Goal: Task Accomplishment & Management: Use online tool/utility

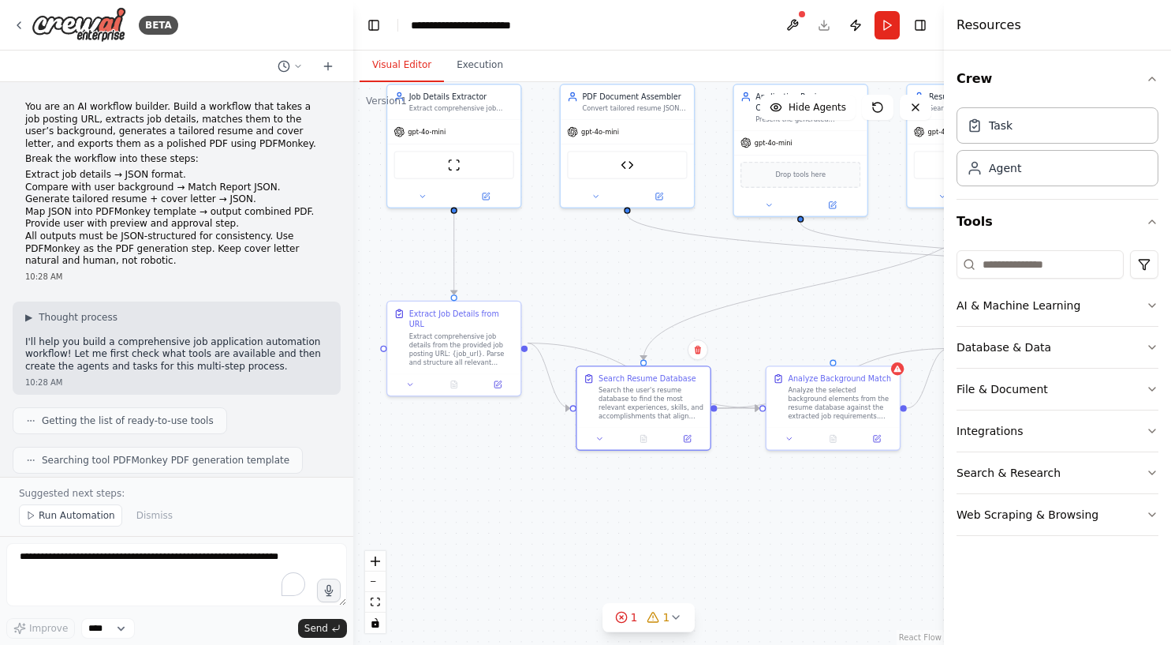
scroll to position [4878, 0]
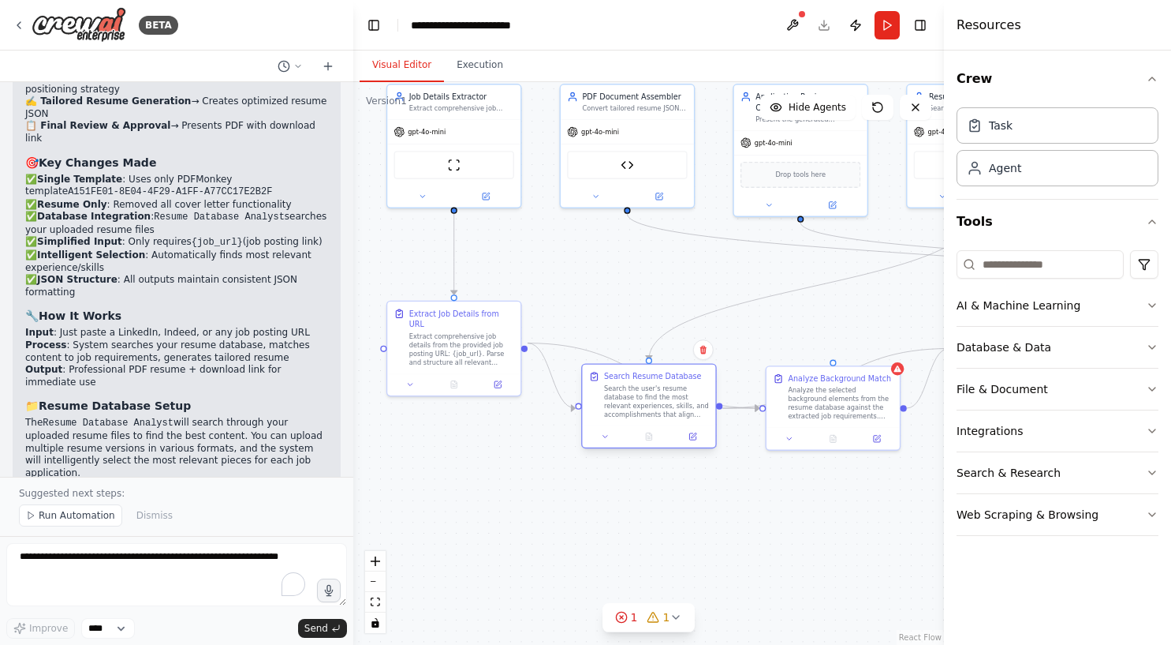
click at [628, 402] on div "Search the user's resume database to find the most relevant experiences, skills…" at bounding box center [656, 400] width 105 height 35
click at [693, 438] on icon at bounding box center [692, 436] width 6 height 6
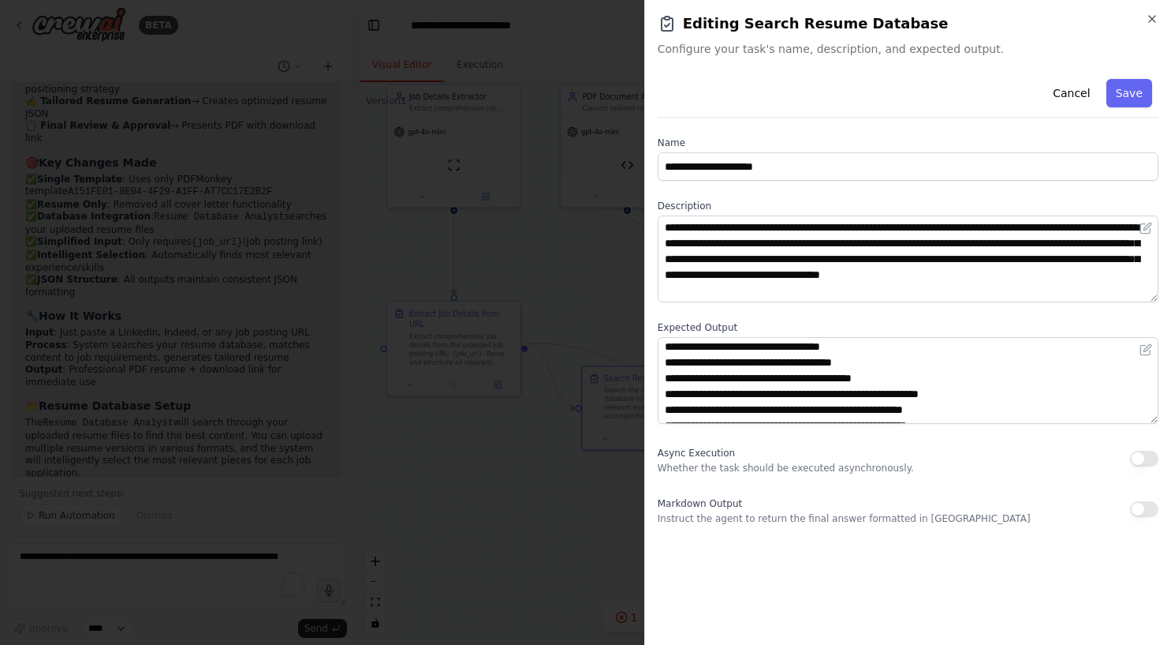
scroll to position [316, 0]
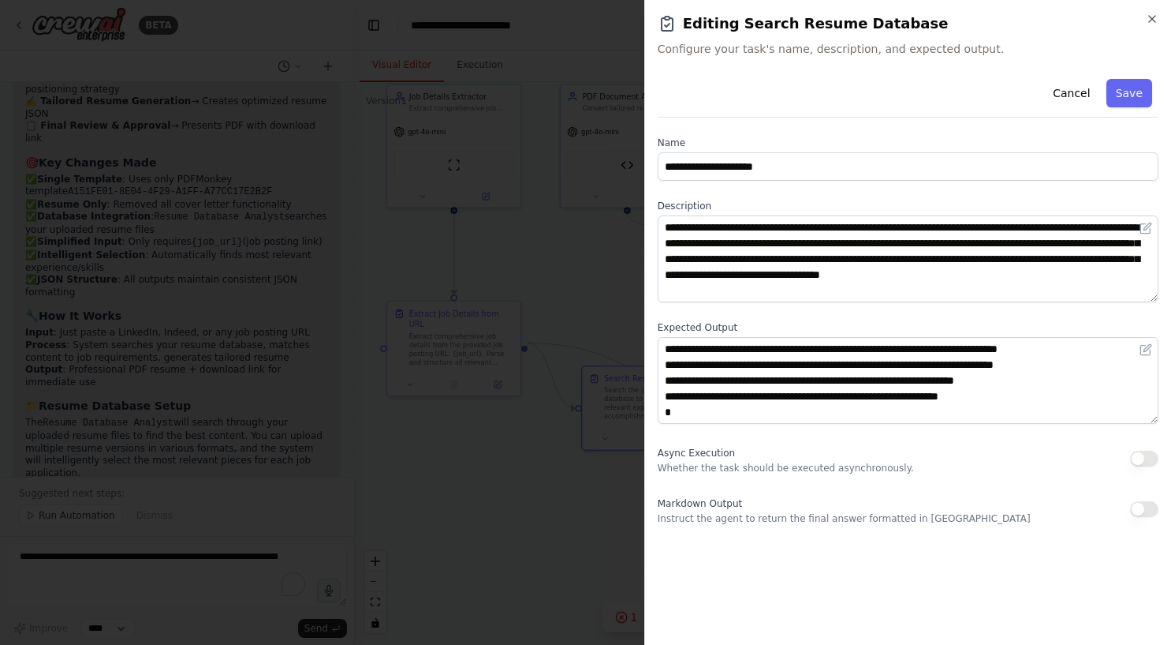
click at [552, 249] on div at bounding box center [585, 322] width 1171 height 645
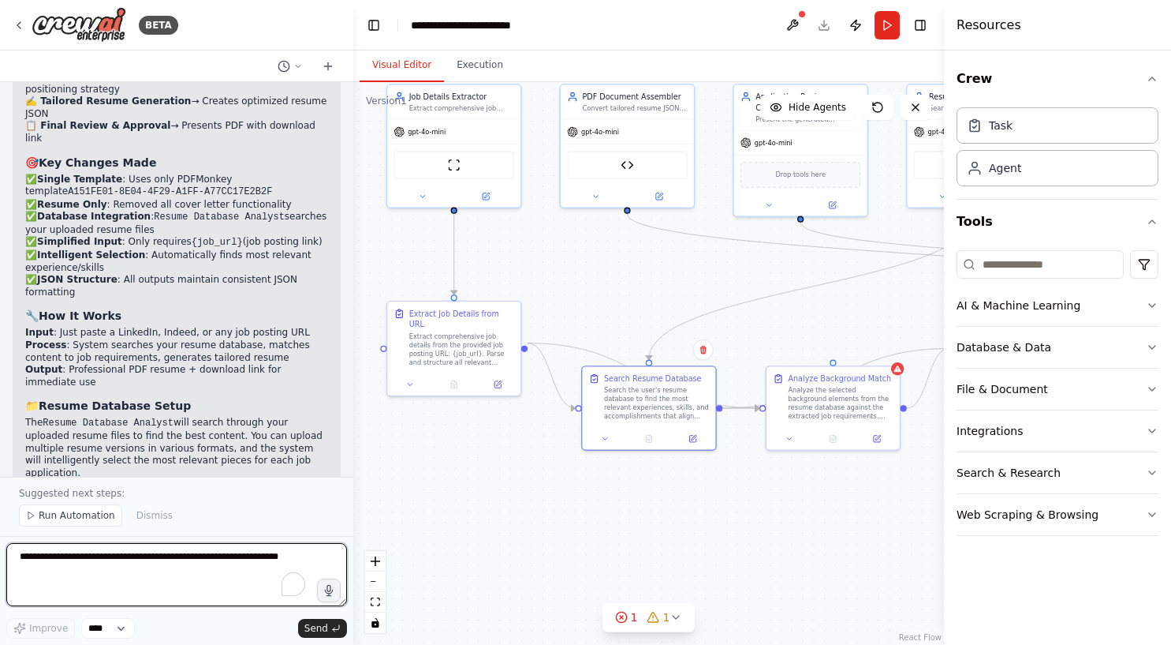
click at [173, 545] on textarea "To enrich screen reader interactions, please activate Accessibility in Grammarl…" at bounding box center [176, 574] width 341 height 63
type textarea "**********"
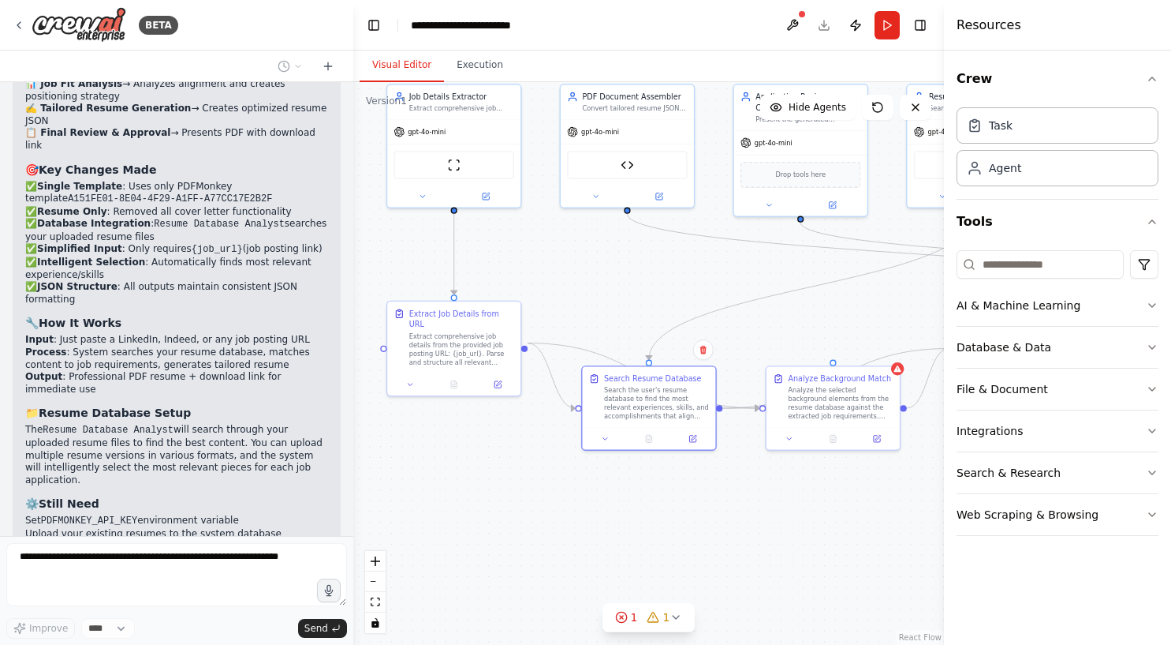
scroll to position [4912, 0]
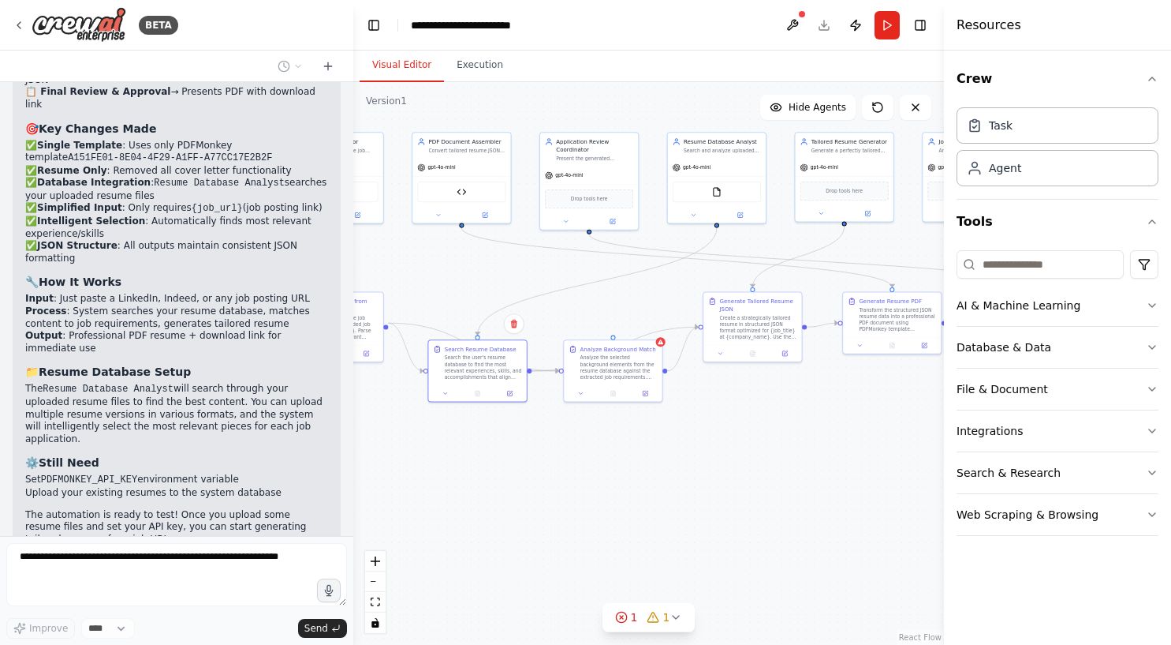
drag, startPoint x: 637, startPoint y: 261, endPoint x: 525, endPoint y: 275, distance: 113.6
click at [525, 275] on div ".deletable-edge-delete-btn { width: 20px; height: 20px; border: 0px solid #ffff…" at bounding box center [648, 363] width 591 height 562
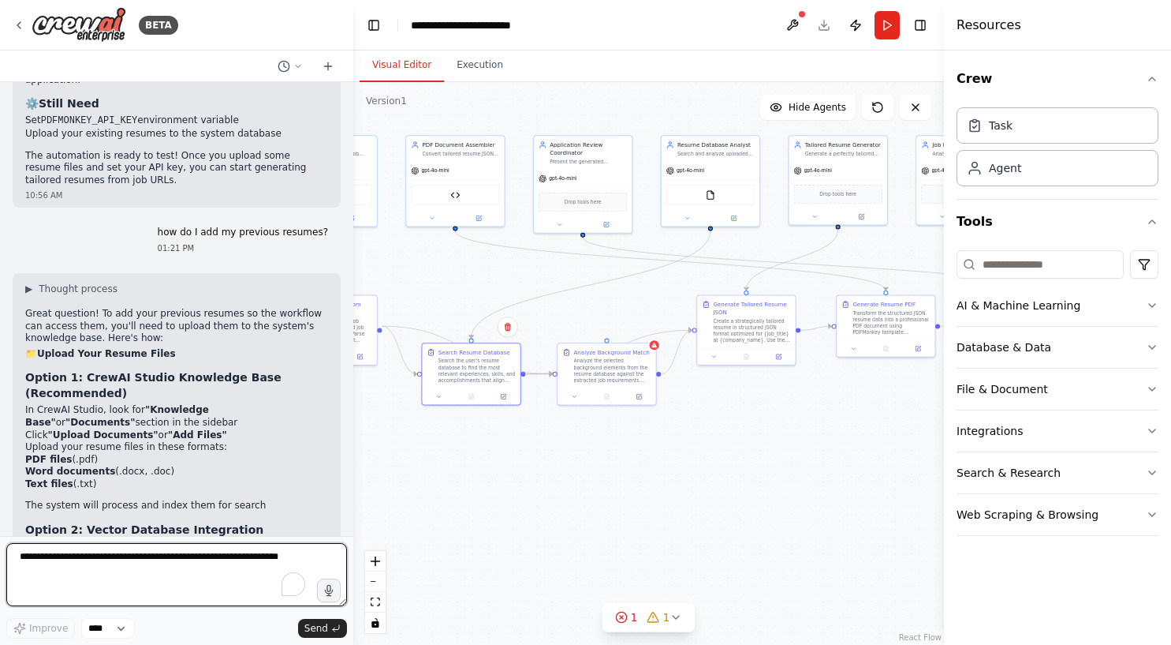
scroll to position [5274, 0]
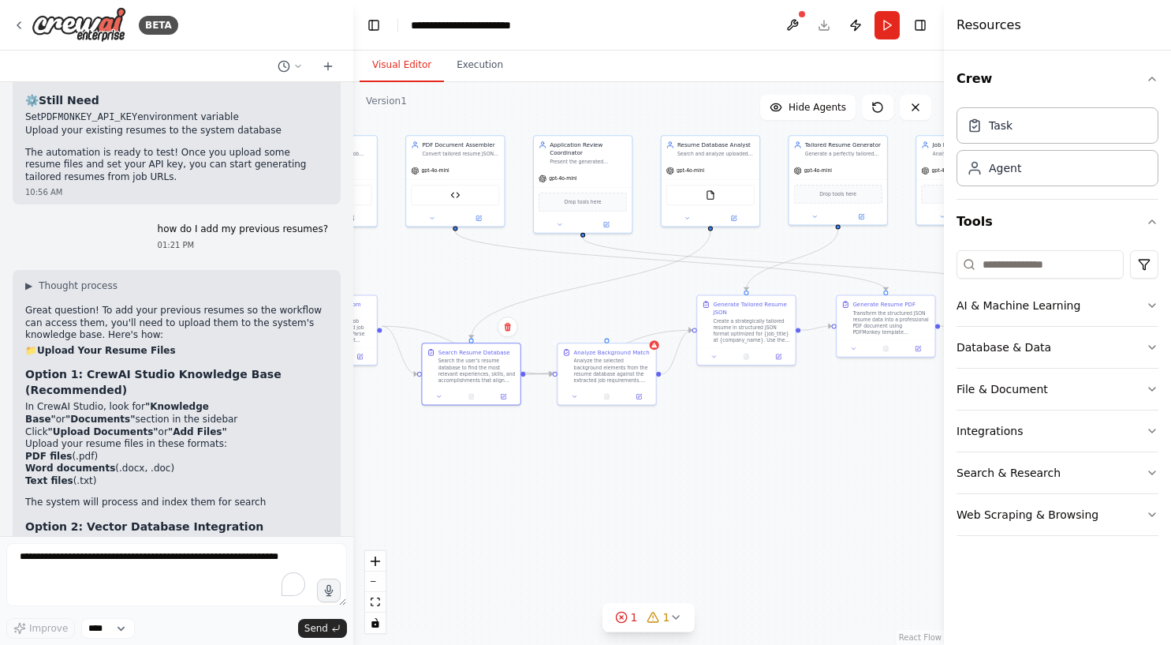
drag, startPoint x: 131, startPoint y: 237, endPoint x: 192, endPoint y: 282, distance: 75.1
click at [192, 282] on div "▶ Thought process Great question! To add your previous resumes so the workflow …" at bounding box center [176, 610] width 303 height 662
click at [139, 438] on li "Upload your resume files in these formats: PDF files (.pdf) Word documents (.do…" at bounding box center [176, 462] width 303 height 49
click at [1023, 268] on input at bounding box center [1040, 264] width 167 height 28
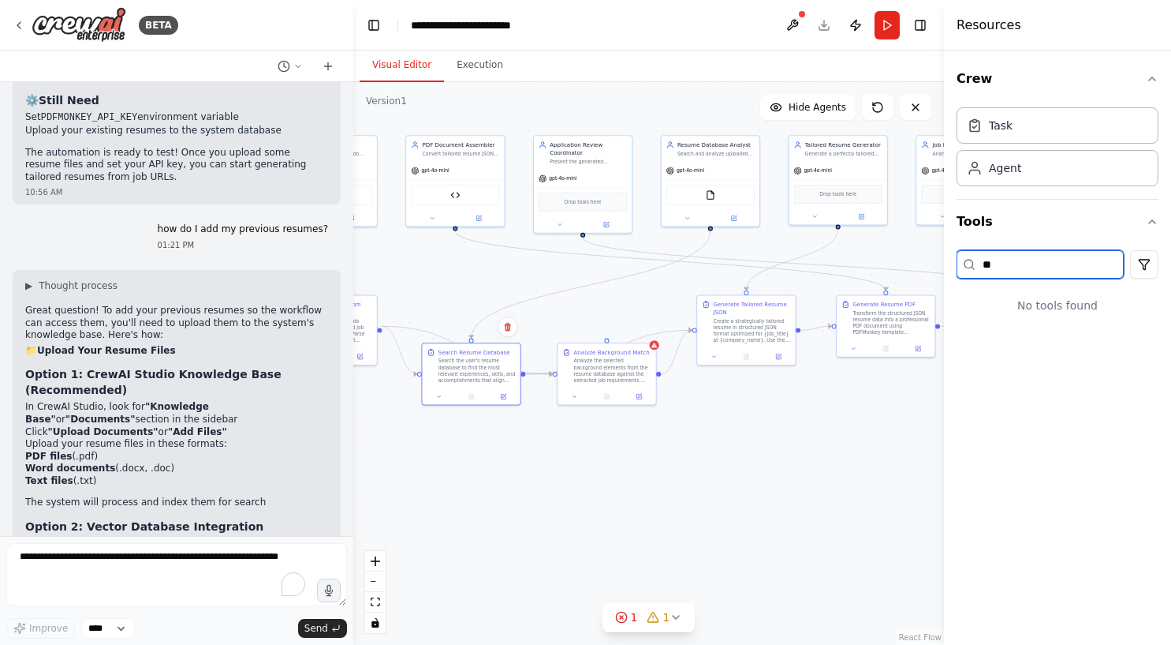
type input "*"
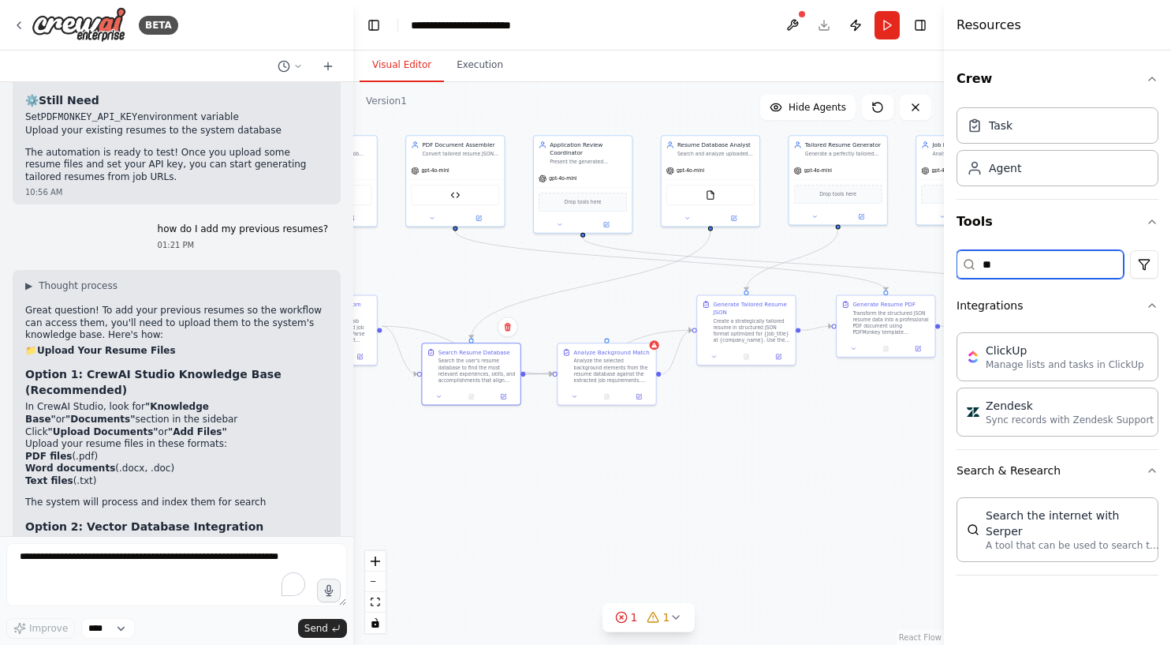
type input "*"
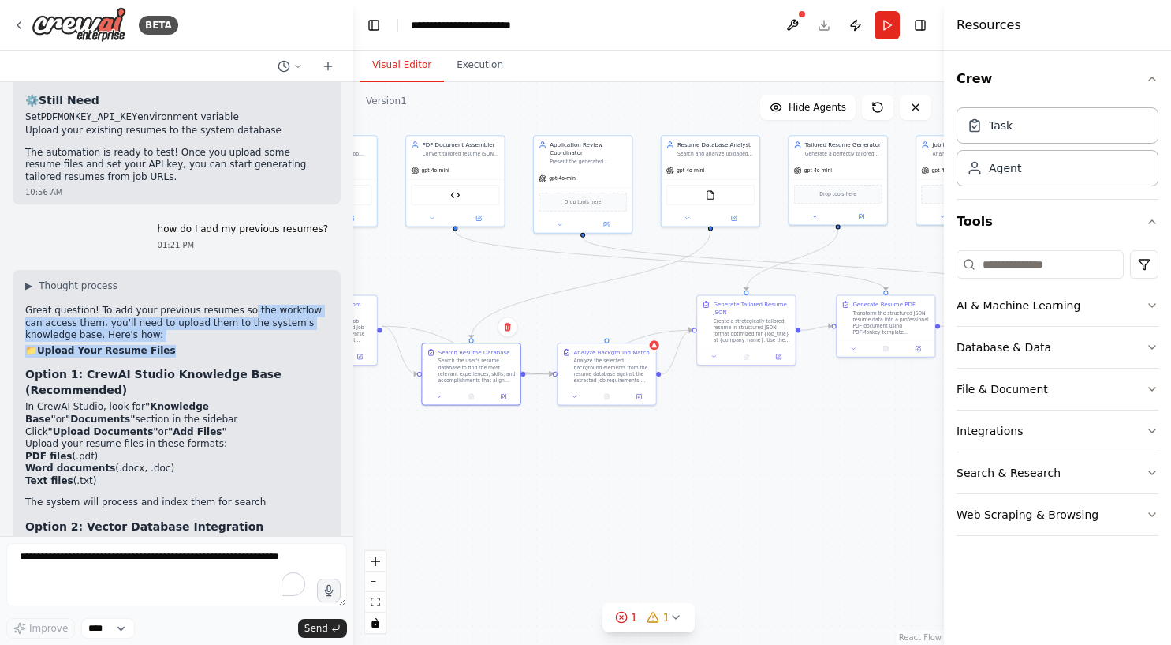
drag, startPoint x: 243, startPoint y: 174, endPoint x: 207, endPoint y: 221, distance: 58.5
click at [207, 279] on div "▶ Thought process Great question! To add your previous resumes so the workflow …" at bounding box center [176, 610] width 303 height 662
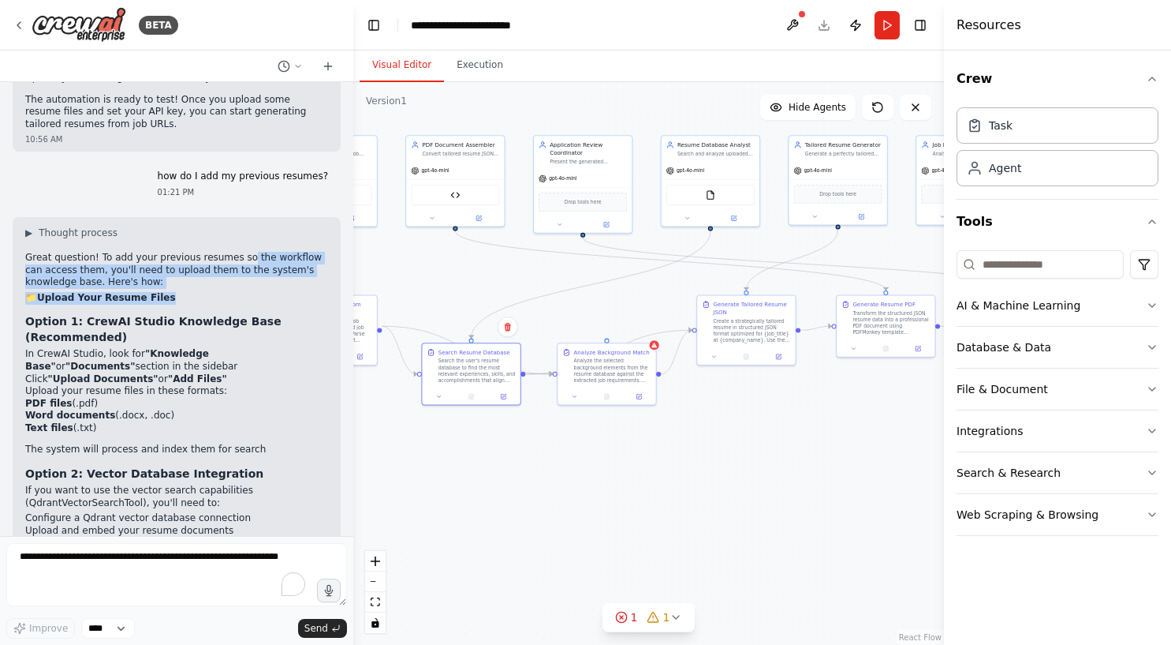
scroll to position [5325, 0]
drag, startPoint x: 84, startPoint y: 218, endPoint x: 287, endPoint y: 235, distance: 203.5
click at [287, 349] on li "In CrewAI Studio, look for "Knowledge Base" or "Documents" section in the sideb…" at bounding box center [176, 361] width 303 height 24
click at [1099, 308] on button "AI & Machine Learning" at bounding box center [1058, 305] width 202 height 41
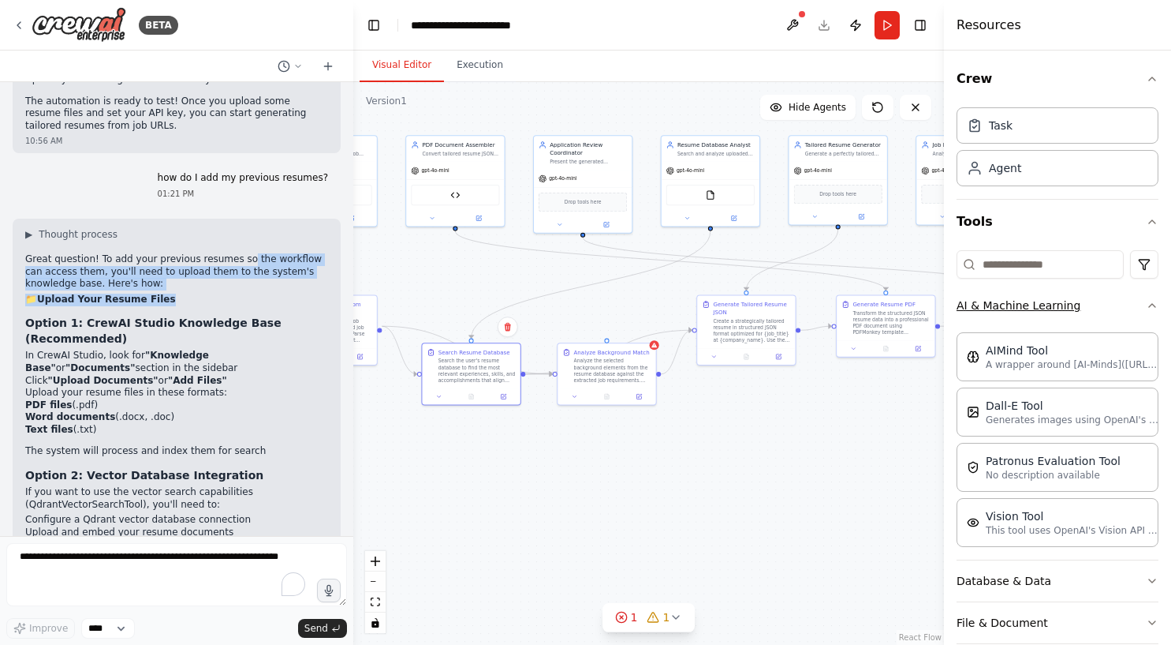
click at [1099, 306] on button "AI & Machine Learning" at bounding box center [1058, 305] width 202 height 41
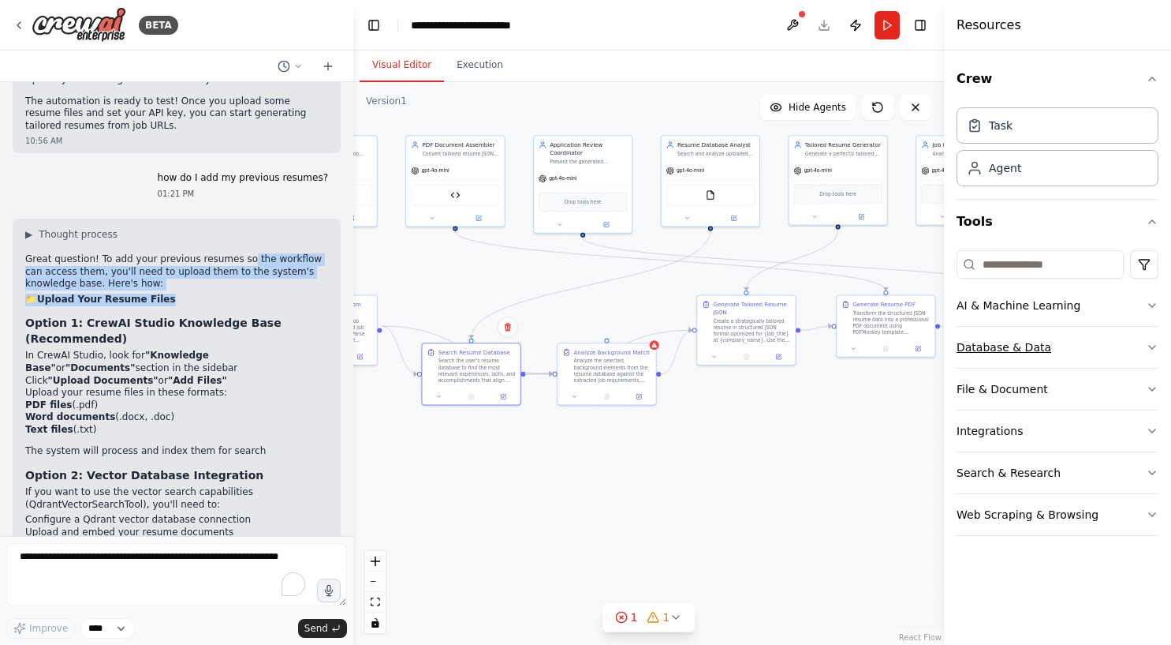
click at [1074, 342] on button "Database & Data" at bounding box center [1058, 347] width 202 height 41
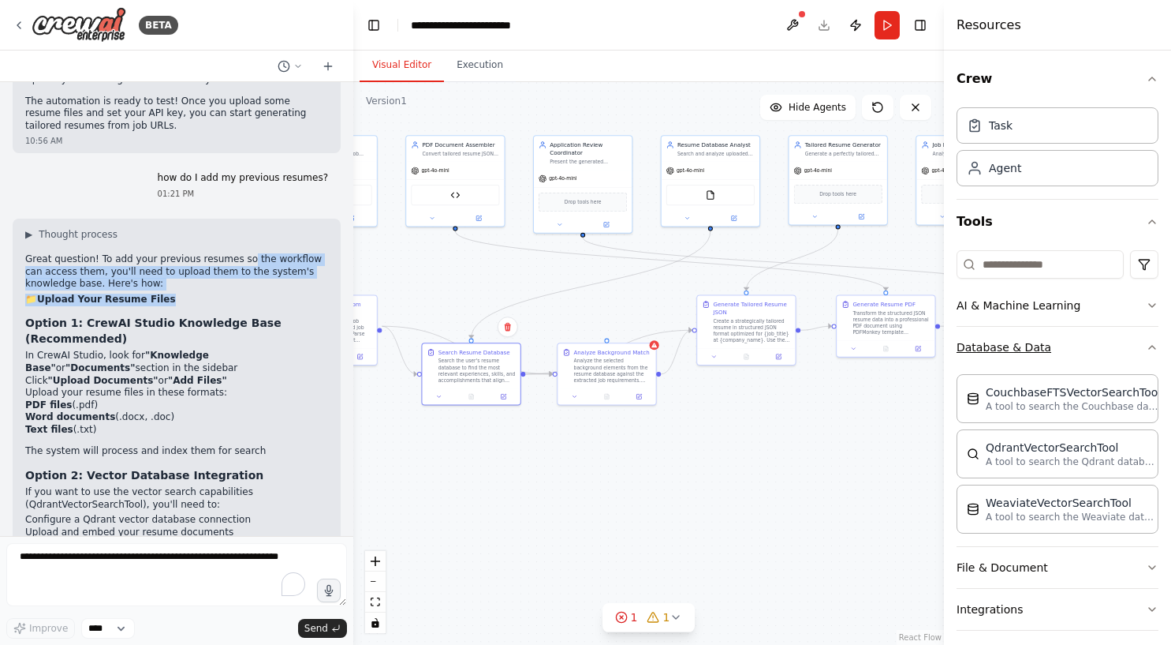
click at [1074, 338] on button "Database & Data" at bounding box center [1058, 347] width 202 height 41
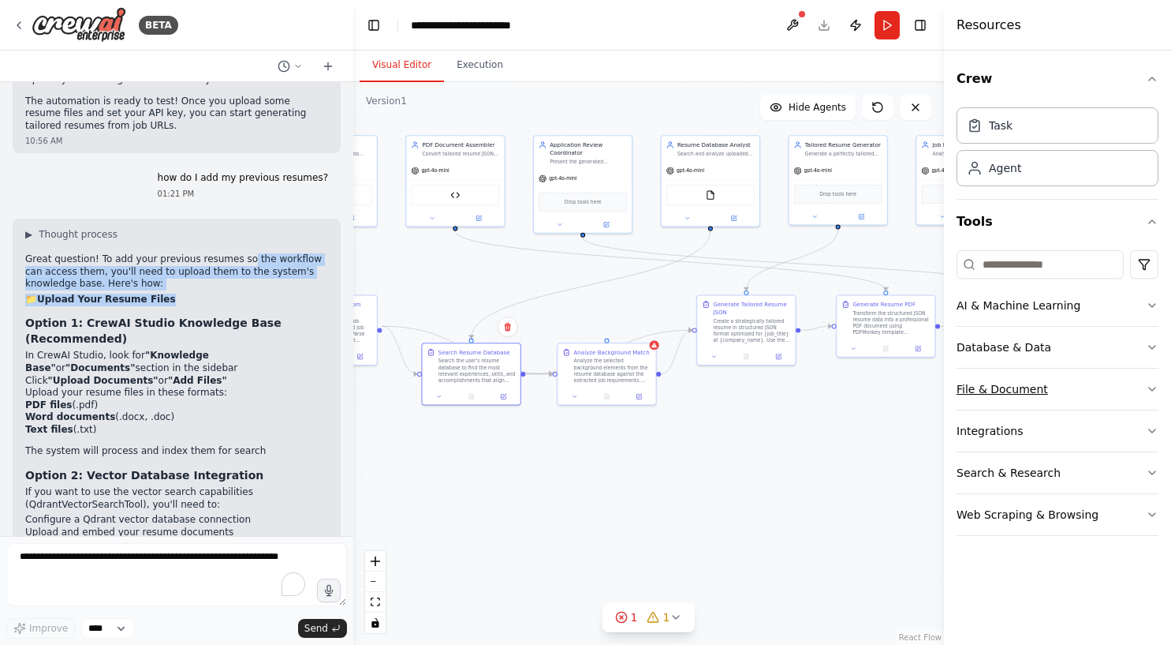
click at [1059, 388] on button "File & Document" at bounding box center [1058, 388] width 202 height 41
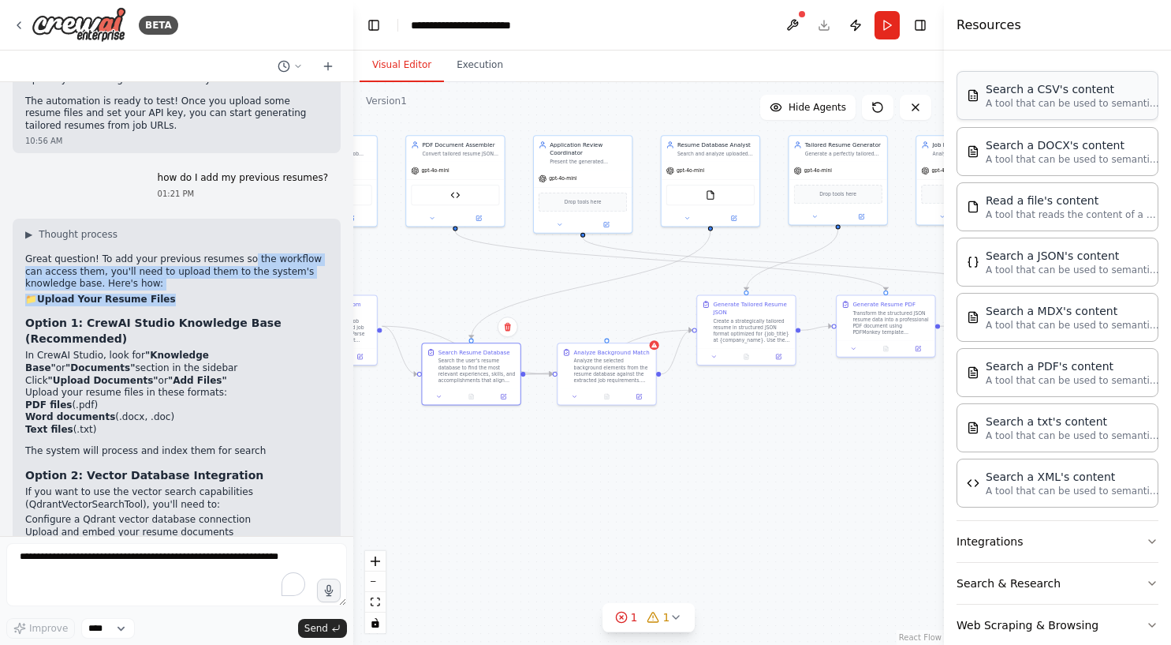
scroll to position [371, 0]
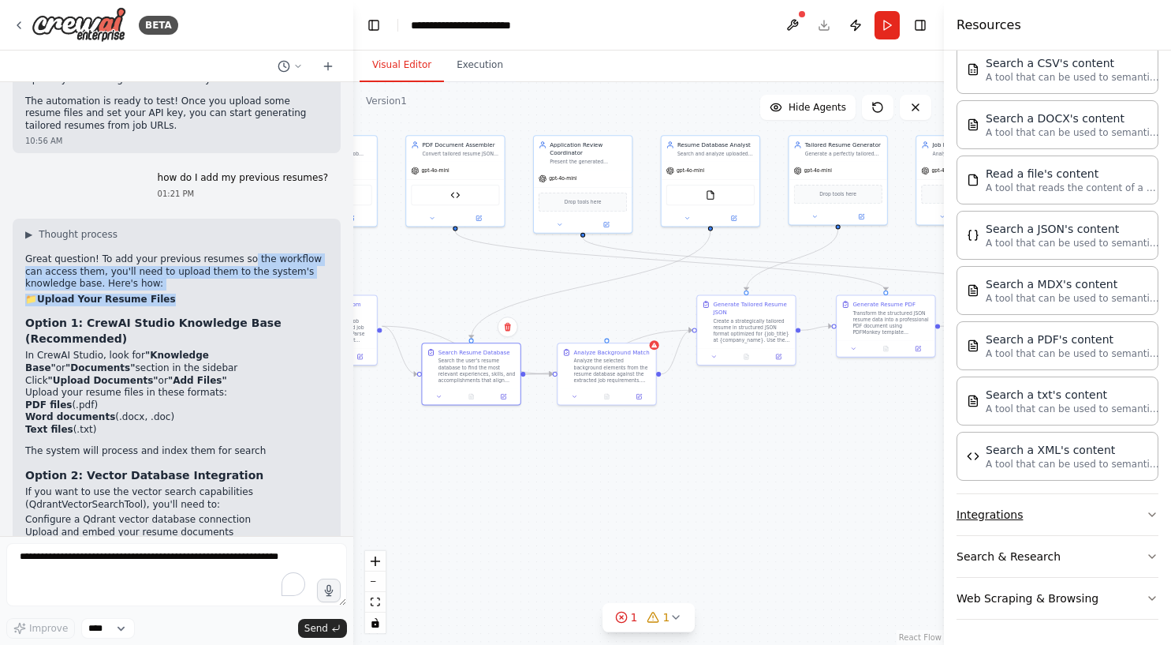
click at [1056, 507] on button "Integrations" at bounding box center [1058, 514] width 202 height 41
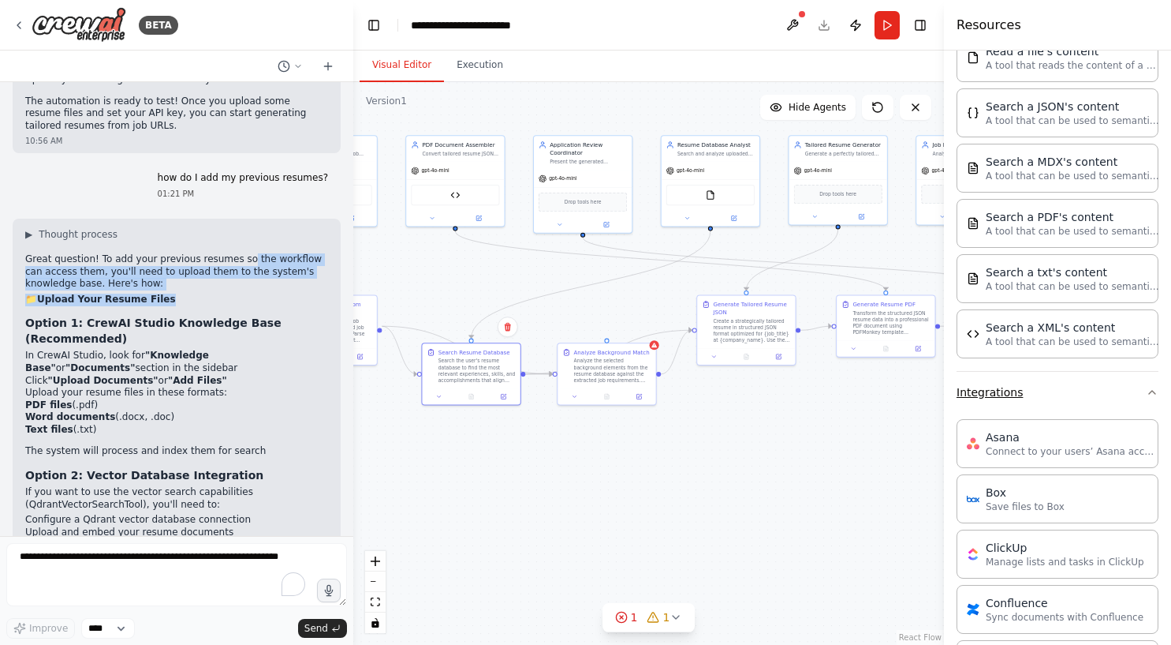
scroll to position [872, 0]
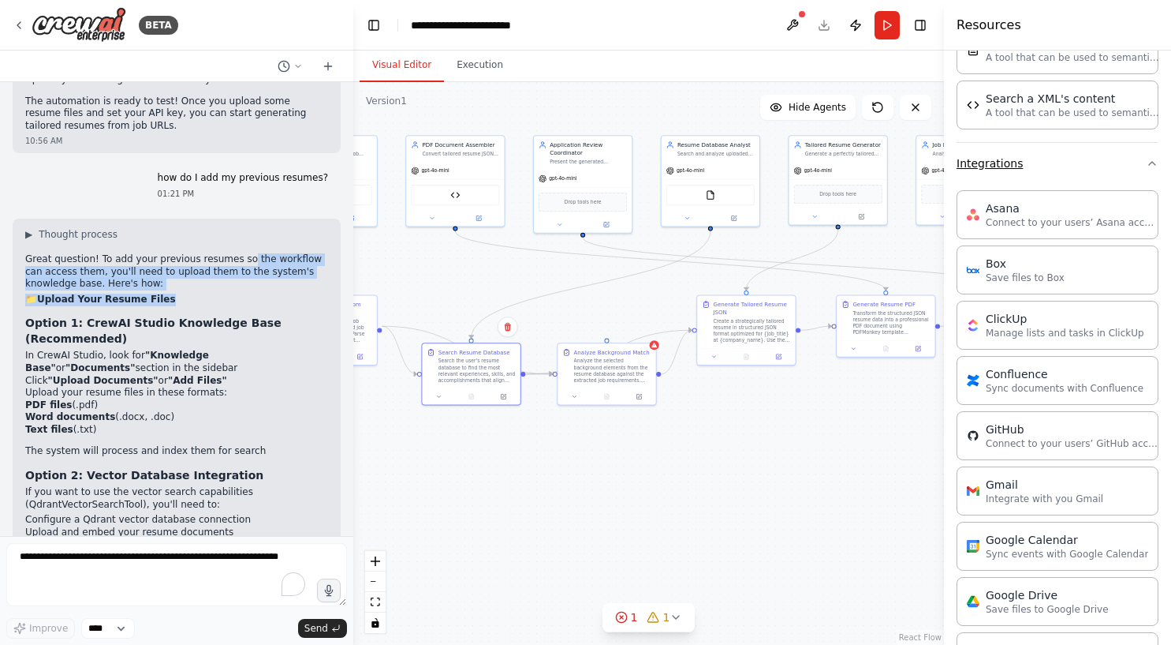
click at [1055, 162] on button "Integrations" at bounding box center [1058, 163] width 202 height 41
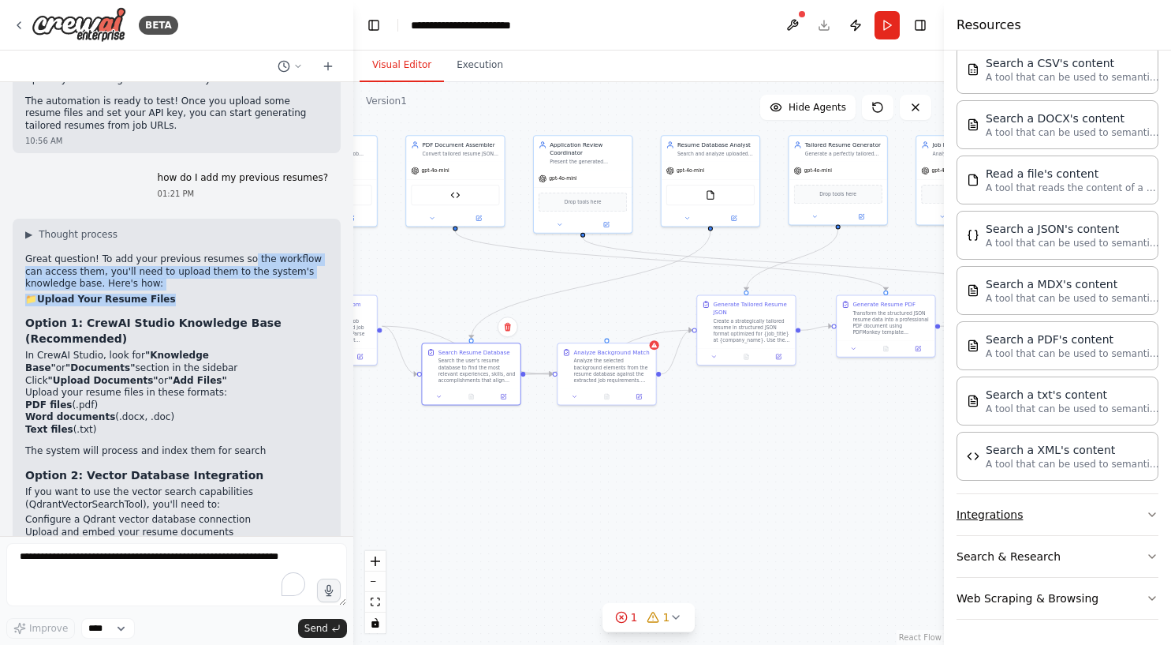
scroll to position [371, 0]
click at [1052, 557] on button "Search & Research" at bounding box center [1058, 556] width 202 height 41
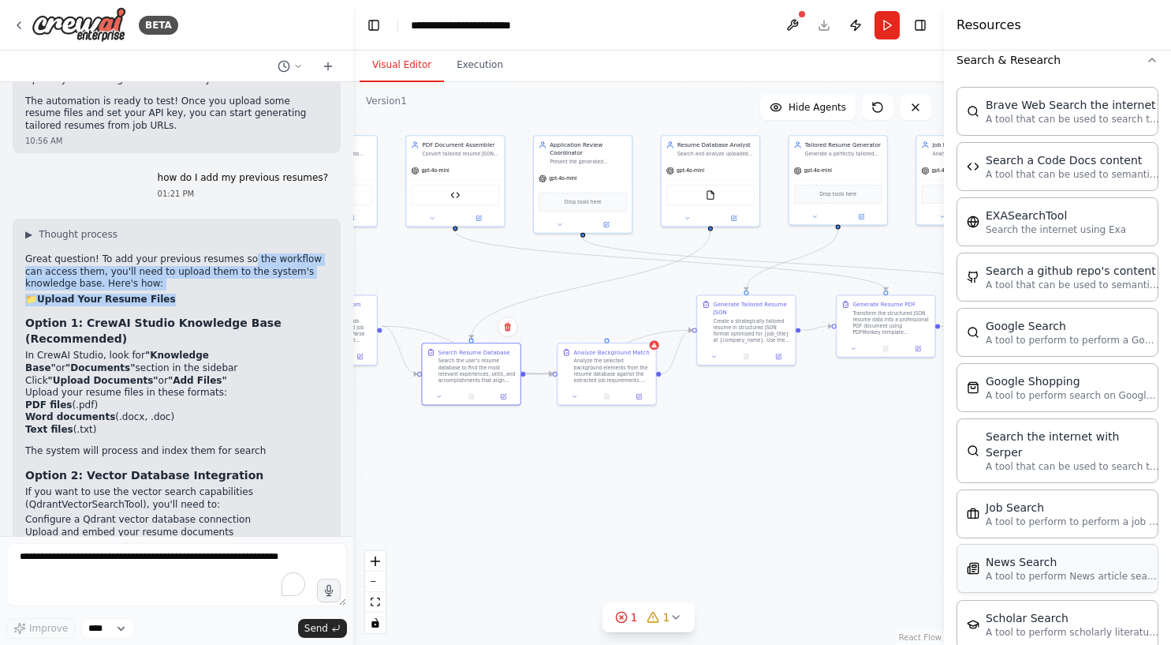
scroll to position [791, 0]
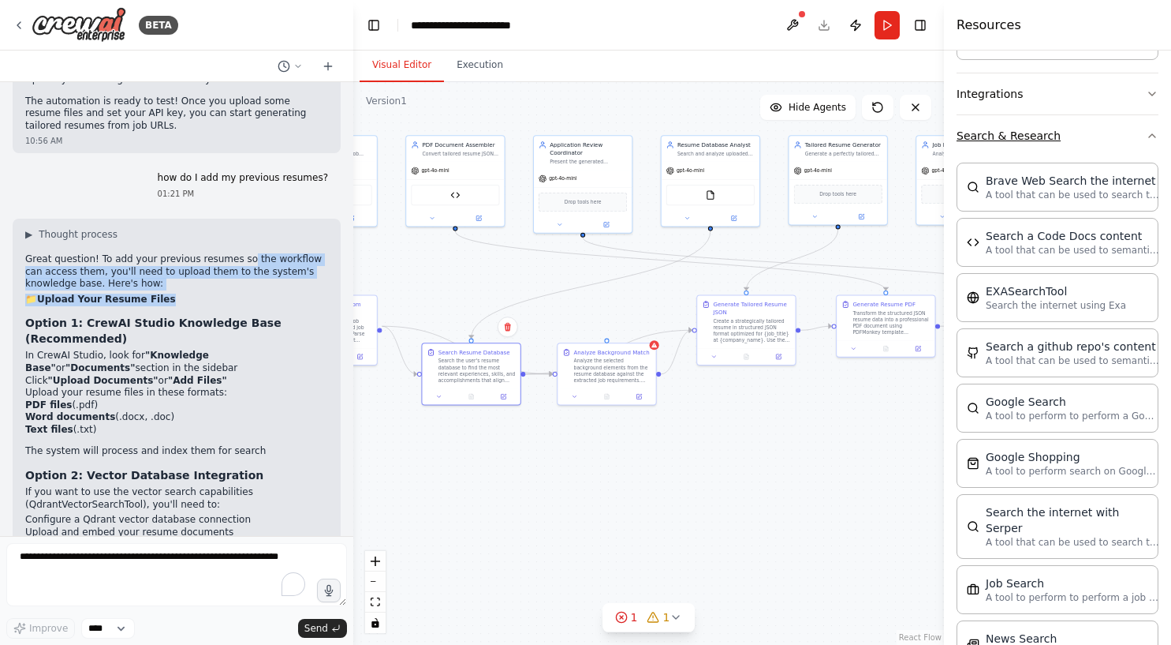
click at [1052, 141] on button "Search & Research" at bounding box center [1058, 135] width 202 height 41
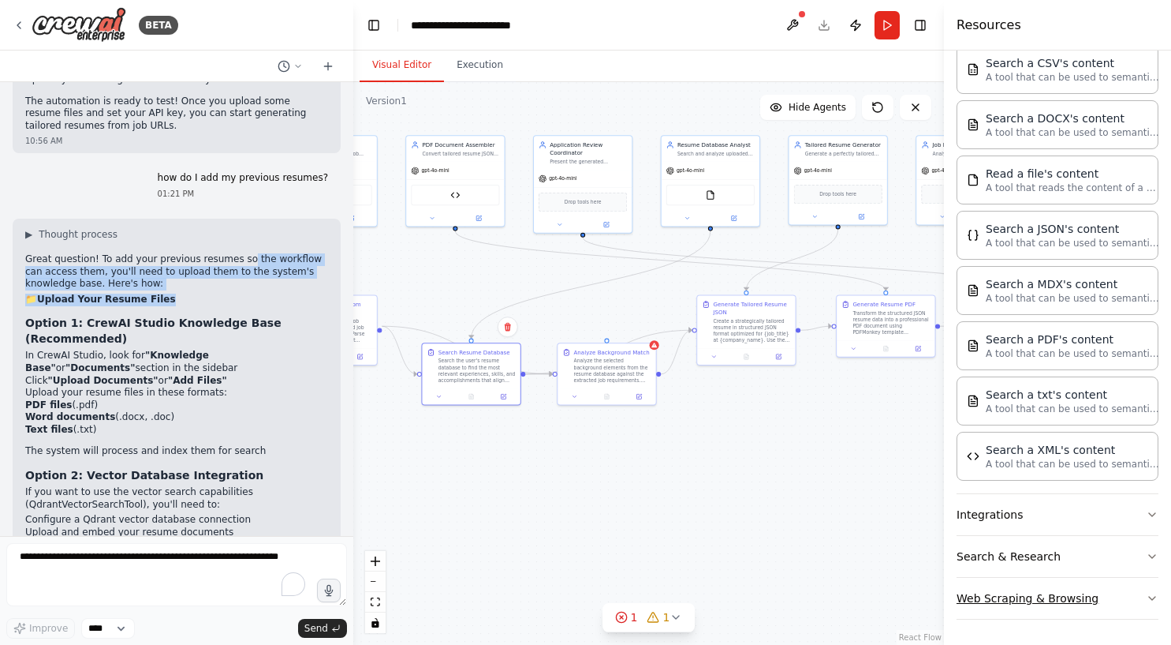
click at [1033, 597] on button "Web Scraping & Browsing" at bounding box center [1058, 597] width 202 height 41
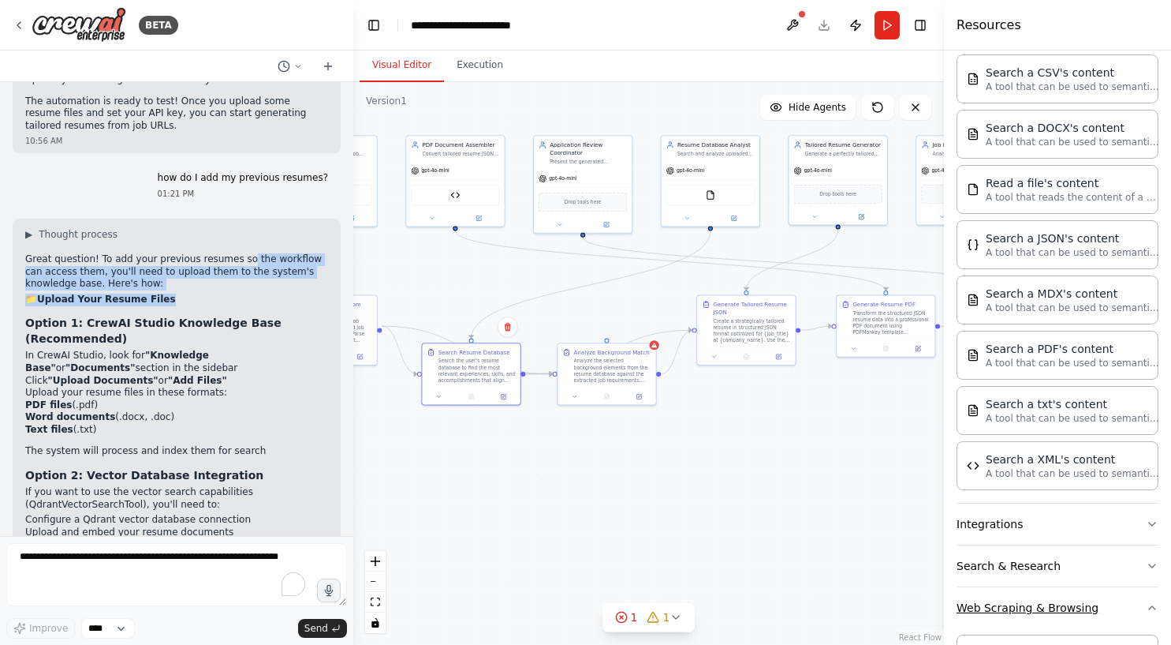
scroll to position [186, 0]
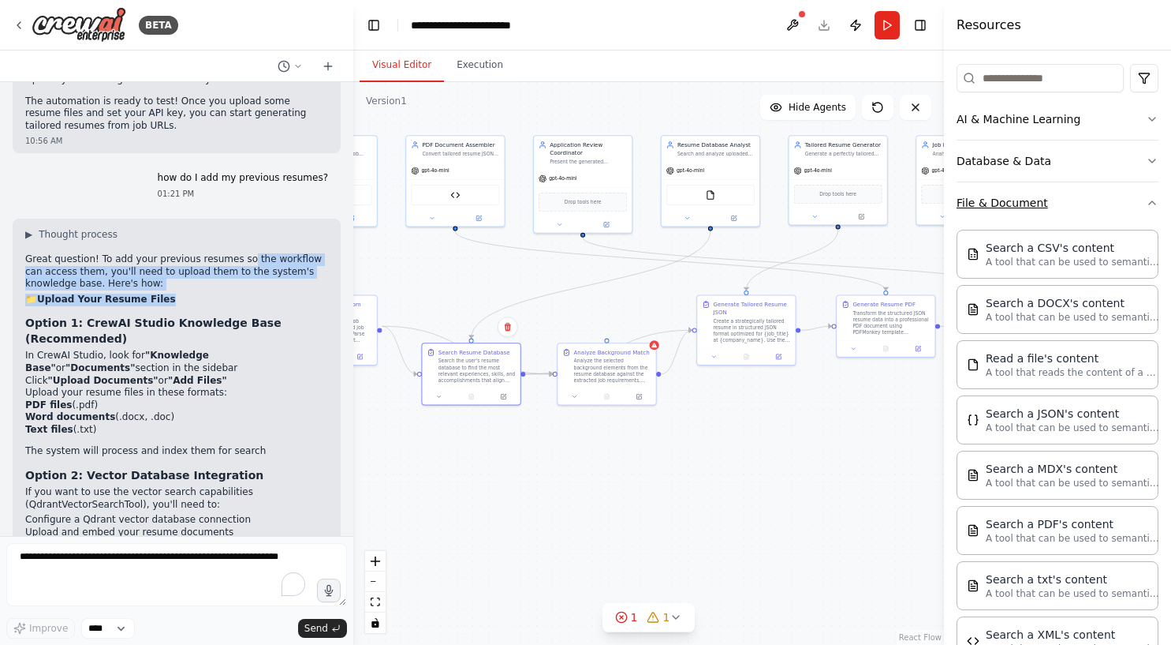
click at [992, 184] on button "File & Document" at bounding box center [1058, 202] width 202 height 41
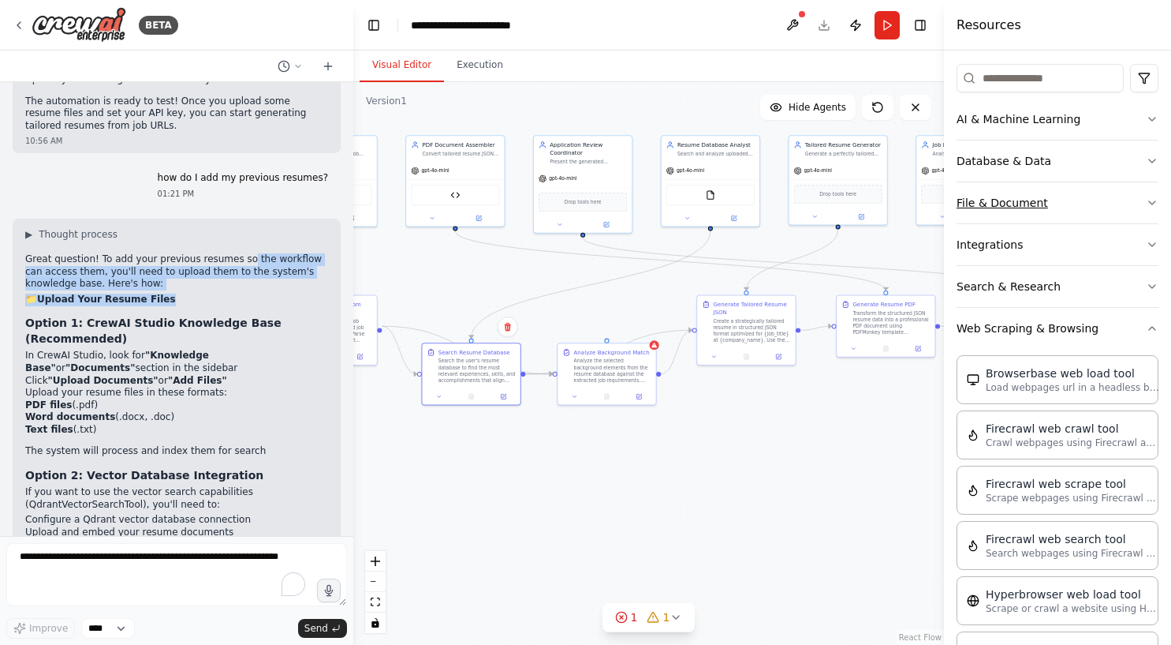
click at [994, 197] on button "File & Document" at bounding box center [1058, 202] width 202 height 41
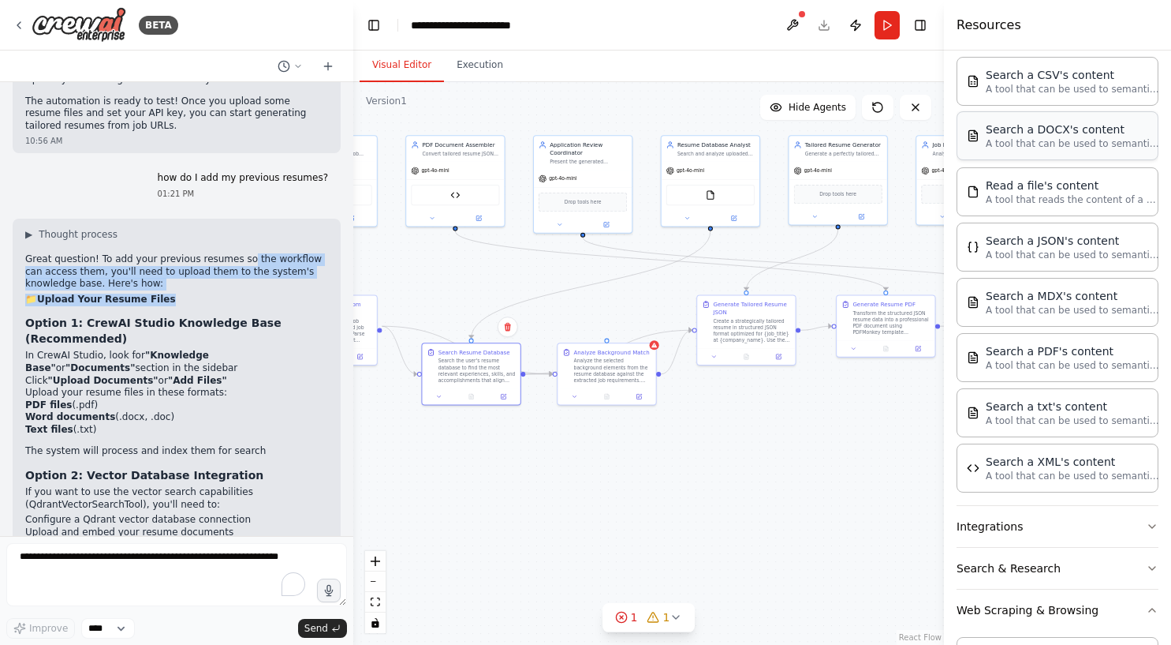
scroll to position [355, 0]
click at [91, 349] on li "In CrewAI Studio, look for "Knowledge Base" or "Documents" section in the sideb…" at bounding box center [176, 361] width 303 height 24
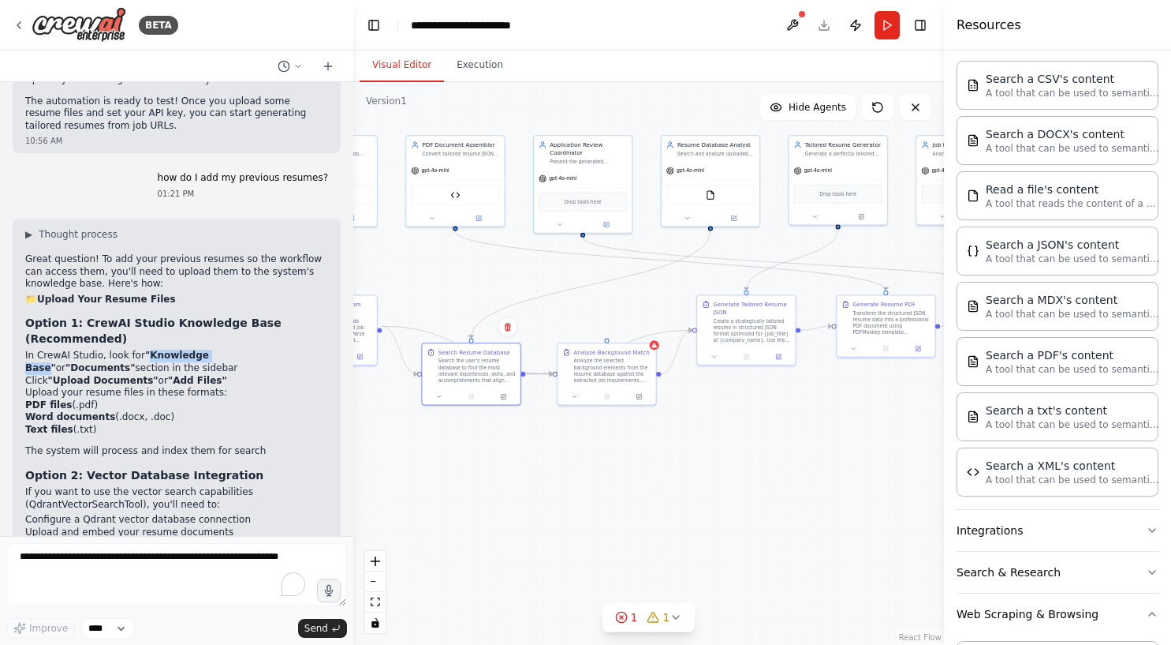
drag, startPoint x: 147, startPoint y: 217, endPoint x: 223, endPoint y: 219, distance: 76.6
click at [209, 349] on strong ""Knowledge Base"" at bounding box center [117, 361] width 184 height 24
copy strong "Knowledge Base"
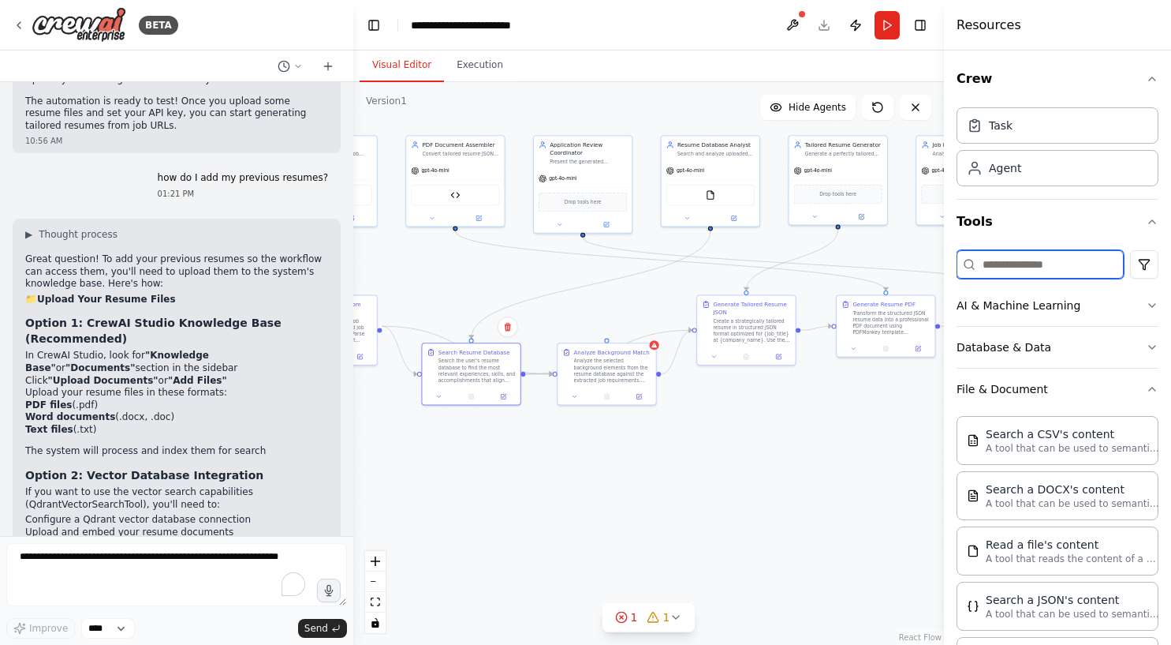
click at [1018, 261] on input at bounding box center [1040, 264] width 167 height 28
paste input "**********"
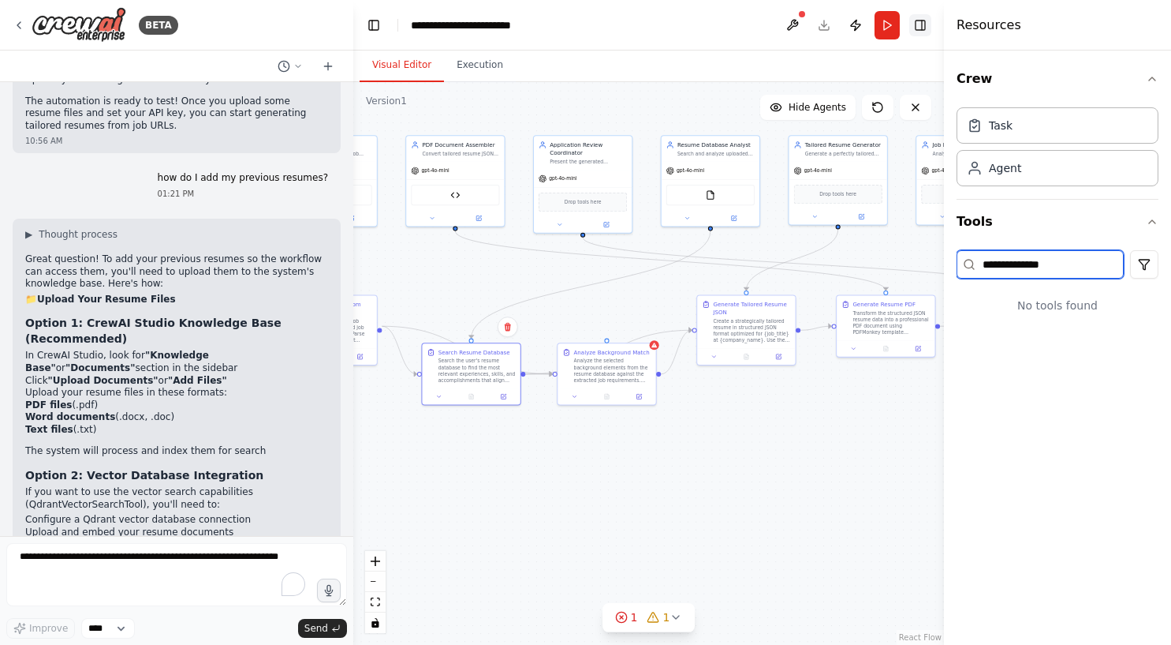
type input "**********"
click at [921, 24] on button "Toggle Right Sidebar" at bounding box center [921, 25] width 22 height 22
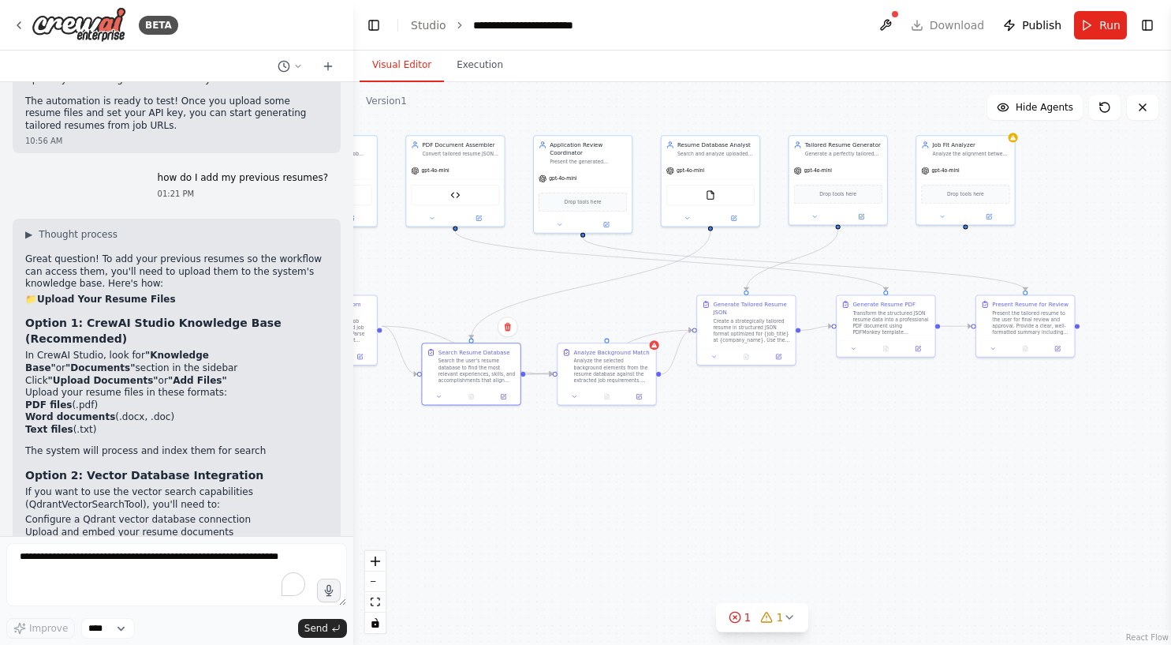
click at [1093, 188] on div ".deletable-edge-delete-btn { width: 20px; height: 20px; border: 0px solid #ffff…" at bounding box center [762, 363] width 818 height 562
click at [1138, 30] on button "Toggle Right Sidebar" at bounding box center [1148, 25] width 22 height 22
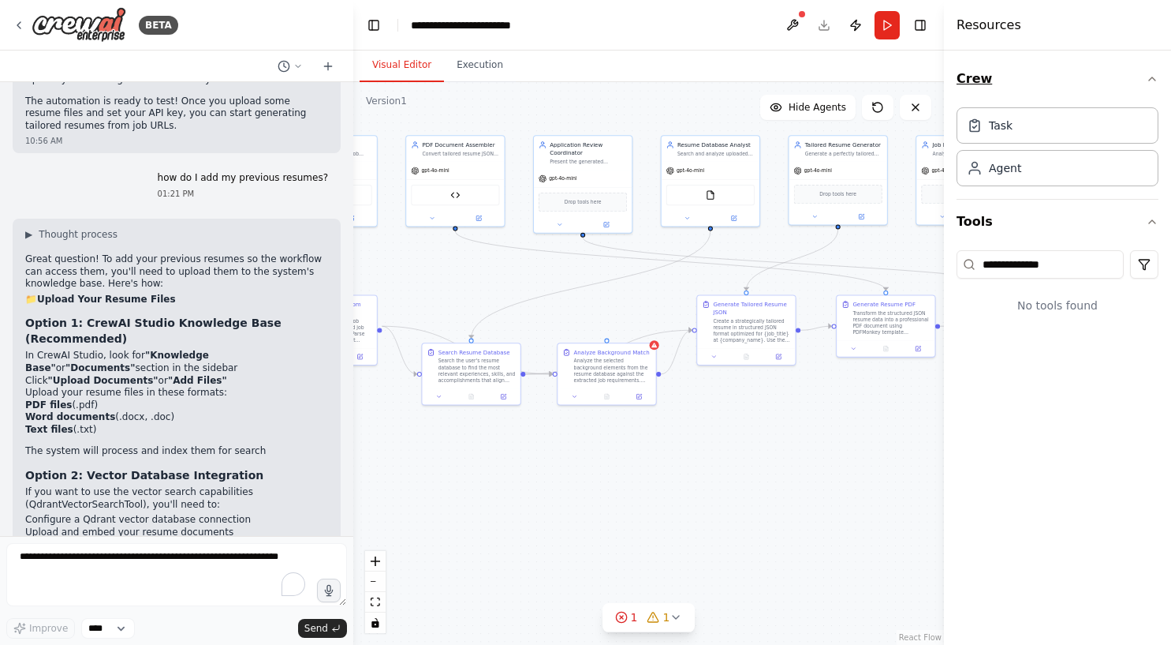
click at [1149, 81] on icon "button" at bounding box center [1152, 79] width 13 height 13
click at [133, 559] on textarea "To enrich screen reader interactions, please activate Accessibility in Grammarl…" at bounding box center [176, 574] width 341 height 63
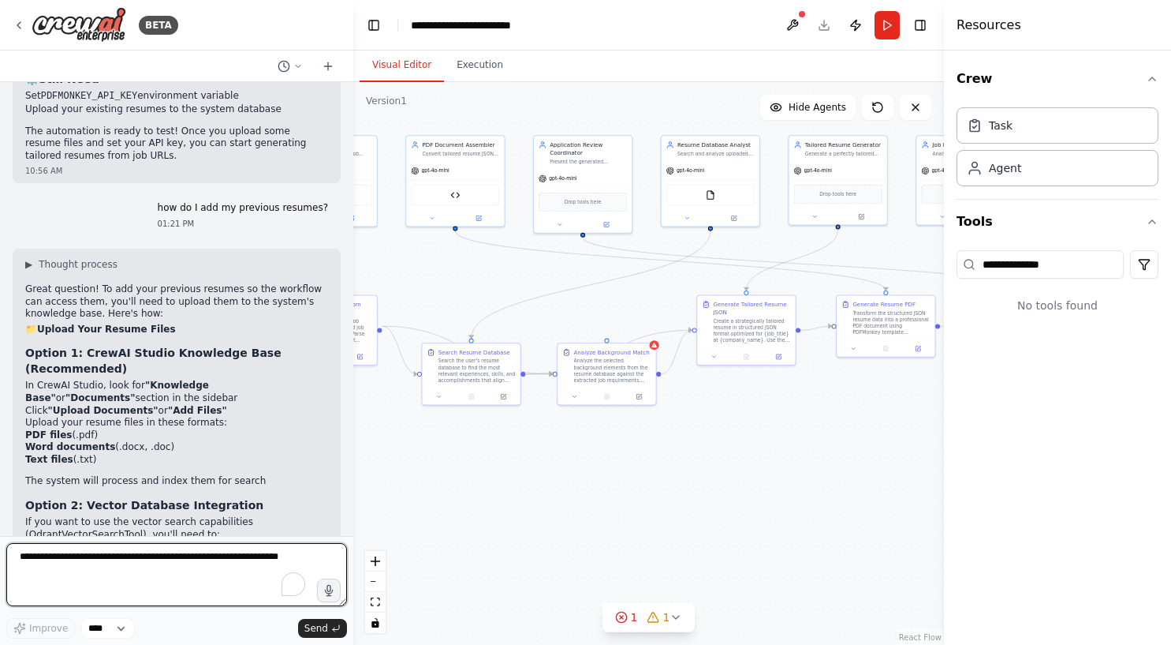
scroll to position [5298, 0]
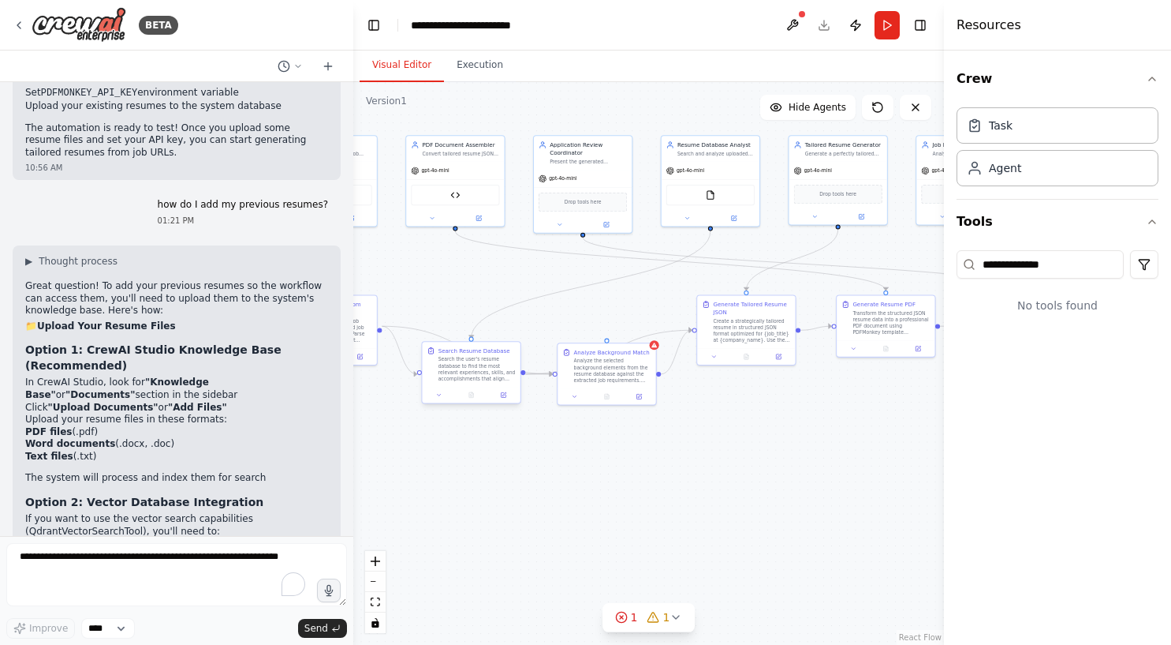
click at [469, 372] on div "Search the user's resume database to find the most relevant experiences, skills…" at bounding box center [477, 368] width 77 height 25
click at [506, 395] on icon at bounding box center [503, 394] width 5 height 5
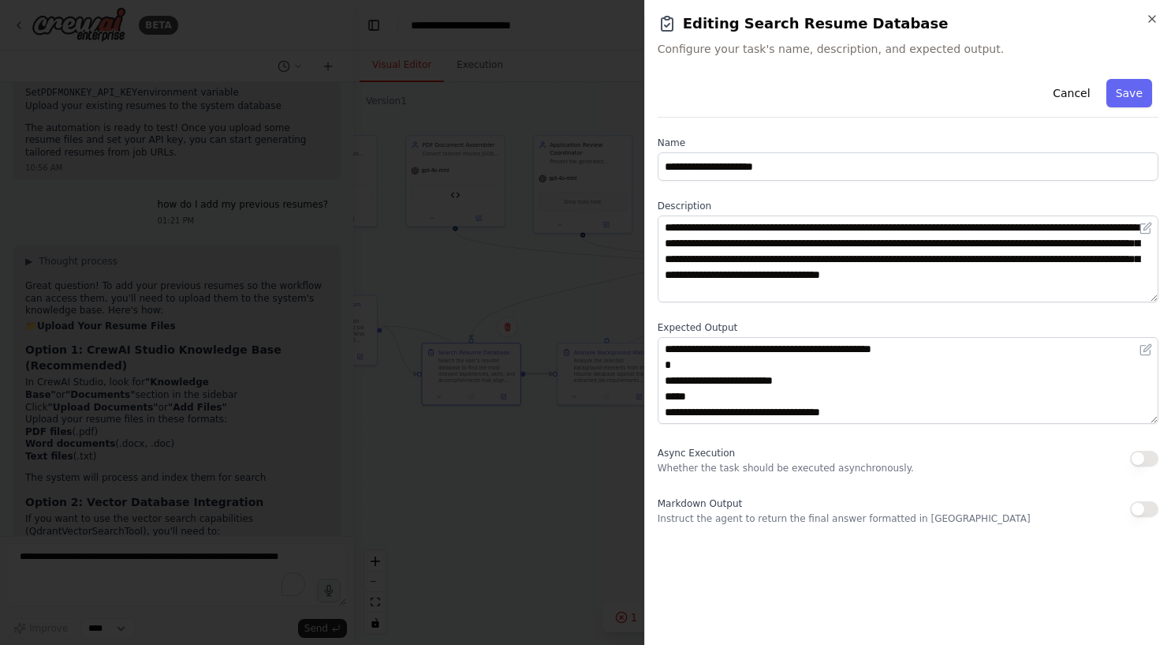
click at [509, 293] on div at bounding box center [585, 322] width 1171 height 645
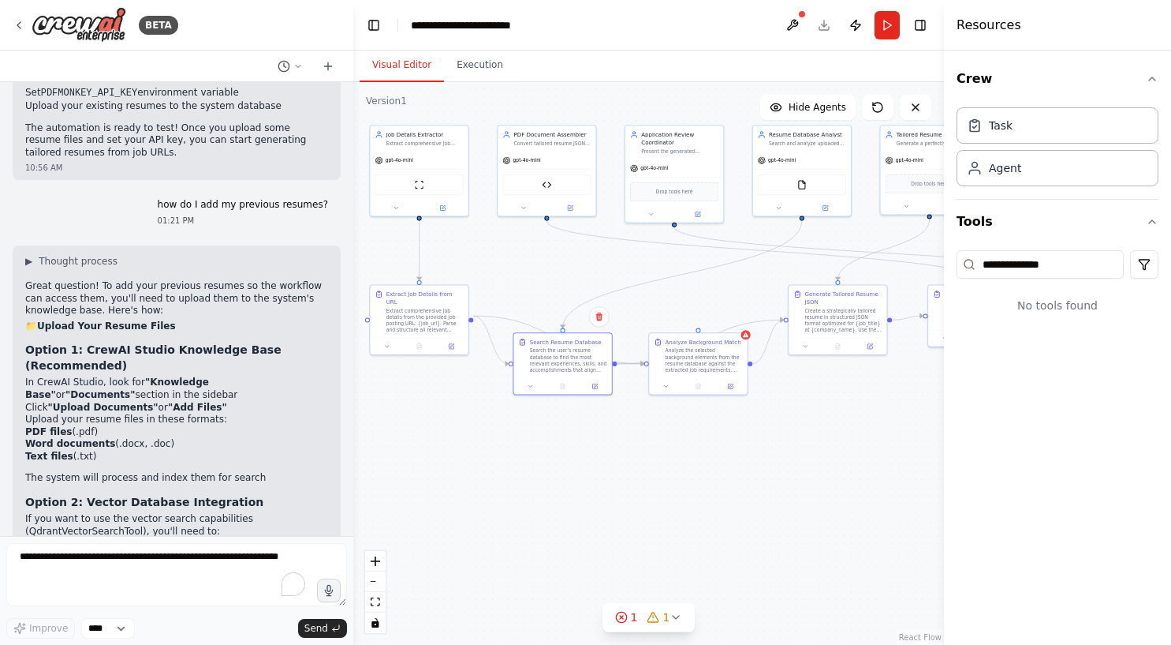
drag, startPoint x: 559, startPoint y: 319, endPoint x: 663, endPoint y: 308, distance: 104.7
click at [662, 308] on div ".deletable-edge-delete-btn { width: 20px; height: 20px; border: 0px solid #ffff…" at bounding box center [648, 363] width 591 height 562
click at [1151, 79] on icon "button" at bounding box center [1152, 79] width 13 height 13
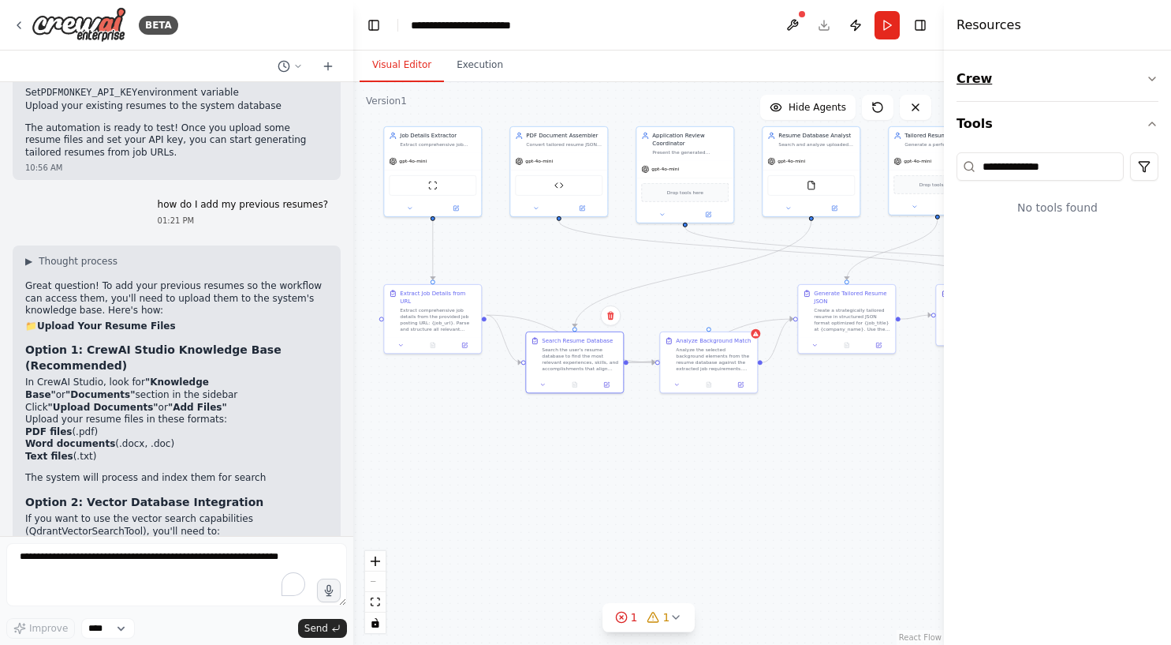
click at [1151, 79] on icon "button" at bounding box center [1152, 78] width 6 height 3
click at [850, 24] on button "Publish" at bounding box center [855, 25] width 25 height 28
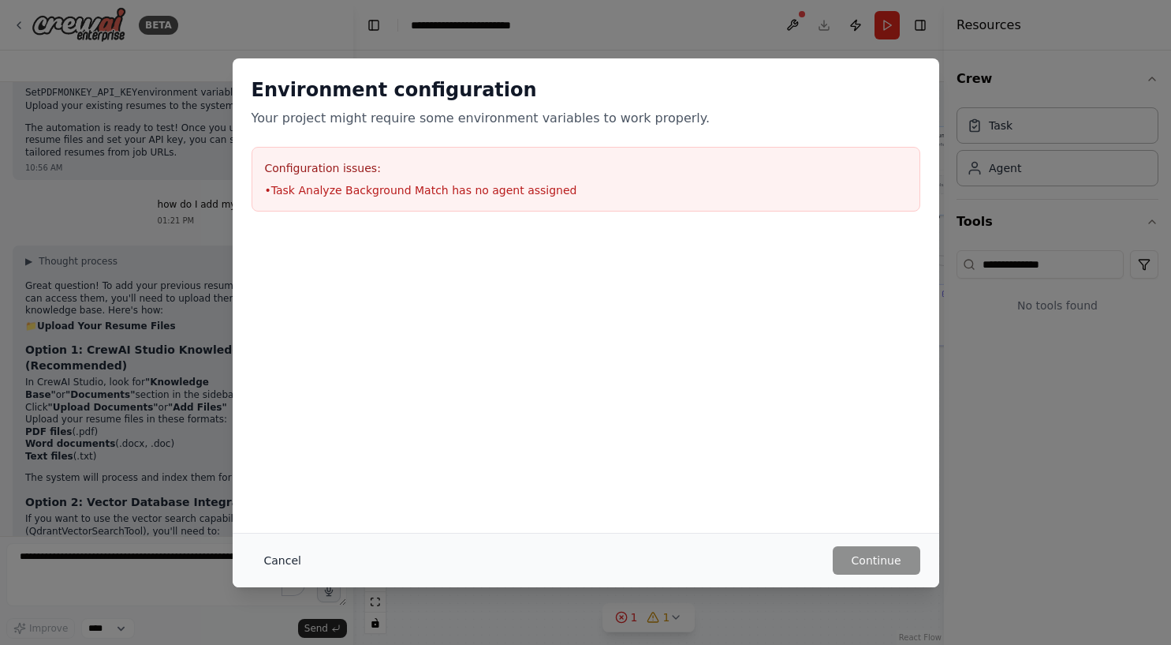
click at [285, 557] on button "Cancel" at bounding box center [283, 560] width 62 height 28
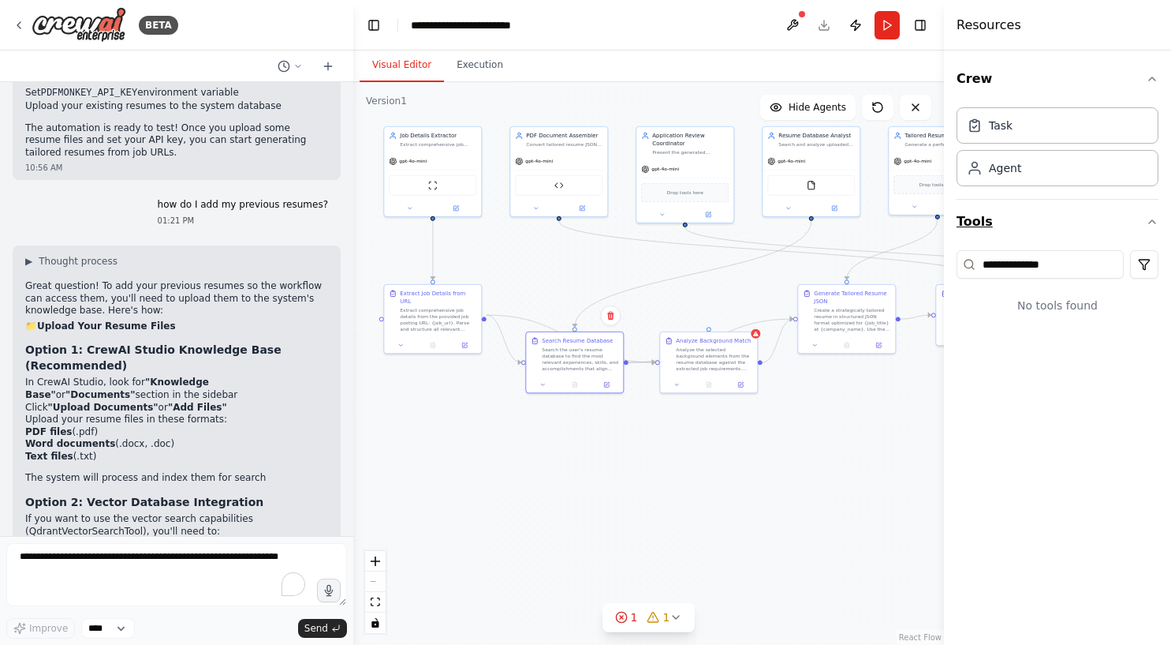
click at [1151, 225] on icon "button" at bounding box center [1152, 221] width 13 height 13
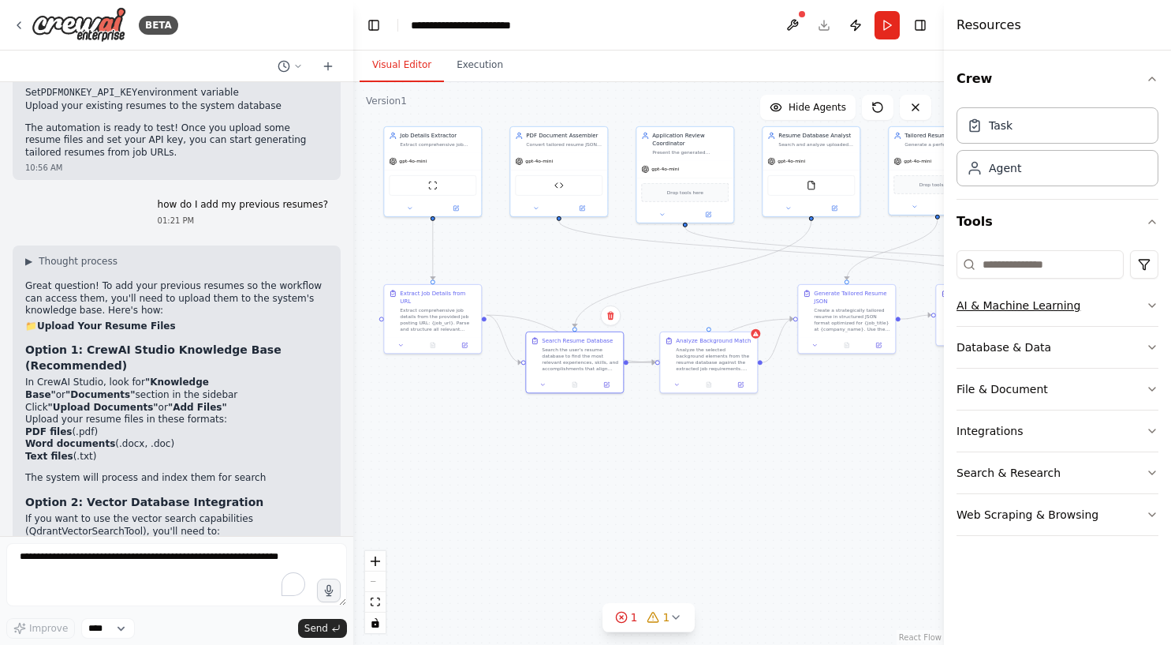
click at [1031, 305] on button "AI & Machine Learning" at bounding box center [1058, 305] width 202 height 41
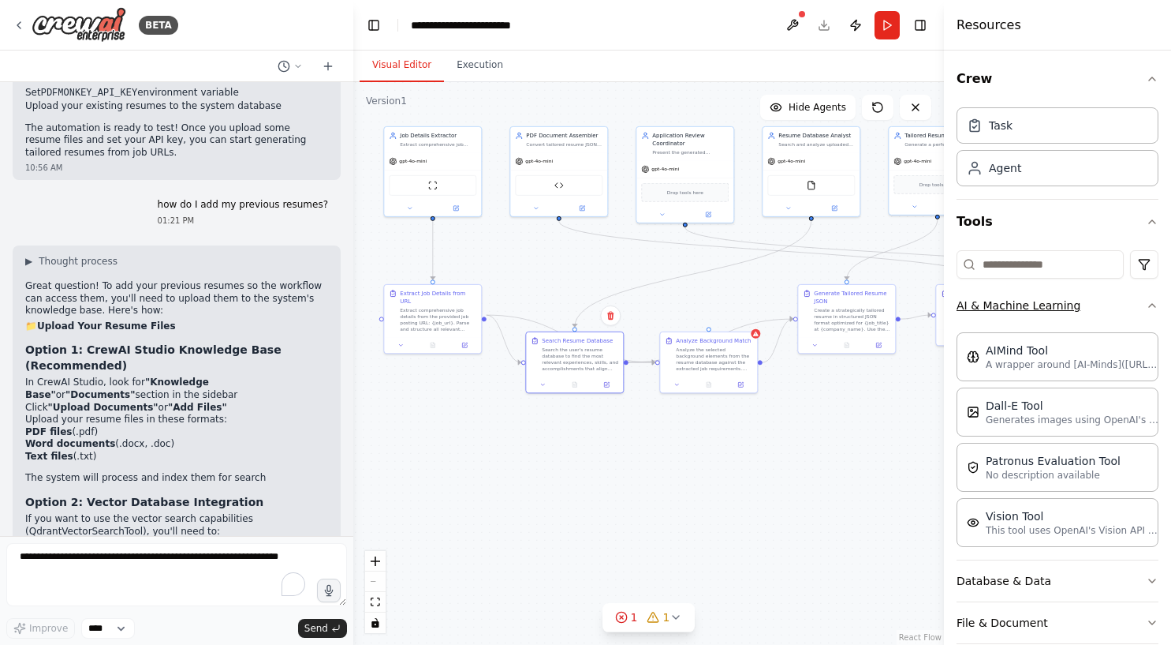
click at [1030, 304] on button "AI & Machine Learning" at bounding box center [1058, 305] width 202 height 41
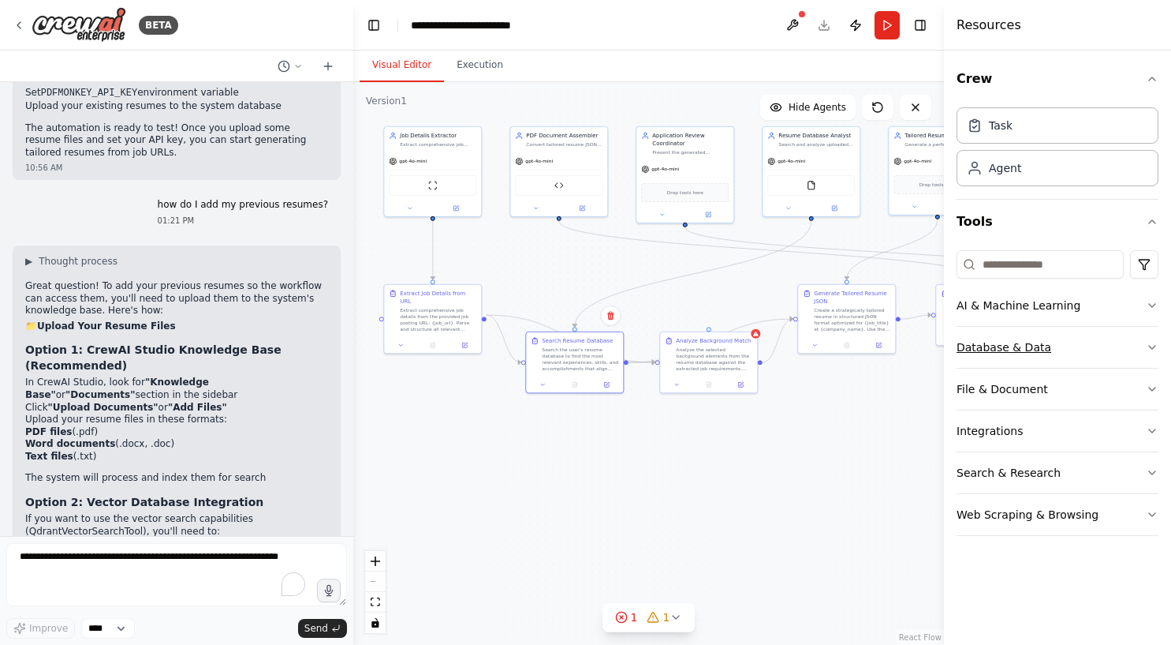
click at [1024, 344] on button "Database & Data" at bounding box center [1058, 347] width 202 height 41
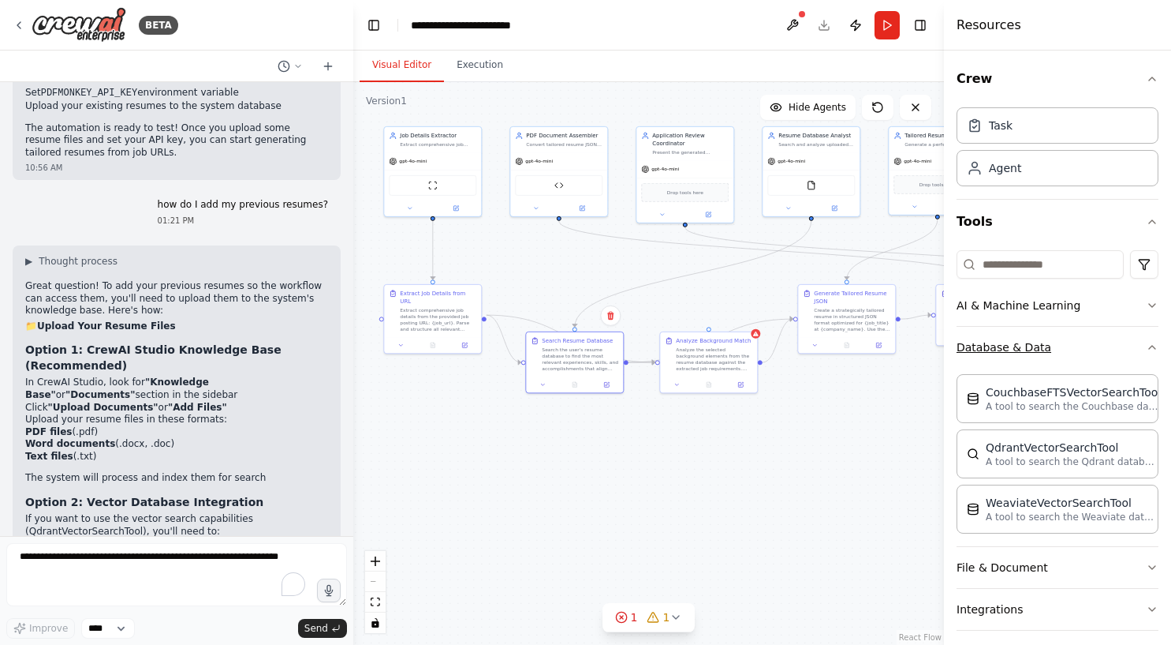
click at [1024, 343] on button "Database & Data" at bounding box center [1058, 347] width 202 height 41
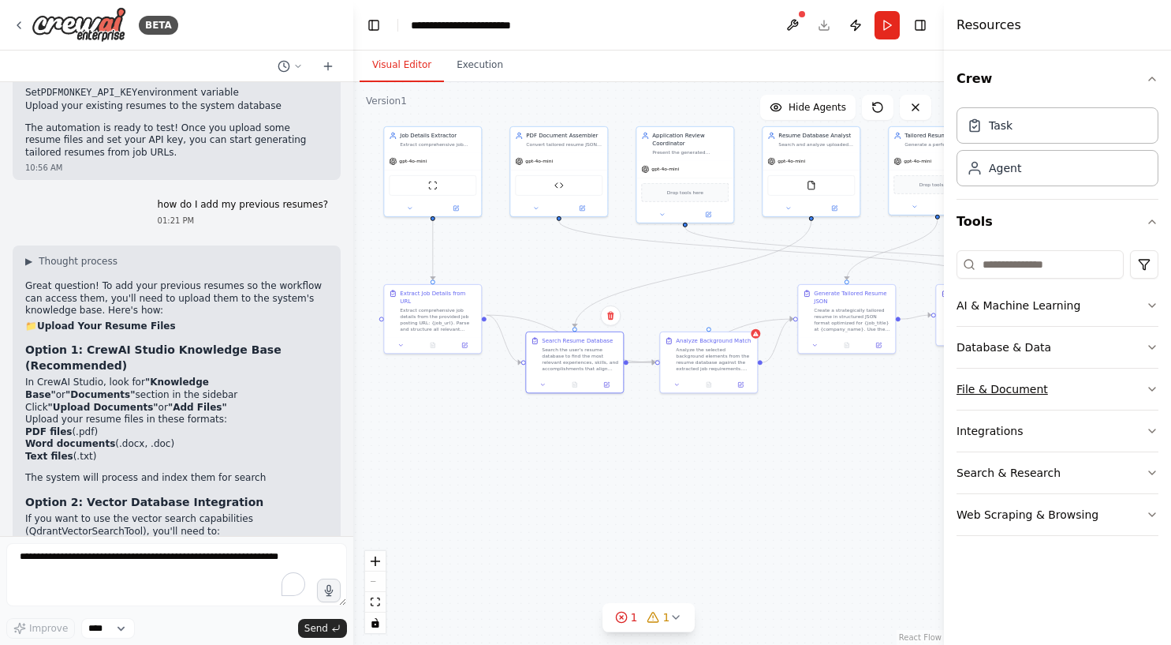
click at [1051, 387] on button "File & Document" at bounding box center [1058, 388] width 202 height 41
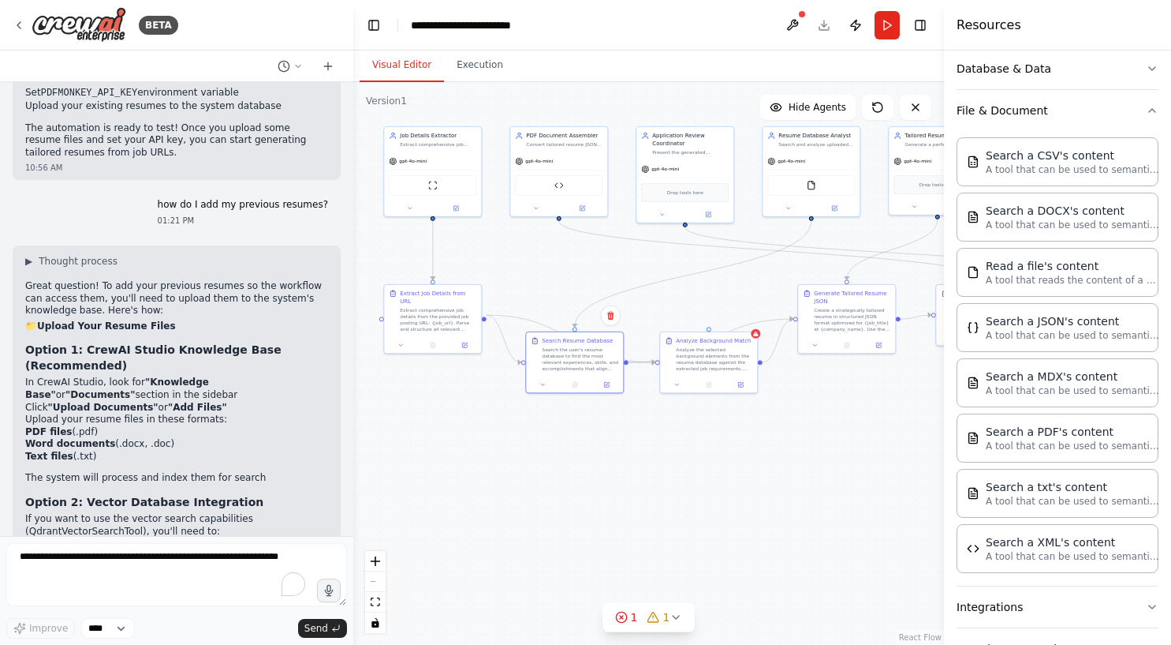
scroll to position [277, 0]
click at [1037, 612] on button "Integrations" at bounding box center [1058, 608] width 202 height 41
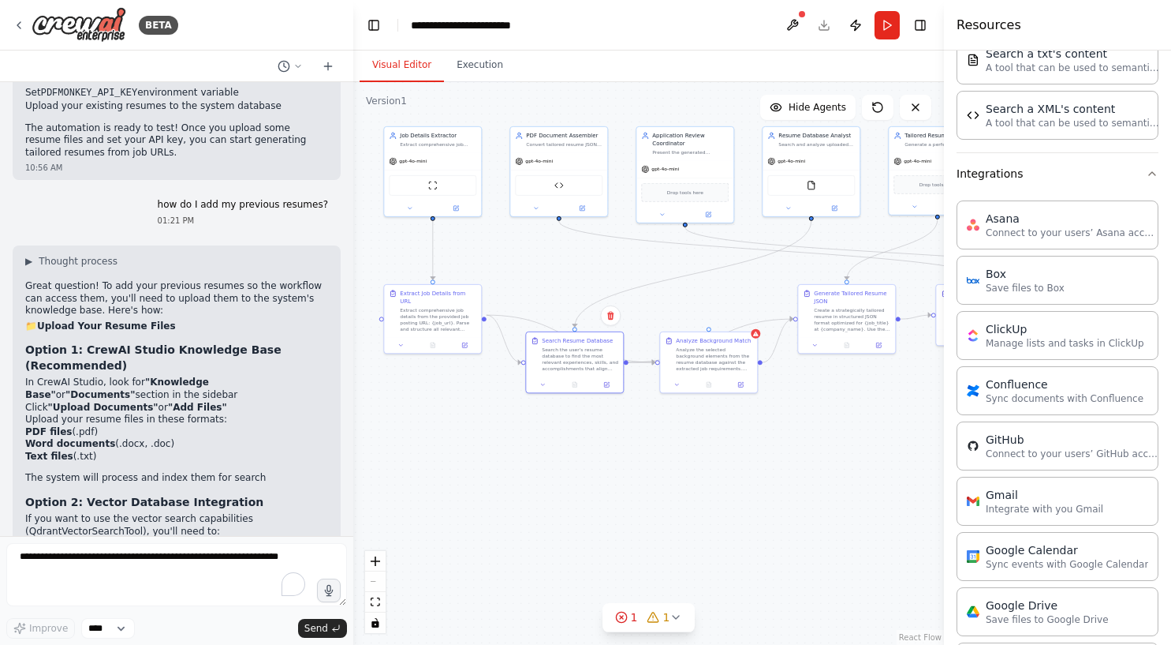
scroll to position [648, 0]
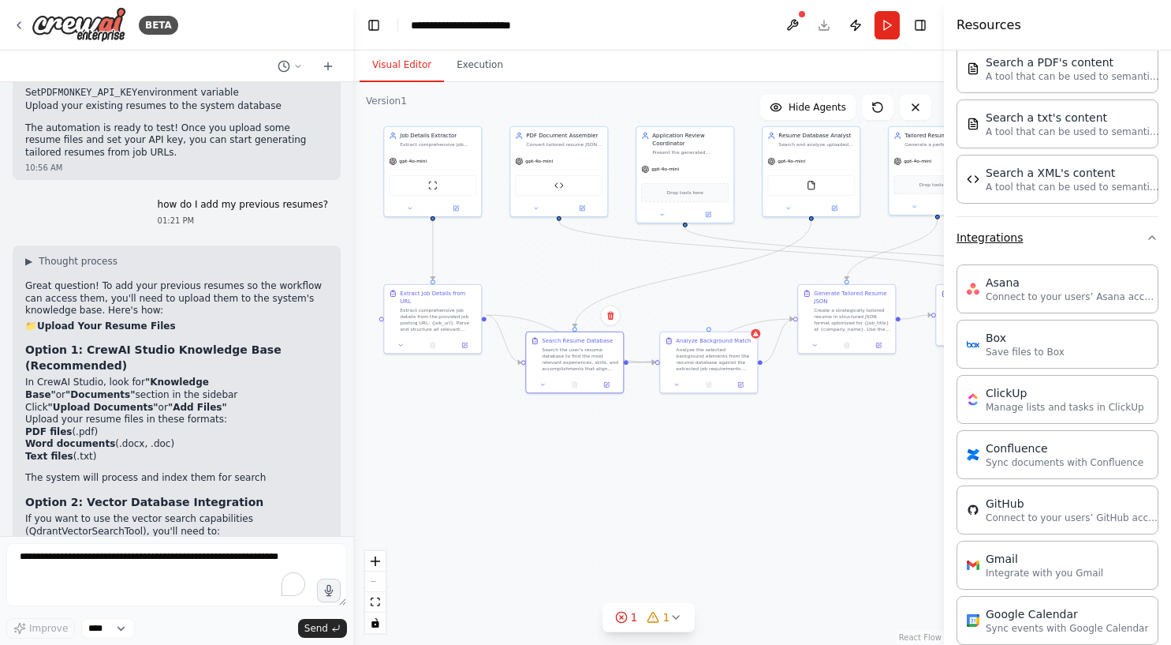
click at [1026, 241] on button "Integrations" at bounding box center [1058, 237] width 202 height 41
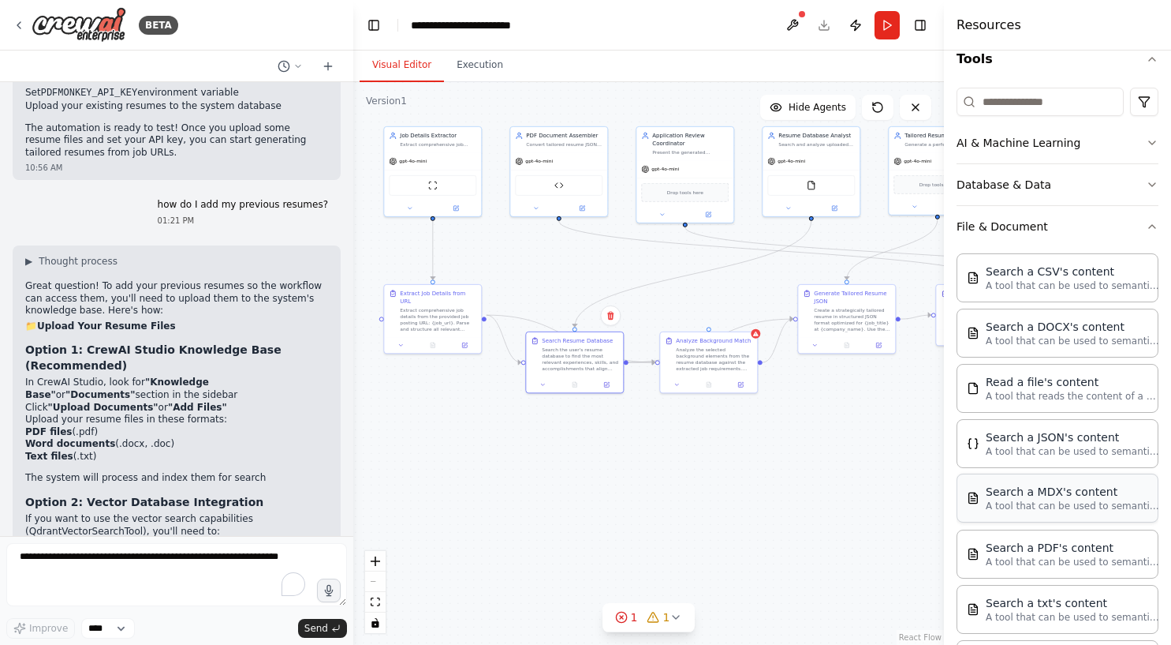
scroll to position [137, 0]
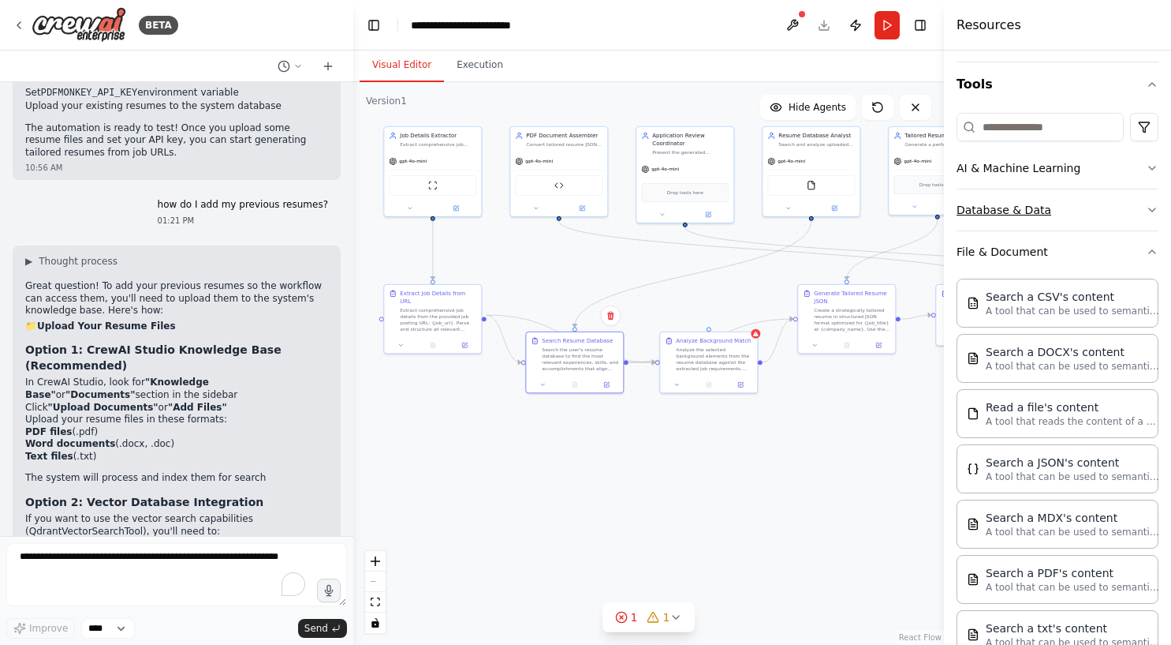
click at [1026, 217] on button "Database & Data" at bounding box center [1058, 209] width 202 height 41
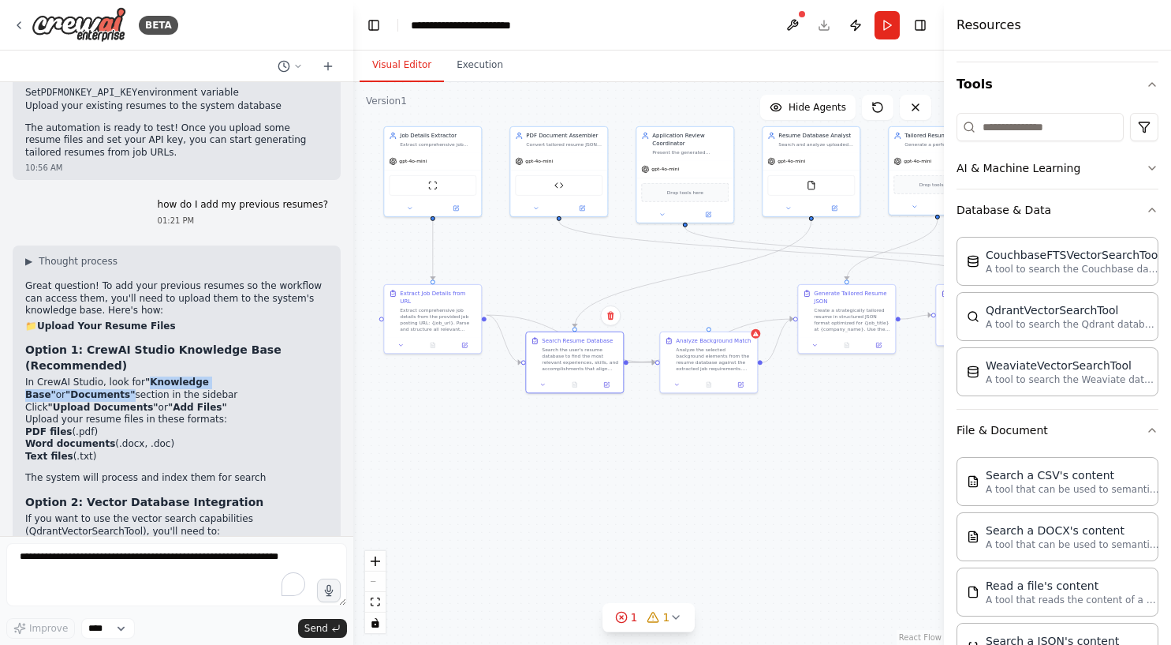
drag, startPoint x: 147, startPoint y: 242, endPoint x: 307, endPoint y: 248, distance: 160.3
click at [307, 376] on li "In CrewAI Studio, look for "Knowledge Base" or "Documents" section in the sideb…" at bounding box center [176, 388] width 303 height 24
copy li "Knowledge Base" or "Documents""
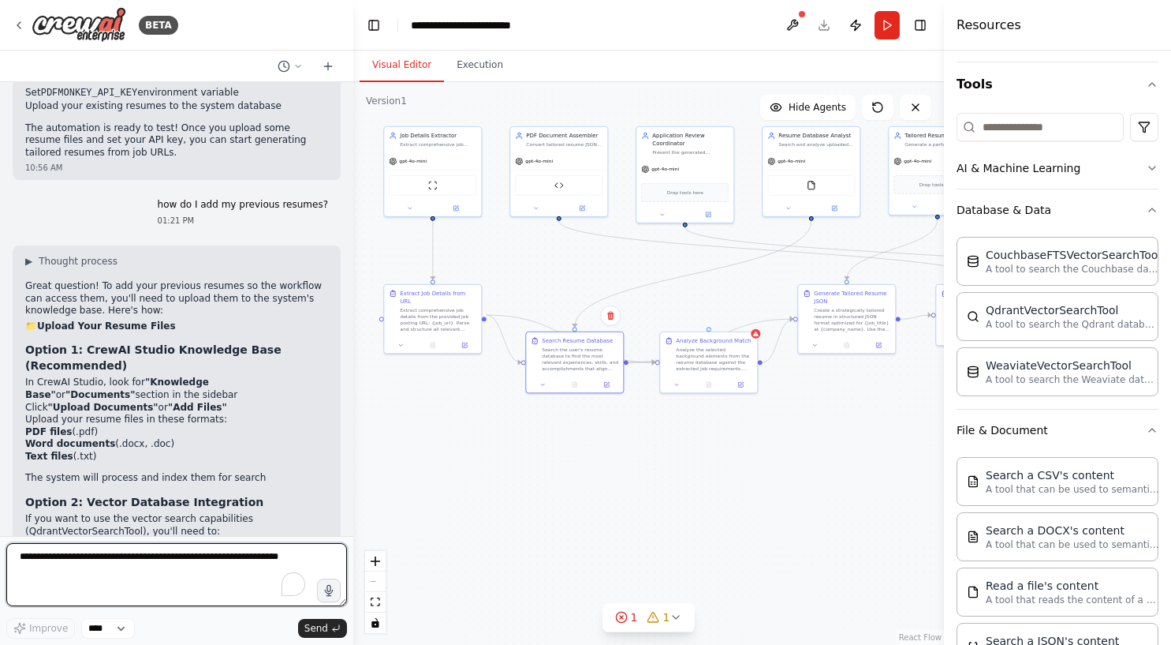
click at [84, 569] on textarea "To enrich screen reader interactions, please activate Accessibility in Grammarl…" at bounding box center [176, 574] width 341 height 63
paste textarea "**********"
type textarea "**********"
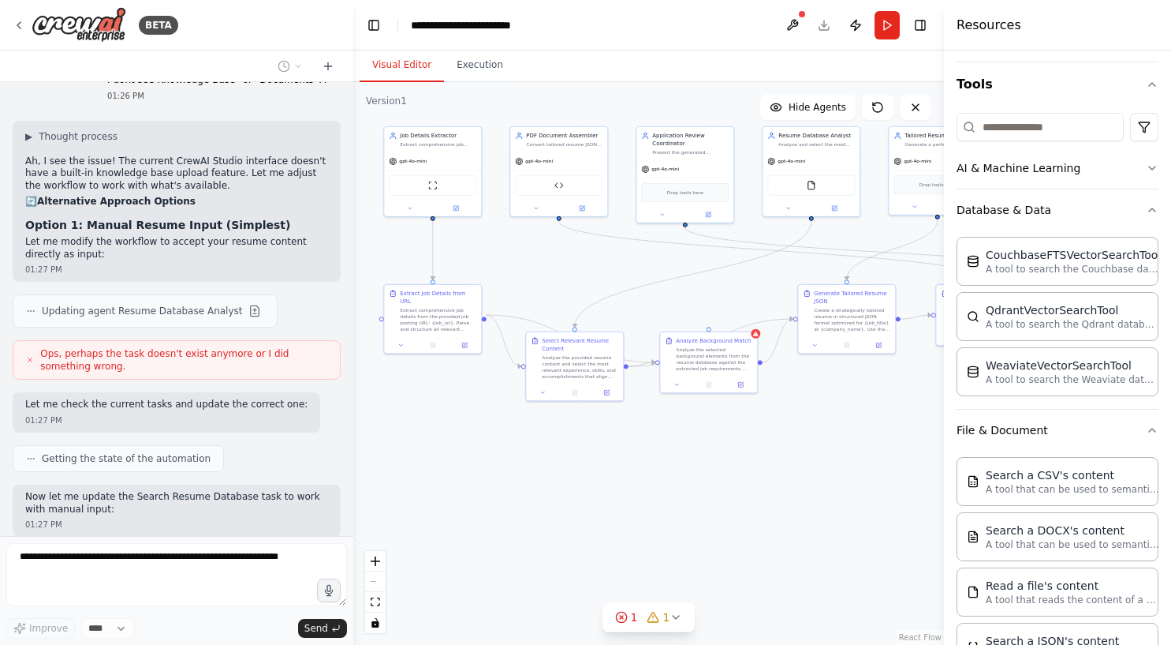
scroll to position [6227, 0]
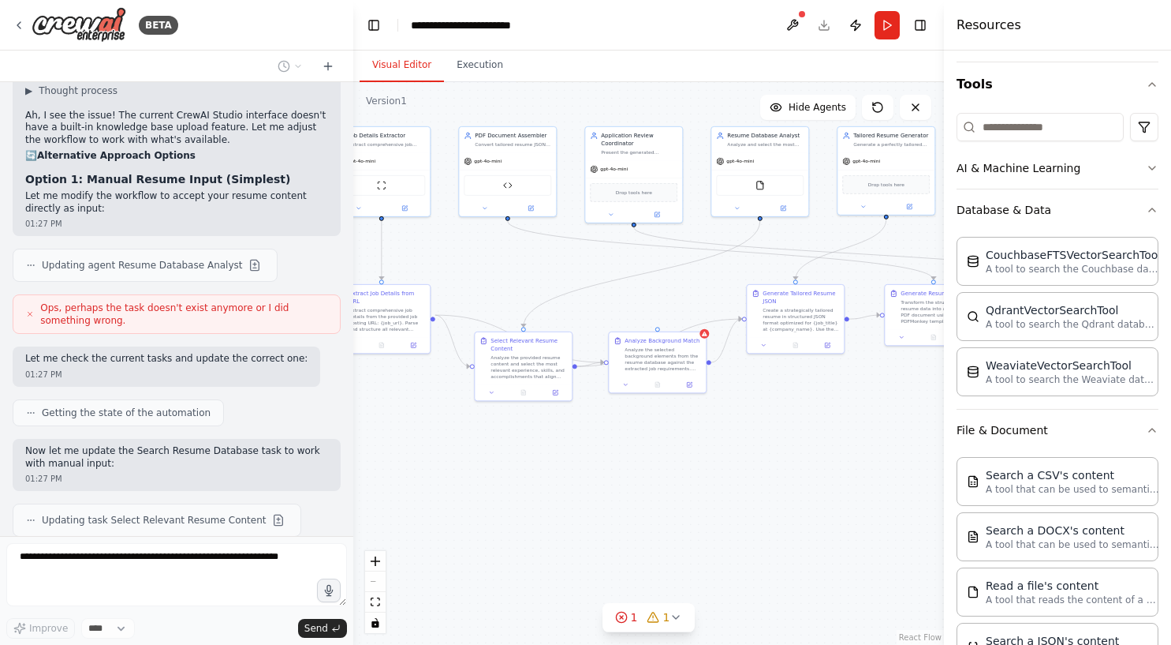
drag, startPoint x: 532, startPoint y: 275, endPoint x: 447, endPoint y: 275, distance: 84.4
click at [447, 275] on div ".deletable-edge-delete-btn { width: 20px; height: 20px; border: 0px solid #ffff…" at bounding box center [648, 363] width 591 height 562
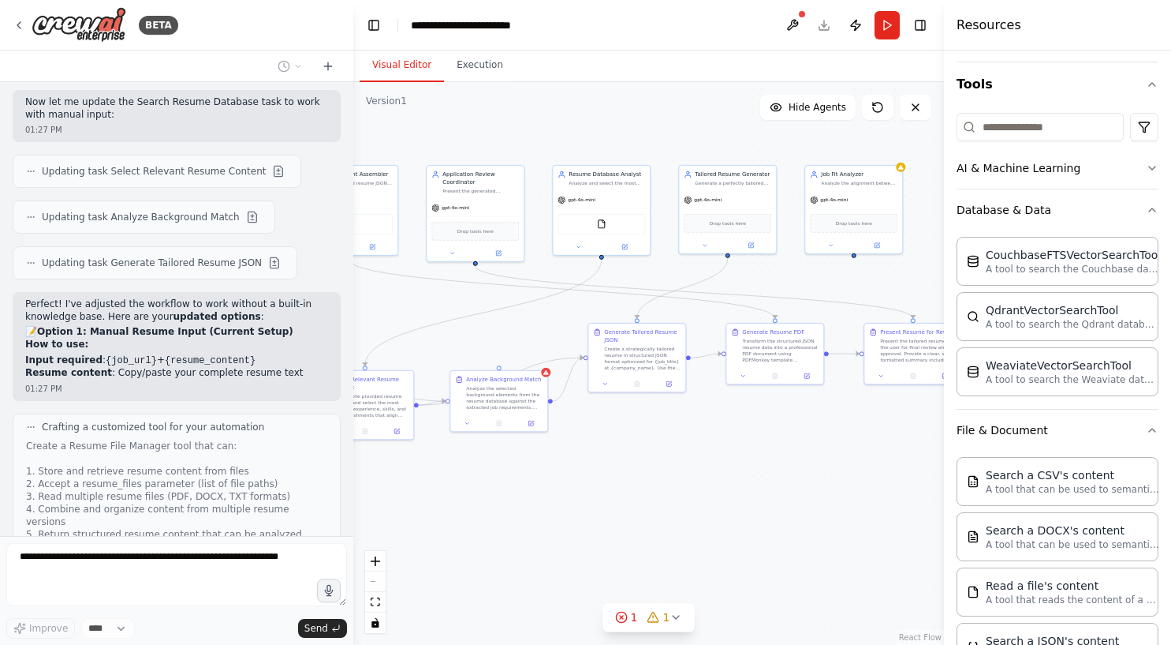
drag, startPoint x: 640, startPoint y: 280, endPoint x: 514, endPoint y: 320, distance: 131.7
click at [514, 320] on div ".deletable-edge-delete-btn { width: 20px; height: 20px; border: 0px solid #ffff…" at bounding box center [648, 363] width 591 height 562
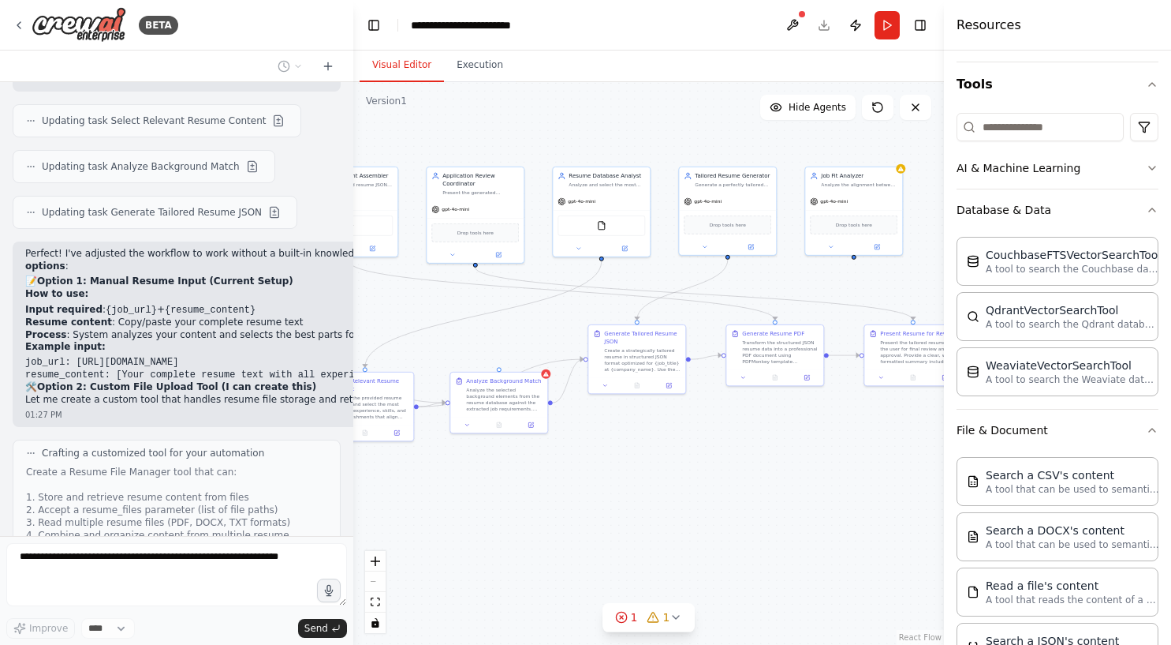
scroll to position [6627, 0]
drag, startPoint x: 73, startPoint y: 231, endPoint x: 305, endPoint y: 244, distance: 232.3
click at [305, 246] on div "Perfect! I've adjusted the workflow to work without a built-in knowledge base. …" at bounding box center [278, 325] width 506 height 158
click at [80, 379] on strong "Option 2: Custom File Upload Tool (I can create this)" at bounding box center [176, 384] width 279 height 11
drag, startPoint x: 25, startPoint y: 230, endPoint x: 80, endPoint y: 230, distance: 54.4
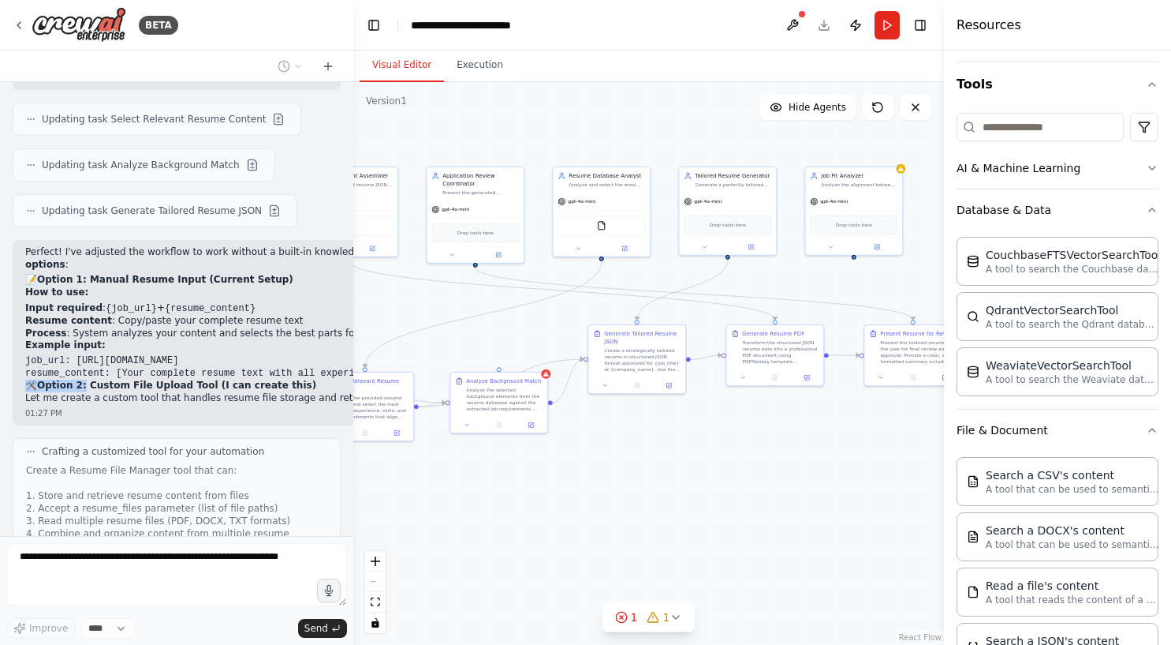
click at [80, 379] on h2 "🛠️ Option 2: Custom File Upload Tool (I can create this)" at bounding box center [278, 385] width 506 height 13
copy h2 "🛠️ Option 2:"
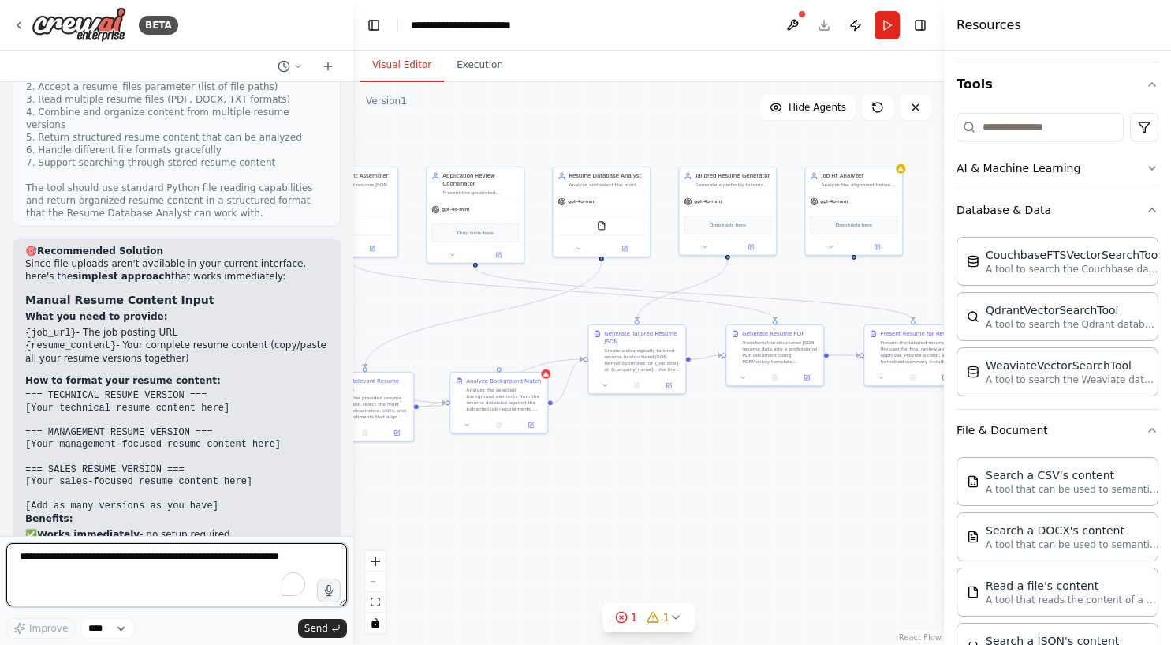
scroll to position [7068, 0]
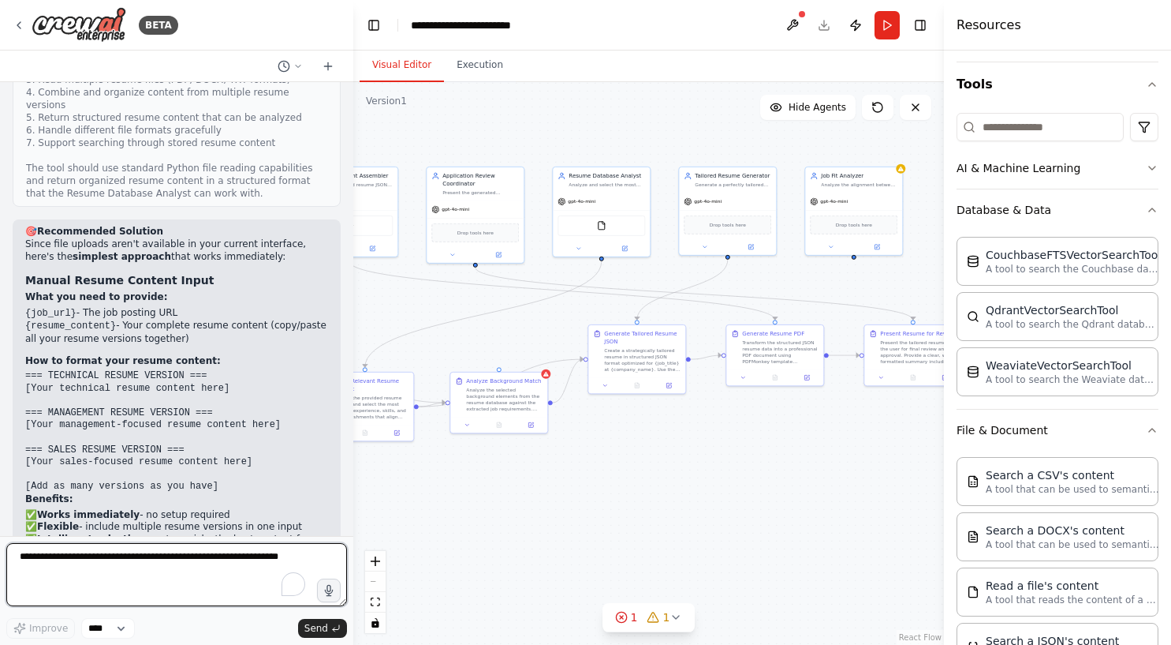
click at [100, 568] on textarea "To enrich screen reader interactions, please activate Accessibility in Grammarl…" at bounding box center [176, 574] width 341 height 63
click at [238, 557] on textarea "**********" at bounding box center [176, 574] width 341 height 63
click at [276, 560] on textarea "**********" at bounding box center [176, 574] width 341 height 63
drag, startPoint x: 276, startPoint y: 559, endPoint x: 206, endPoint y: 557, distance: 70.2
click at [206, 557] on textarea "**********" at bounding box center [176, 574] width 341 height 63
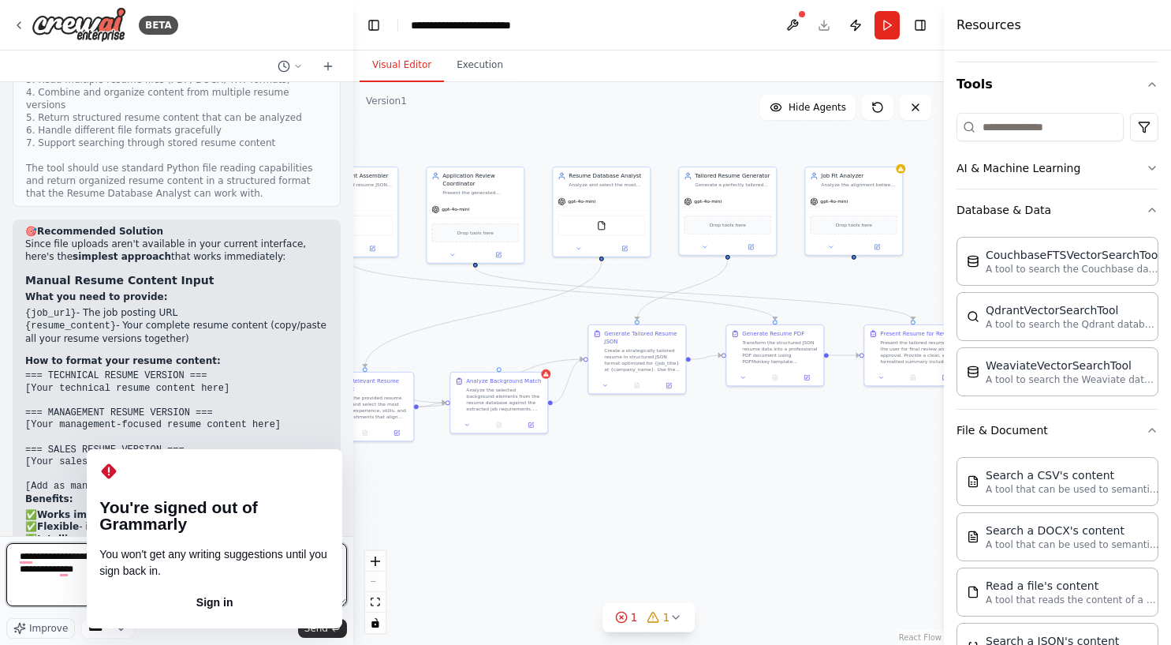
click at [199, 582] on textarea "**********" at bounding box center [176, 574] width 341 height 63
click at [162, 590] on button "Sign in" at bounding box center [214, 602] width 230 height 25
click at [166, 581] on textarea "**********" at bounding box center [176, 574] width 341 height 63
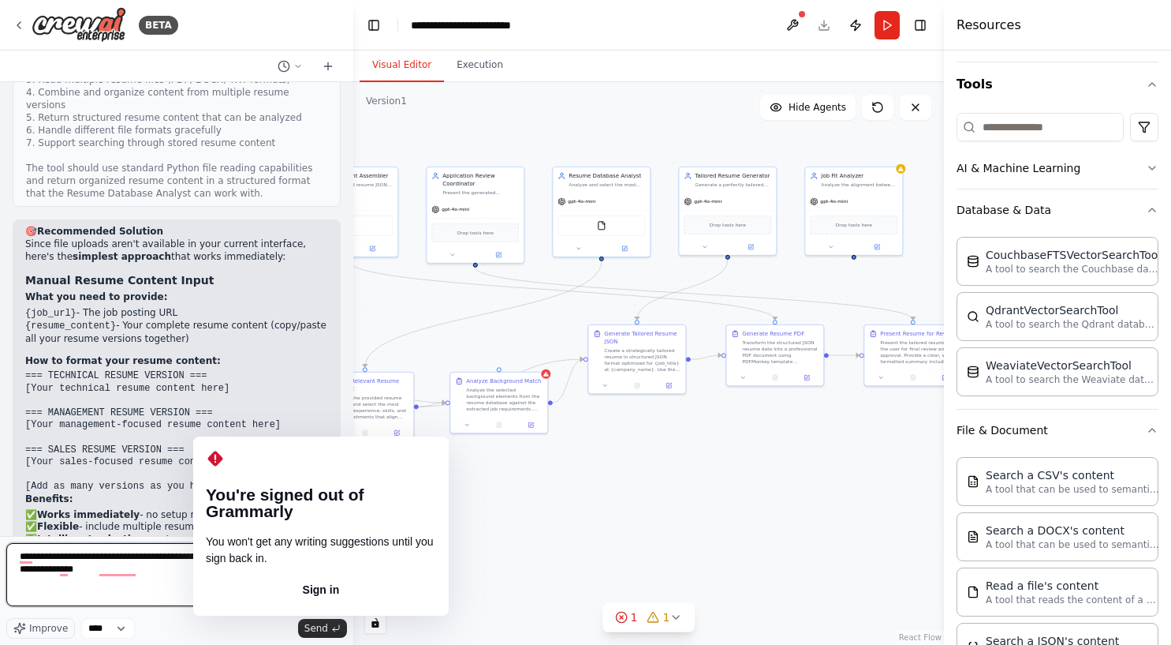
click at [215, 556] on textarea "**********" at bounding box center [176, 574] width 341 height 63
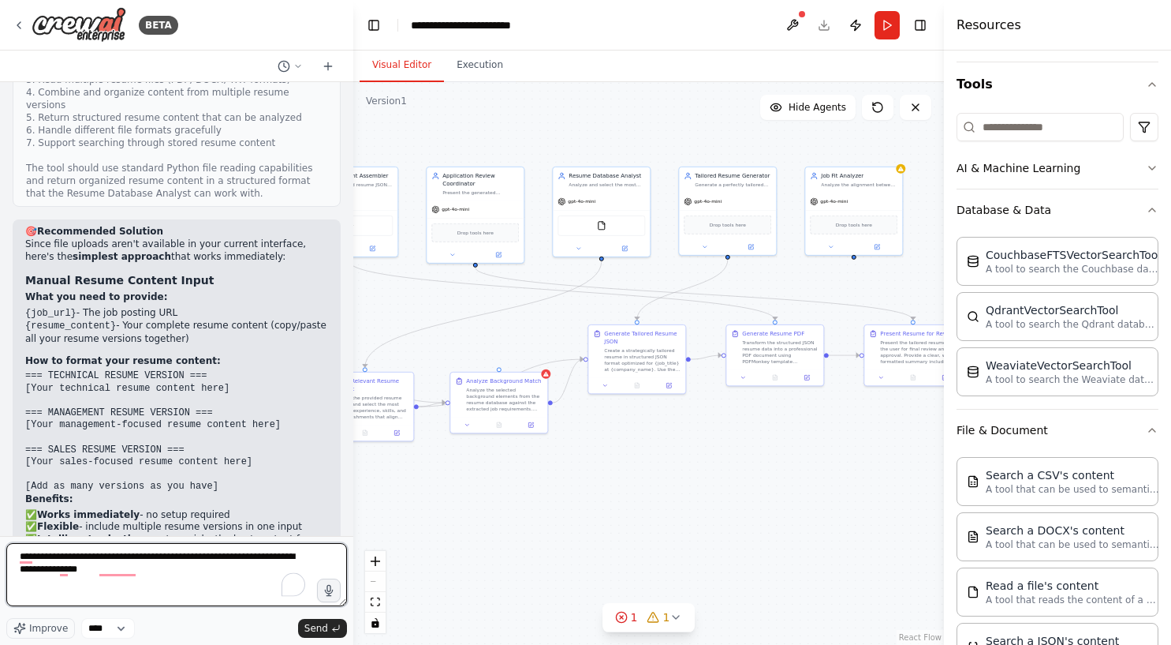
click at [168, 575] on textarea "**********" at bounding box center [176, 574] width 341 height 63
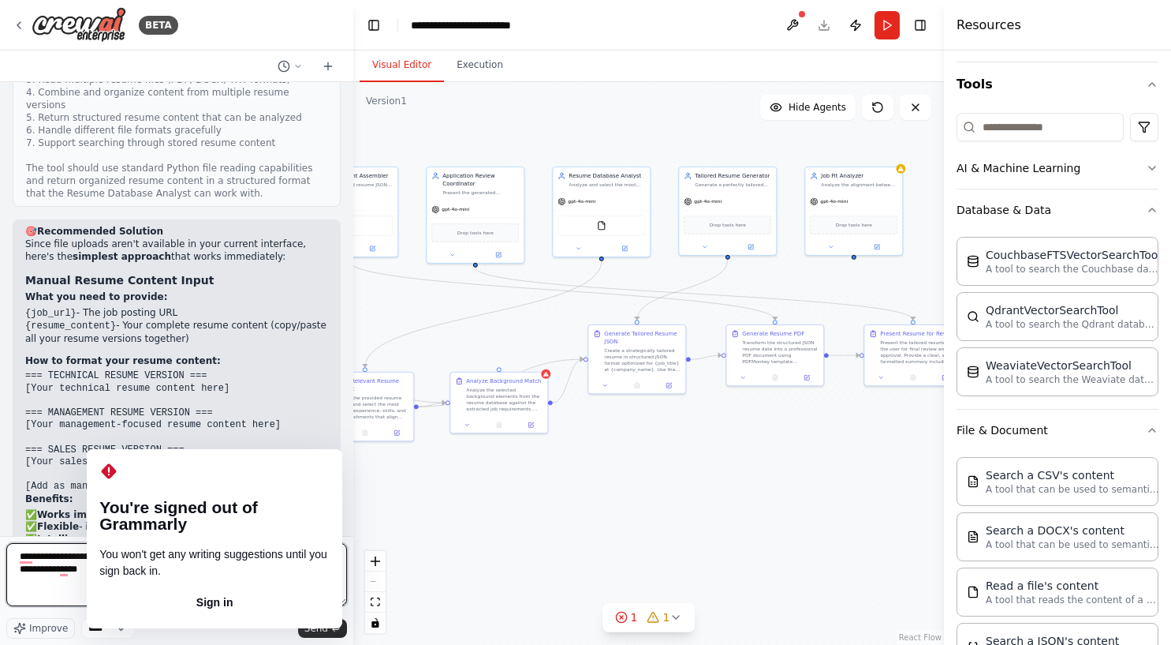
click at [116, 572] on textarea "**********" at bounding box center [176, 574] width 341 height 63
click at [125, 571] on textarea "**********" at bounding box center [176, 574] width 341 height 63
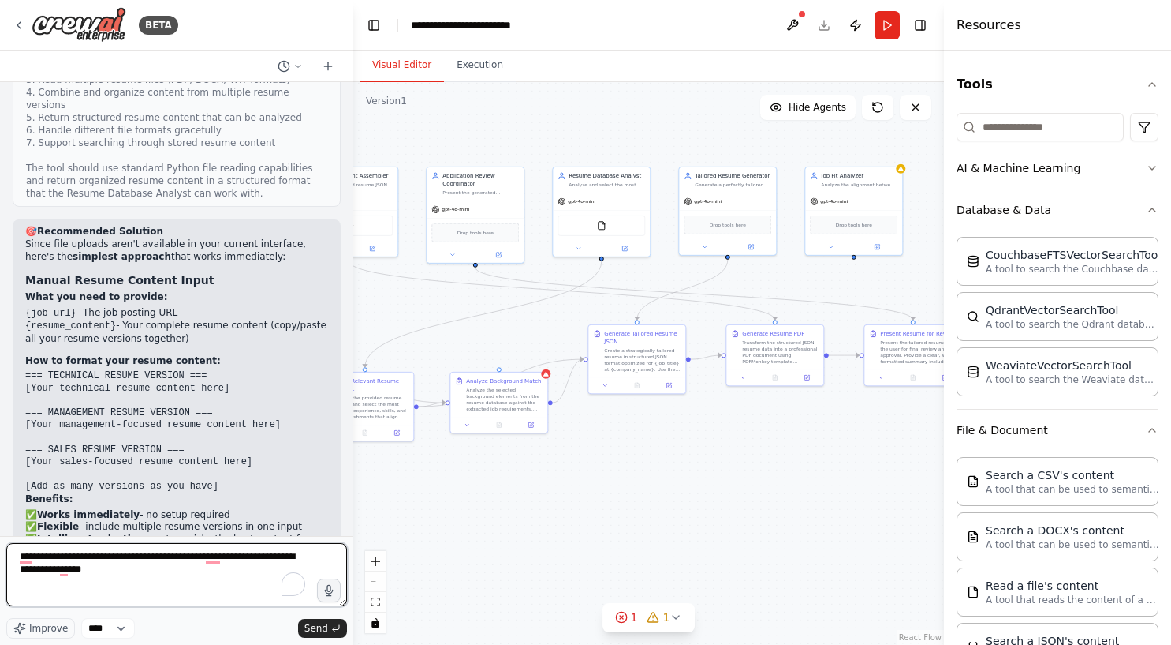
click at [141, 570] on textarea "**********" at bounding box center [176, 574] width 341 height 63
paste textarea "**********"
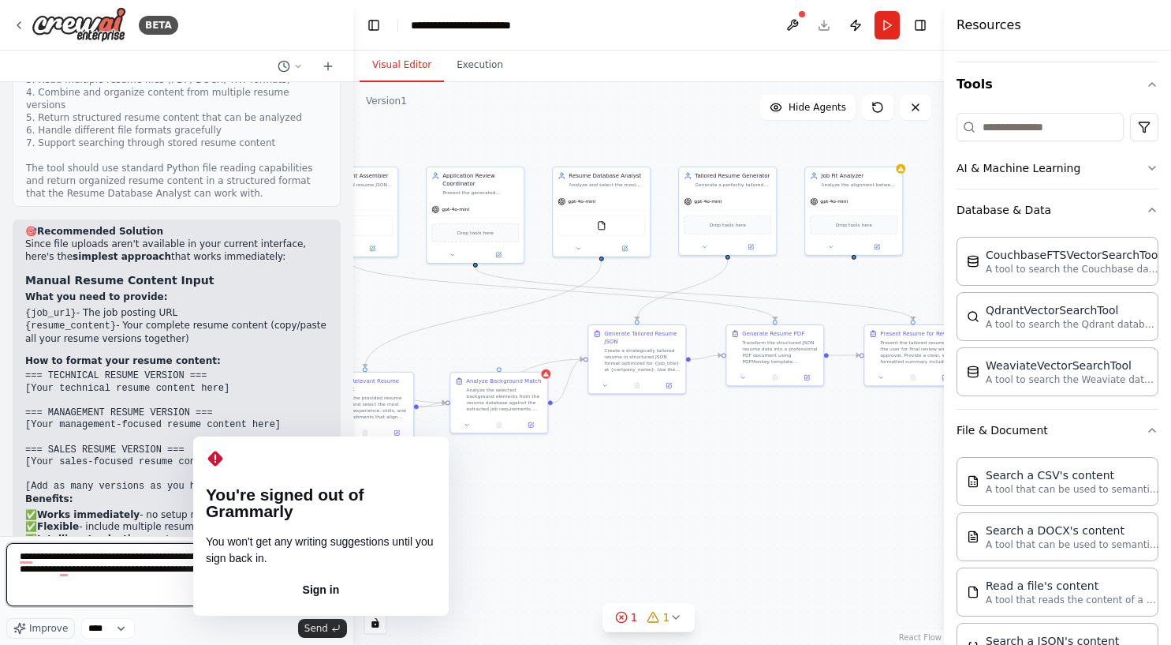
click at [209, 559] on textarea "**********" at bounding box center [176, 574] width 341 height 63
click at [91, 564] on textarea "**********" at bounding box center [176, 574] width 341 height 63
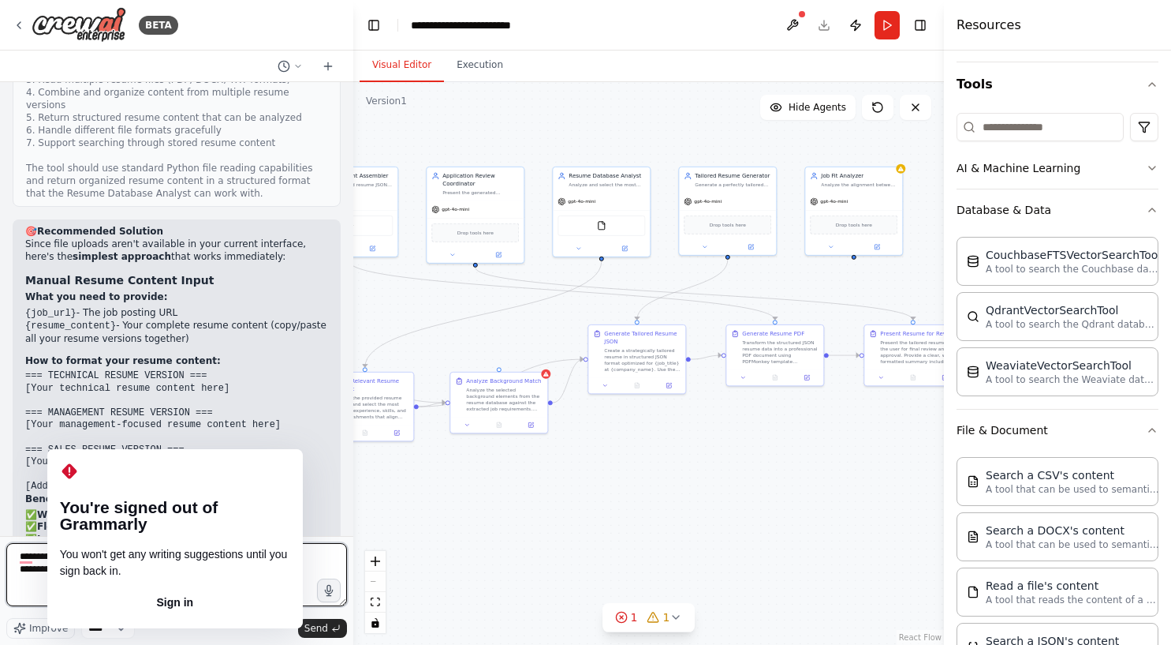
click at [81, 589] on textarea "**********" at bounding box center [176, 574] width 341 height 63
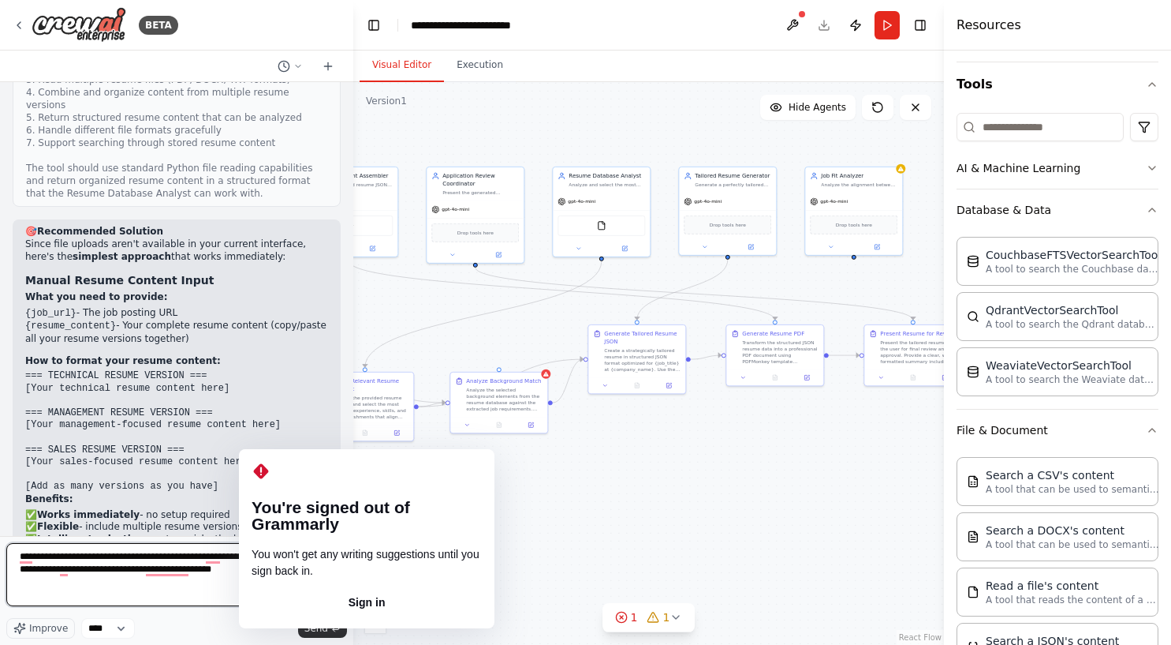
click at [270, 574] on textarea "**********" at bounding box center [176, 574] width 341 height 63
click at [289, 571] on textarea "**********" at bounding box center [176, 574] width 341 height 63
click at [306, 590] on button "Sign in" at bounding box center [367, 602] width 230 height 25
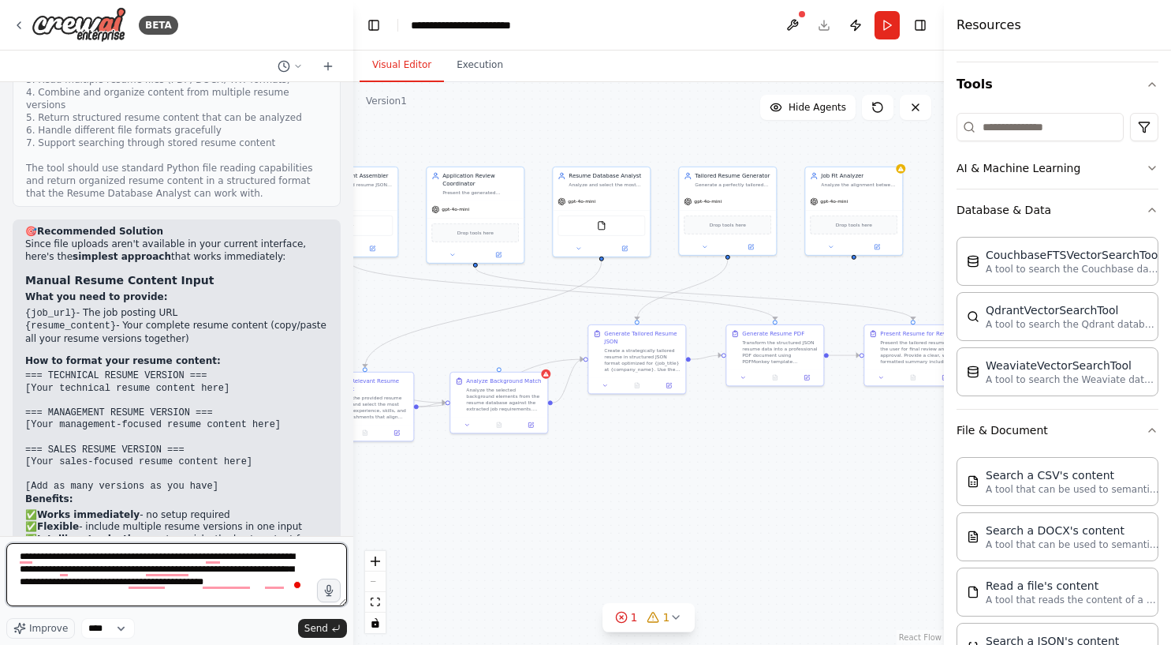
drag, startPoint x: 110, startPoint y: 581, endPoint x: 6, endPoint y: 571, distance: 104.6
click at [6, 571] on div "BETA You are an AI workflow builder. Build a workflow that takes a job posting …" at bounding box center [176, 322] width 353 height 645
click at [58, 593] on textarea "**********" at bounding box center [176, 574] width 341 height 63
click at [111, 590] on textarea "**********" at bounding box center [176, 574] width 341 height 63
paste textarea "**********"
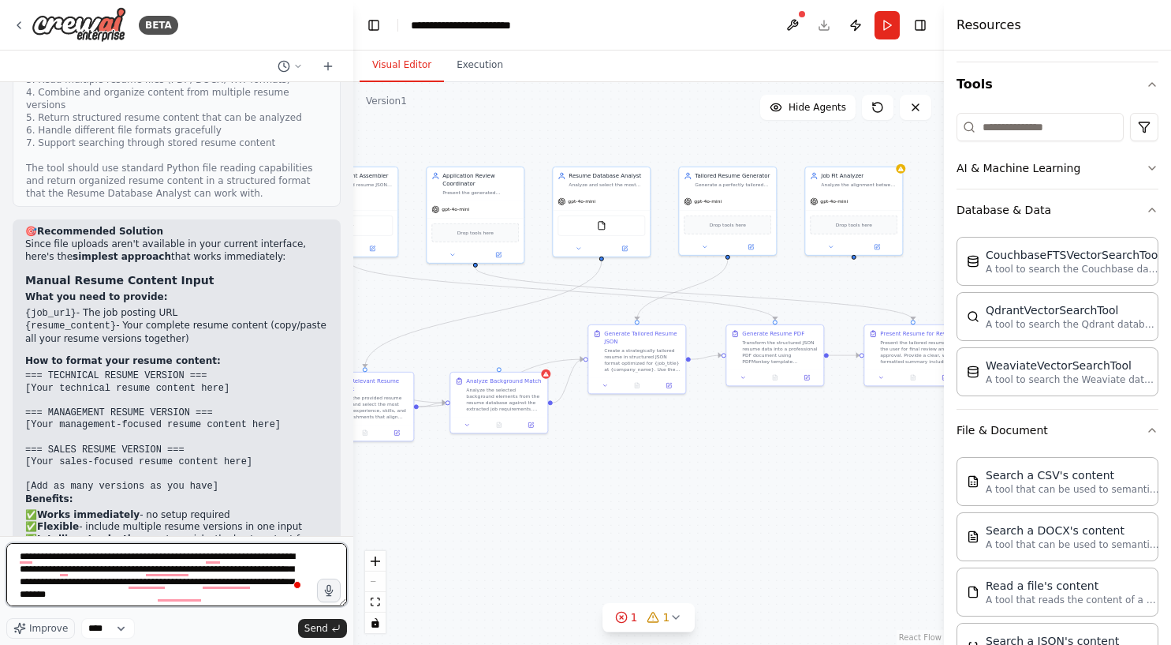
type textarea "**********"
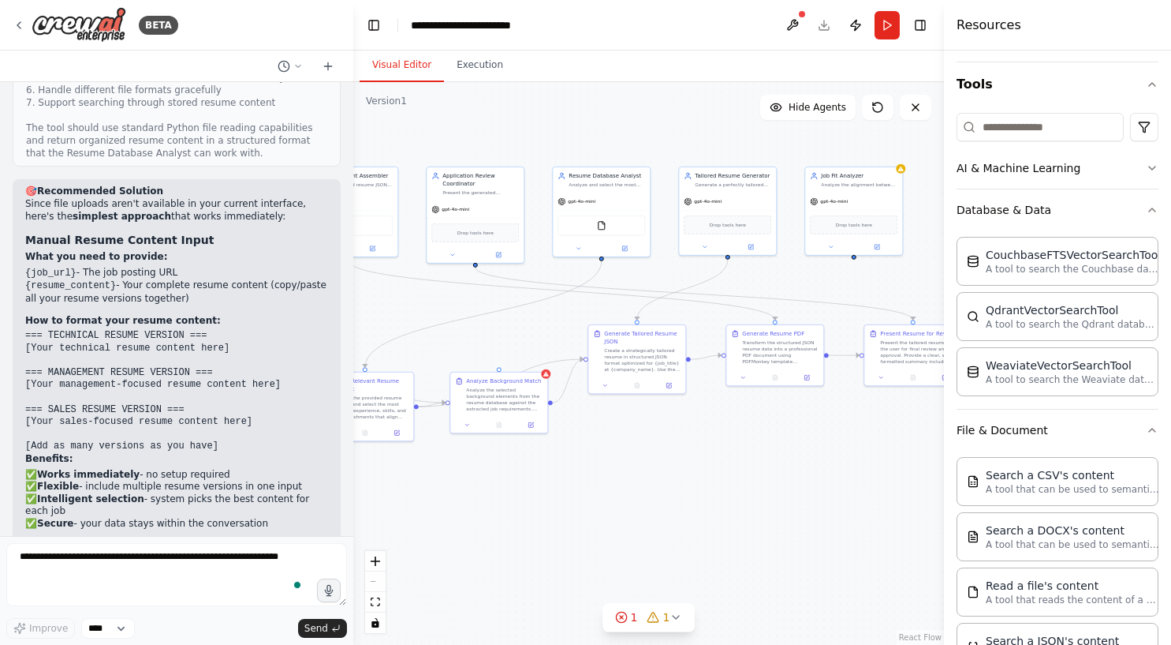
scroll to position [7495, 0]
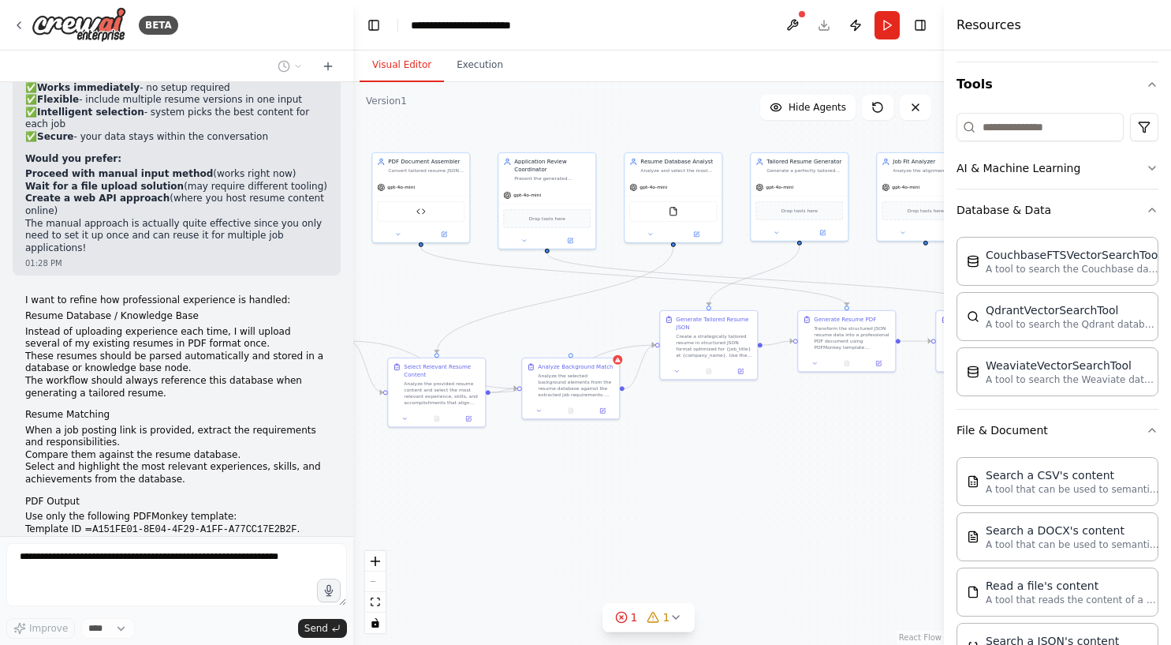
drag, startPoint x: 605, startPoint y: 507, endPoint x: 680, endPoint y: 493, distance: 76.3
click at [680, 493] on div ".deletable-edge-delete-btn { width: 20px; height: 20px; border: 0px solid #ffff…" at bounding box center [648, 363] width 591 height 562
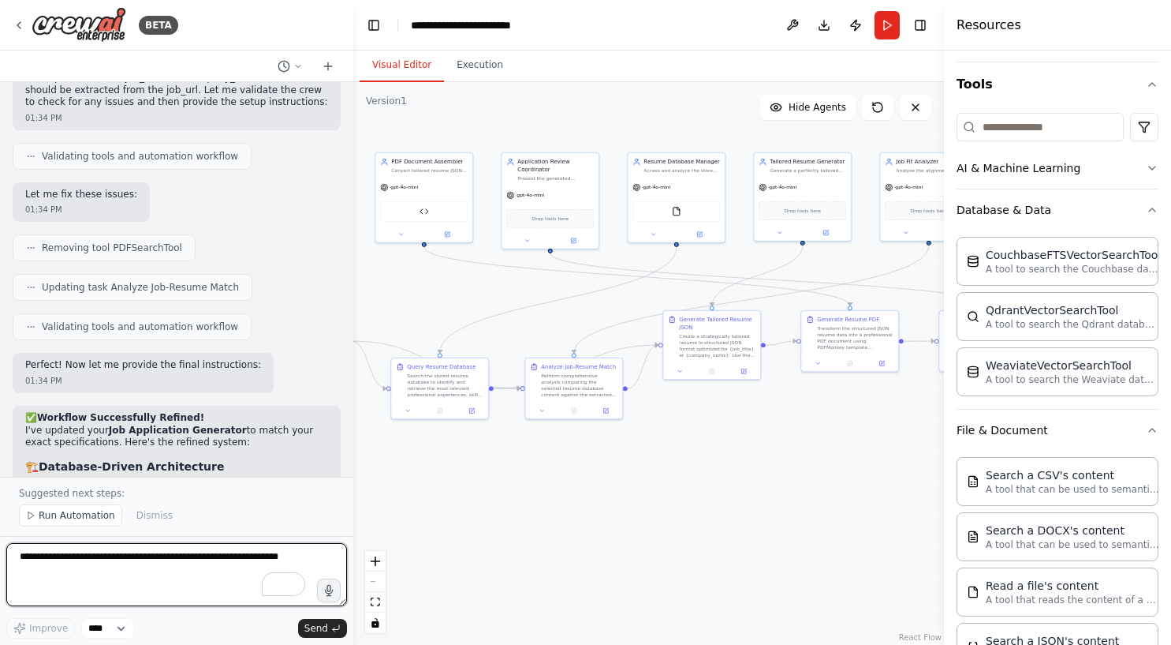
scroll to position [8493, 0]
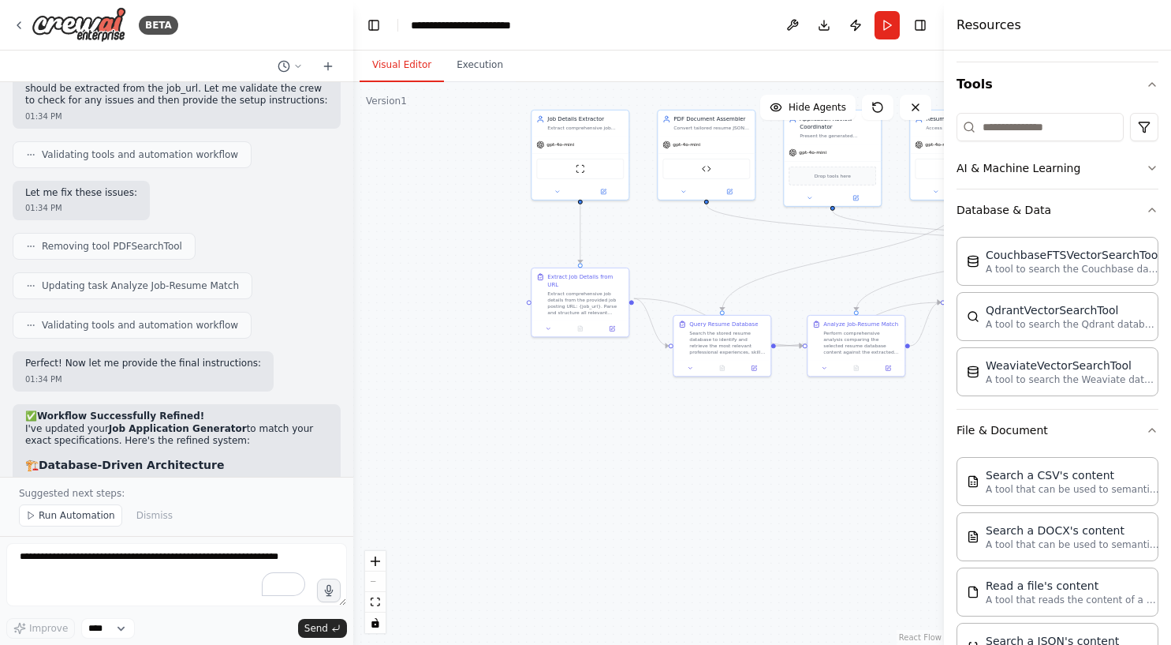
drag, startPoint x: 446, startPoint y: 301, endPoint x: 727, endPoint y: 261, distance: 284.5
click at [727, 261] on div ".deletable-edge-delete-btn { width: 20px; height: 20px; border: 0px solid #ffff…" at bounding box center [648, 363] width 591 height 562
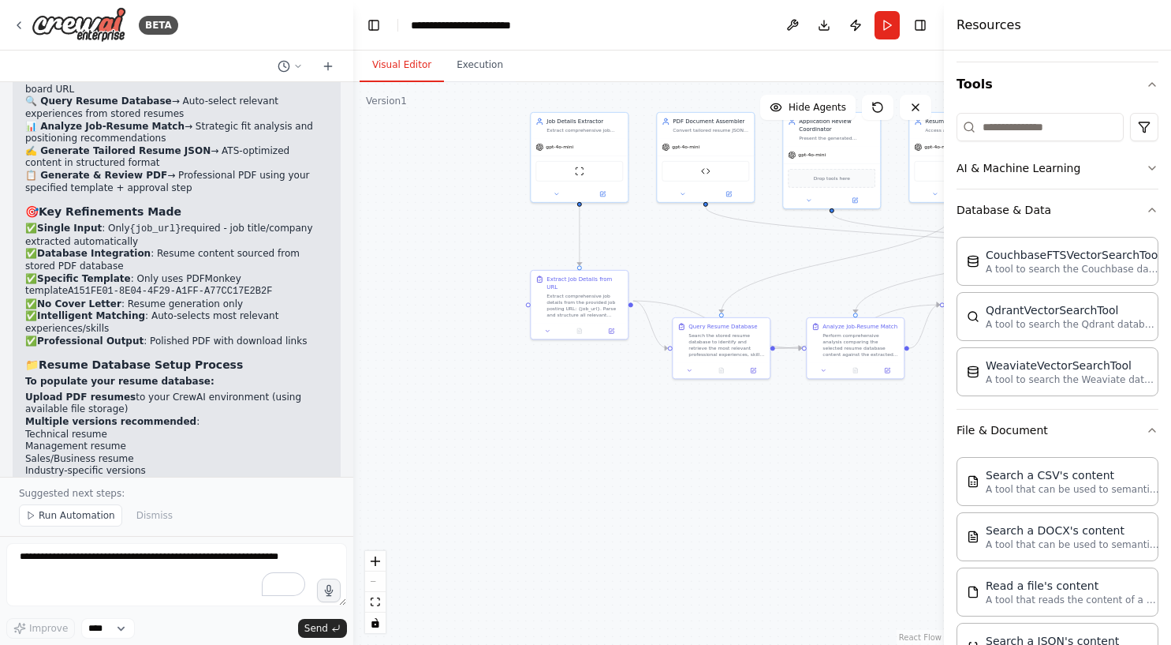
scroll to position [9014, 0]
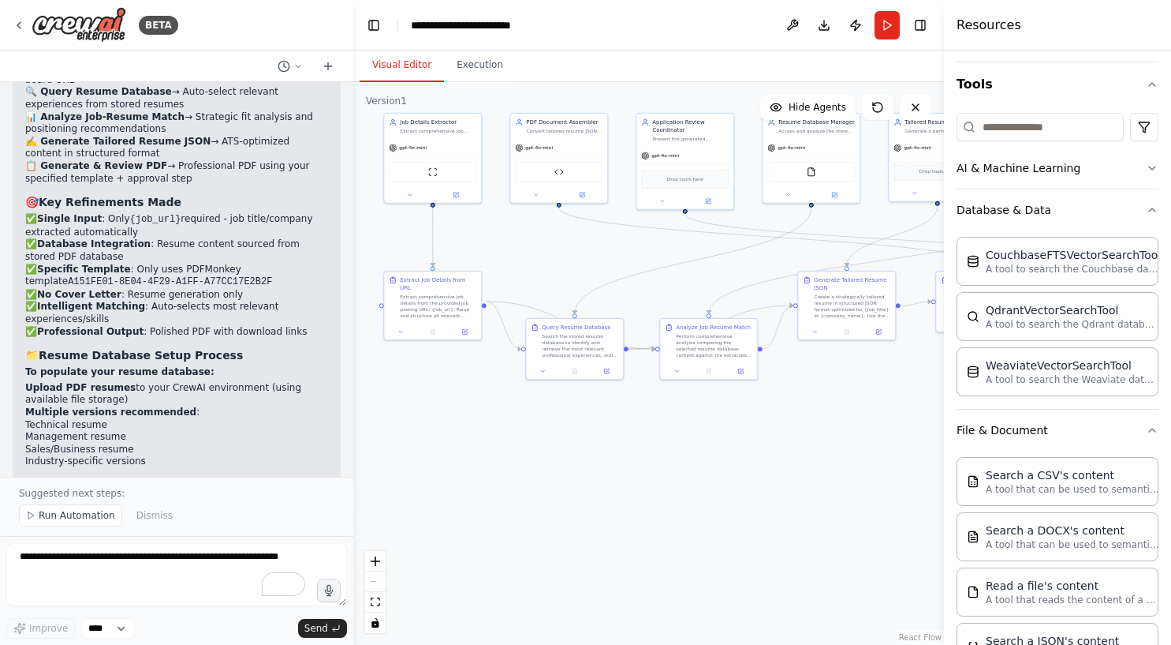
drag, startPoint x: 659, startPoint y: 452, endPoint x: 513, endPoint y: 453, distance: 146.7
click at [513, 453] on div ".deletable-edge-delete-btn { width: 20px; height: 20px; border: 0px solid #ffff…" at bounding box center [648, 363] width 591 height 562
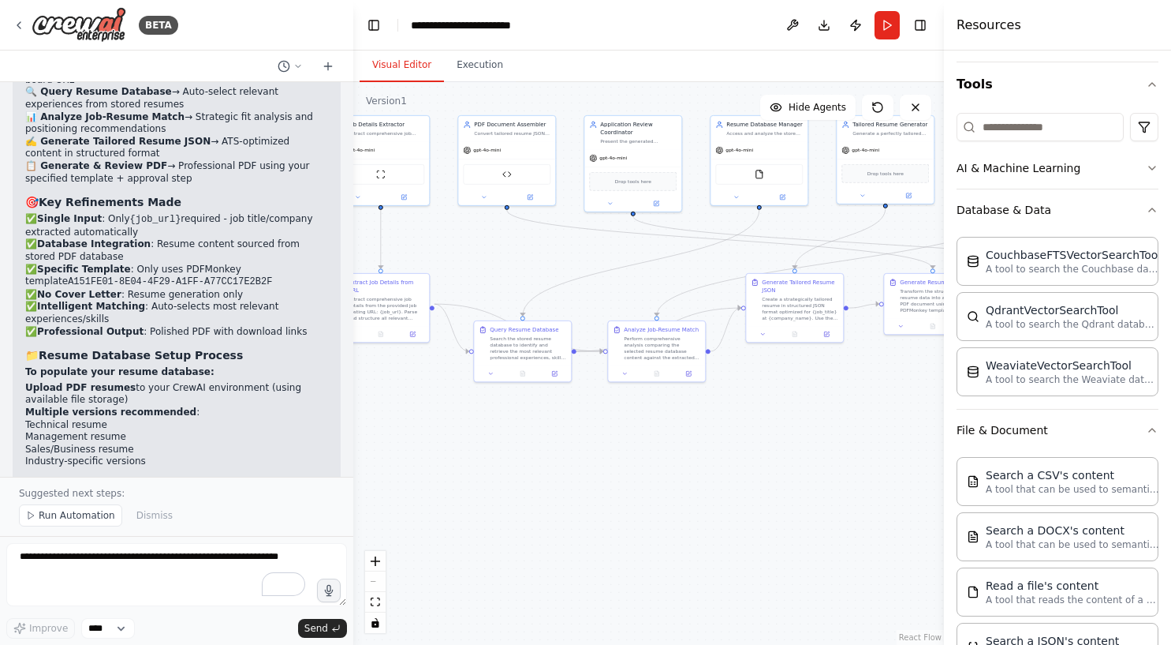
drag, startPoint x: 659, startPoint y: 438, endPoint x: 570, endPoint y: 436, distance: 88.4
click at [570, 437] on div ".deletable-edge-delete-btn { width: 20px; height: 20px; border: 0px solid #ffff…" at bounding box center [648, 363] width 591 height 562
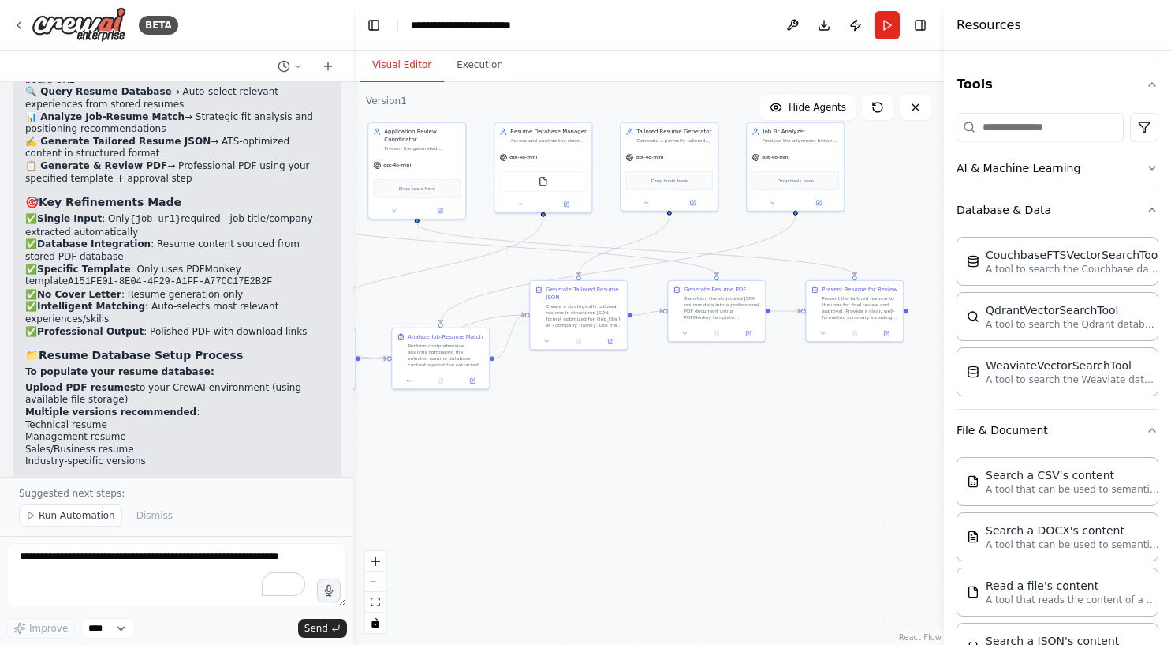
drag, startPoint x: 806, startPoint y: 384, endPoint x: 626, endPoint y: 394, distance: 180.2
click at [626, 394] on div ".deletable-edge-delete-btn { width: 20px; height: 20px; border: 0px solid #ffff…" at bounding box center [648, 363] width 591 height 562
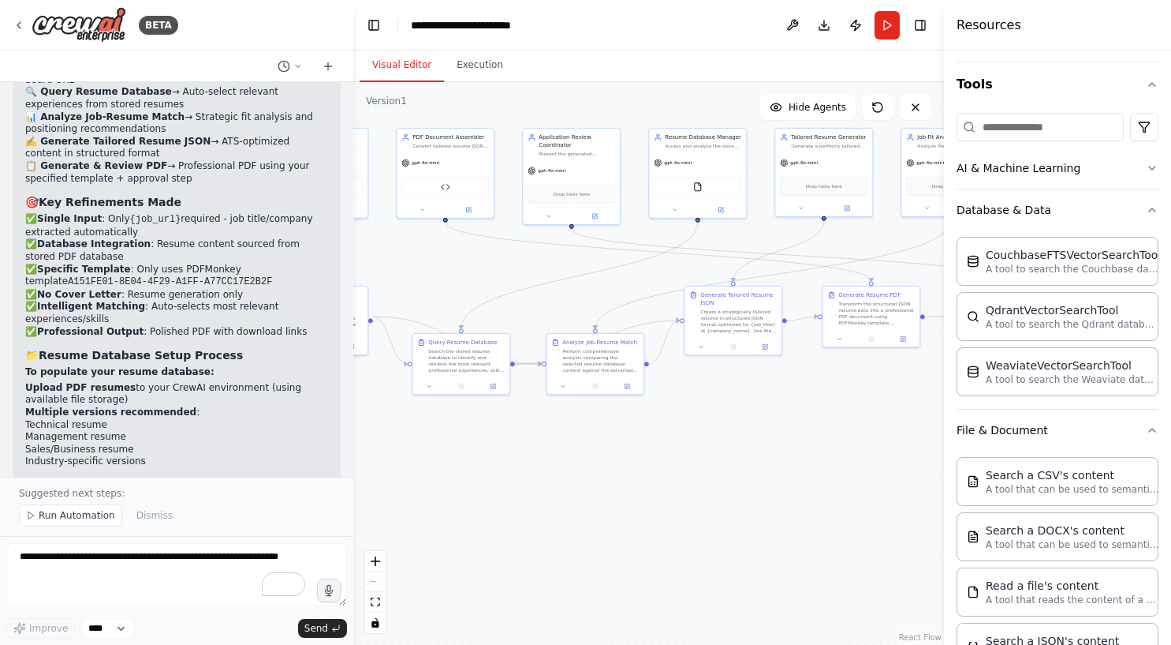
drag, startPoint x: 550, startPoint y: 393, endPoint x: 705, endPoint y: 398, distance: 155.5
click at [705, 398] on div ".deletable-edge-delete-btn { width: 20px; height: 20px; border: 0px solid #ffff…" at bounding box center [648, 363] width 591 height 562
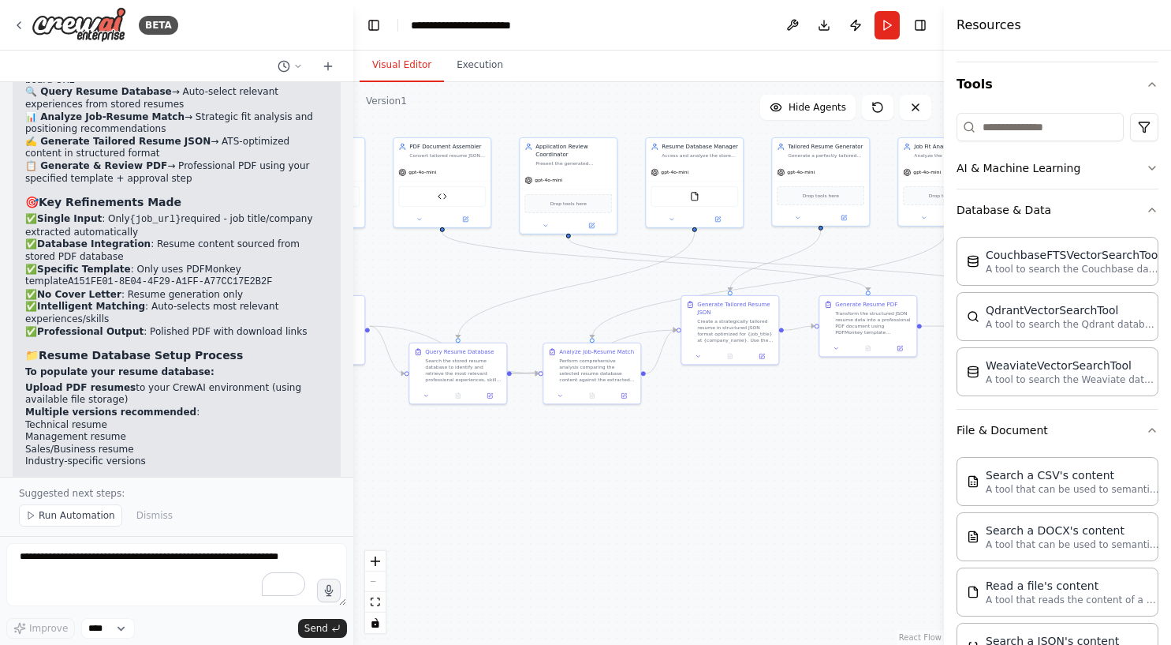
drag, startPoint x: 748, startPoint y: 246, endPoint x: 745, endPoint y: 256, distance: 10.0
click at [745, 256] on div ".deletable-edge-delete-btn { width: 20px; height: 20px; border: 0px solid #ffff…" at bounding box center [648, 363] width 591 height 562
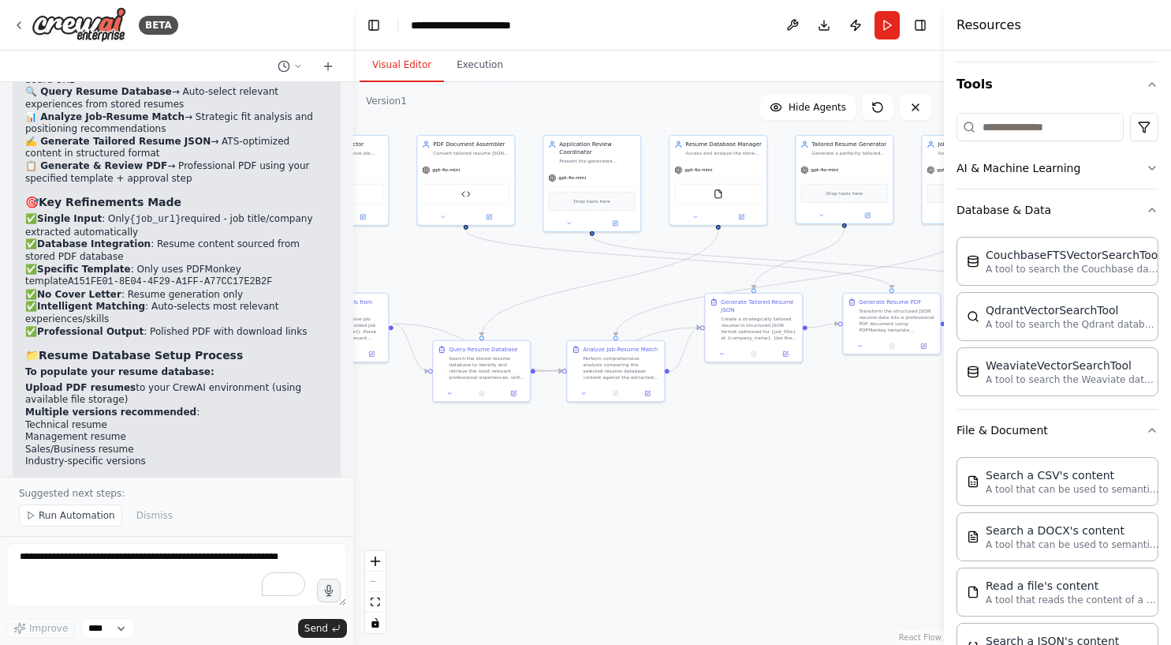
drag, startPoint x: 573, startPoint y: 261, endPoint x: 596, endPoint y: 259, distance: 23.0
click at [596, 259] on div ".deletable-edge-delete-btn { width: 20px; height: 20px; border: 0px solid #ffff…" at bounding box center [648, 363] width 591 height 562
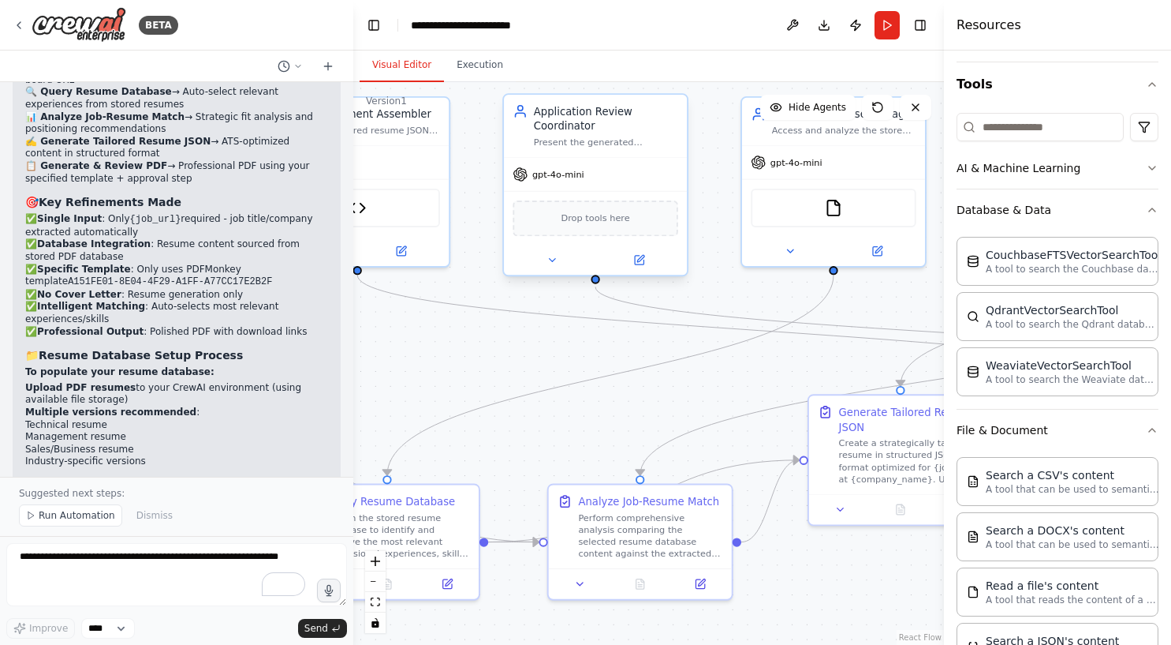
click at [596, 160] on div "gpt-4o-mini" at bounding box center [595, 174] width 183 height 33
click at [644, 260] on icon at bounding box center [639, 260] width 9 height 9
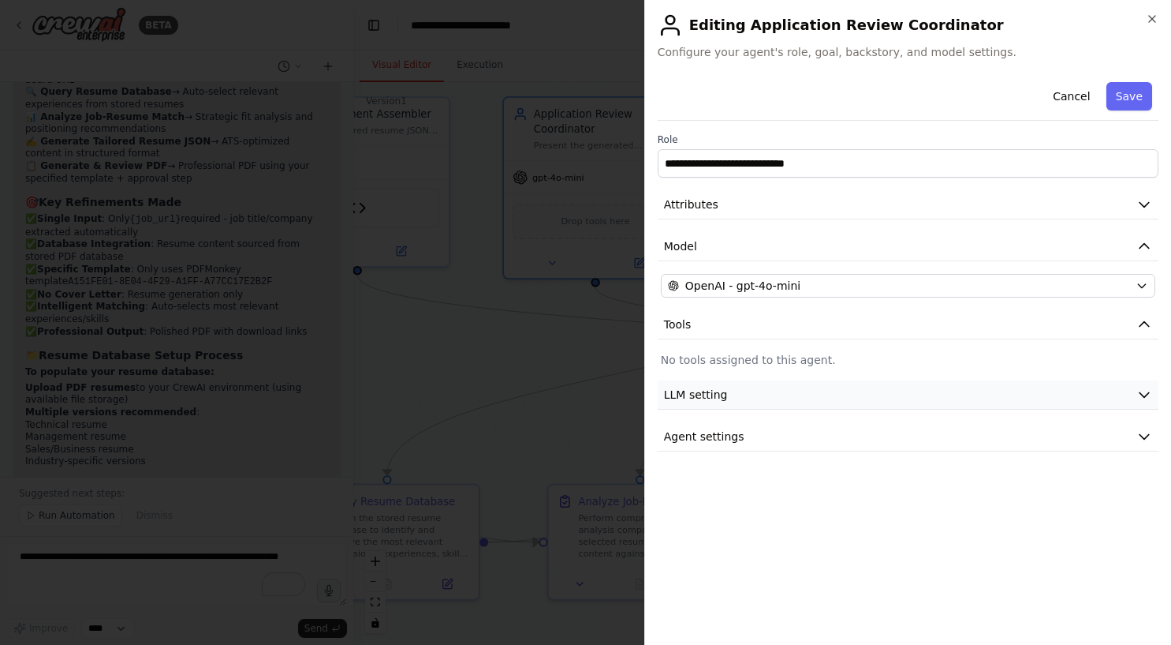
click at [779, 393] on button "LLM setting" at bounding box center [908, 394] width 501 height 29
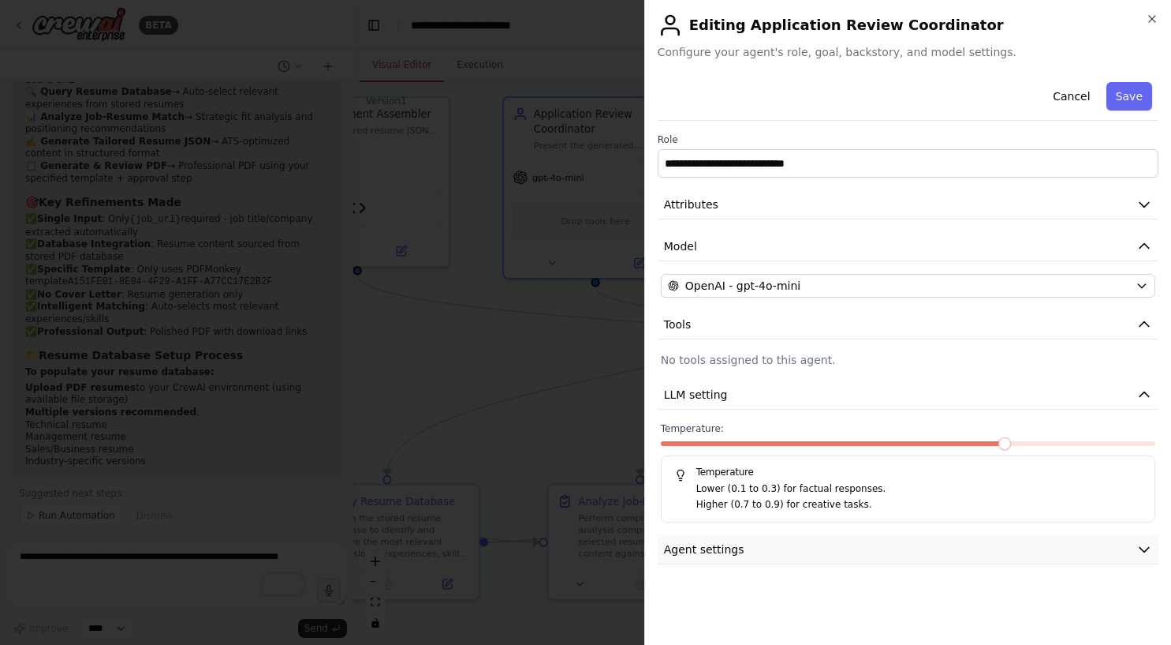
click at [721, 547] on span "Agent settings" at bounding box center [704, 549] width 80 height 16
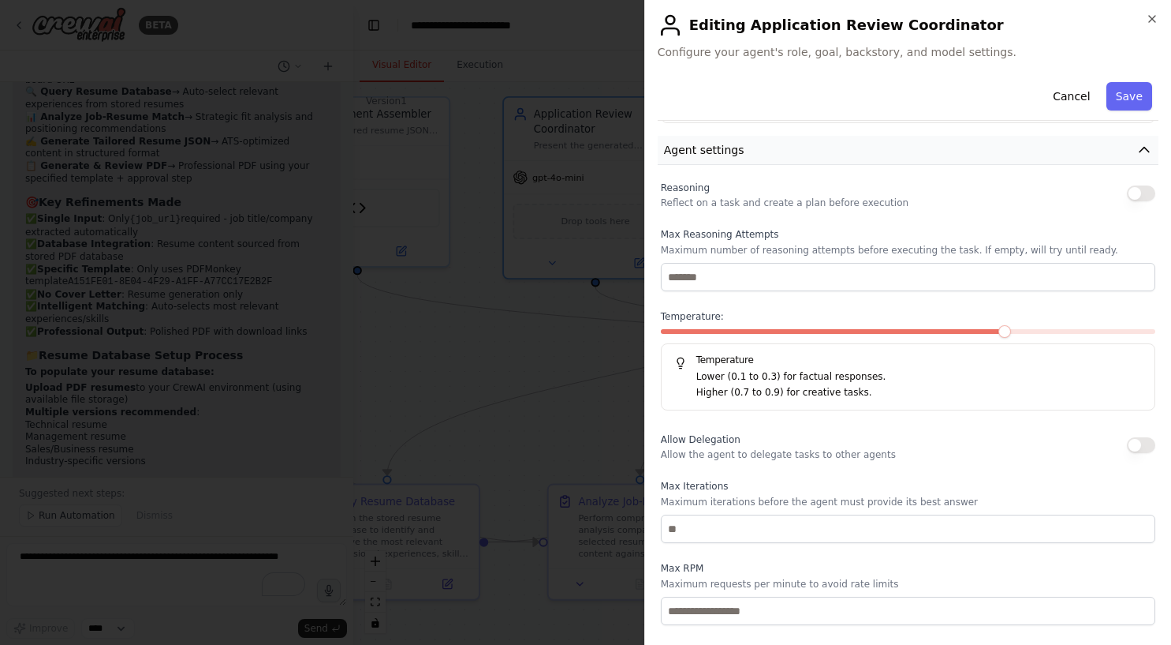
scroll to position [474, 0]
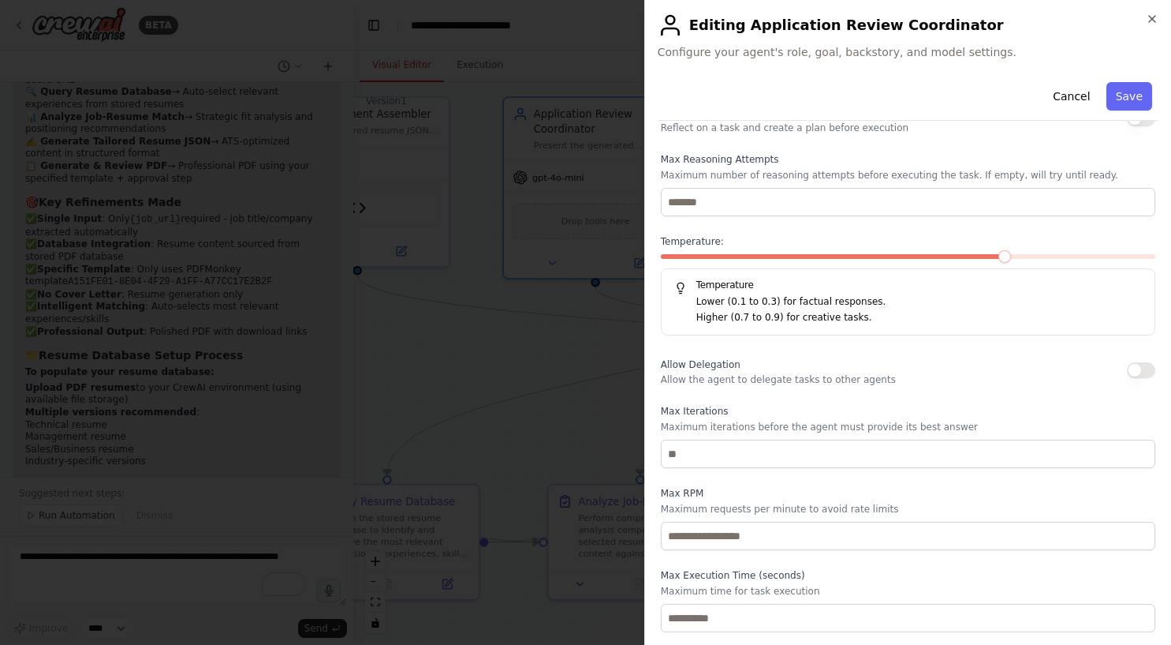
click at [482, 418] on div at bounding box center [585, 322] width 1171 height 645
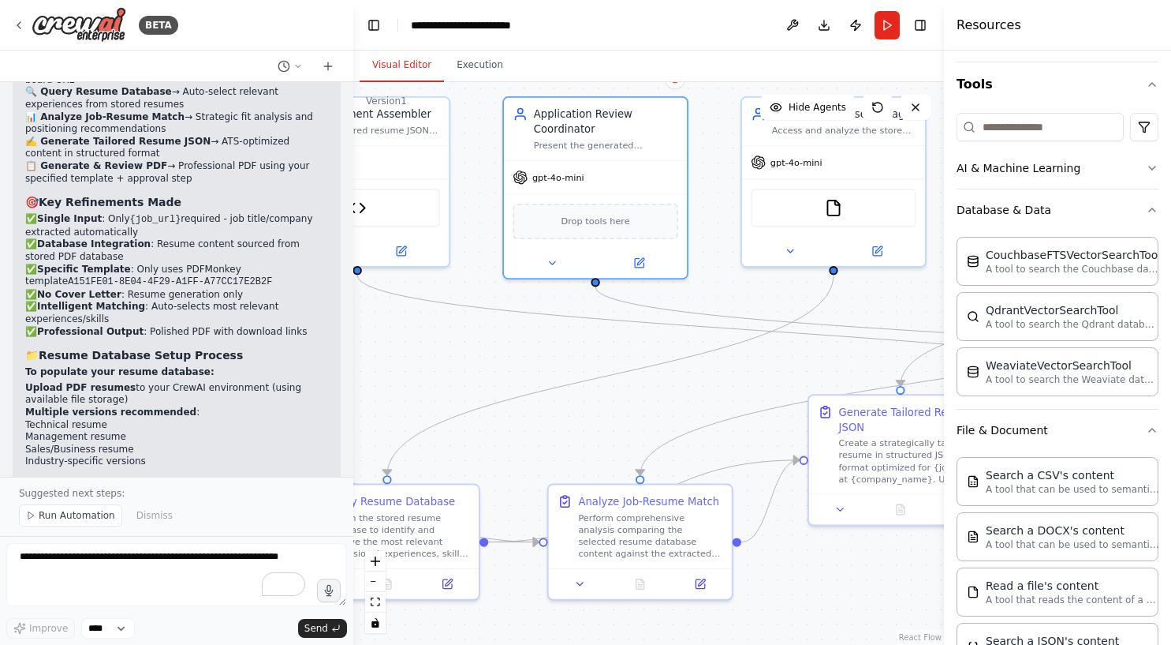
scroll to position [9060, 0]
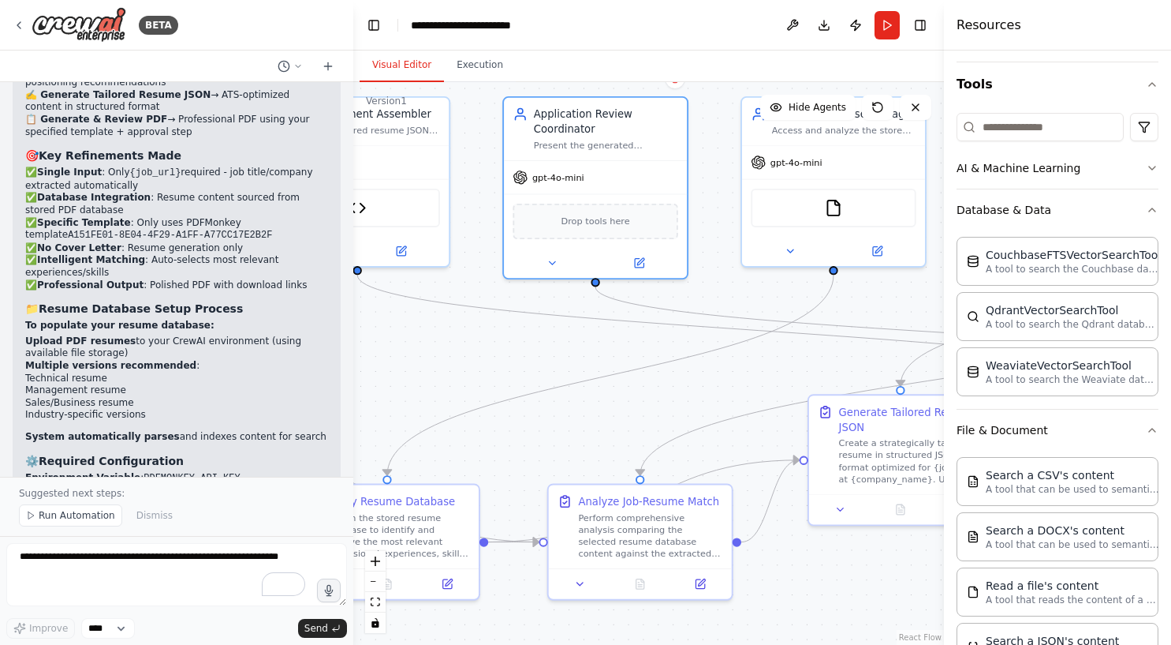
click at [146, 563] on p "Input : Paste any job posting URL (LinkedIn, Indeed, company career pages, etc.…" at bounding box center [176, 587] width 303 height 49
drag, startPoint x: 109, startPoint y: 307, endPoint x: 269, endPoint y: 323, distance: 160.9
click at [269, 472] on ul "Environment Variable : PDFMONKEY_API_KEY Resume Files : Upload your various res…" at bounding box center [176, 504] width 303 height 64
click at [150, 484] on li "Resume Files : Upload your various resume PDFs to the system" at bounding box center [176, 496] width 303 height 24
drag, startPoint x: 92, startPoint y: 307, endPoint x: 332, endPoint y: 311, distance: 239.8
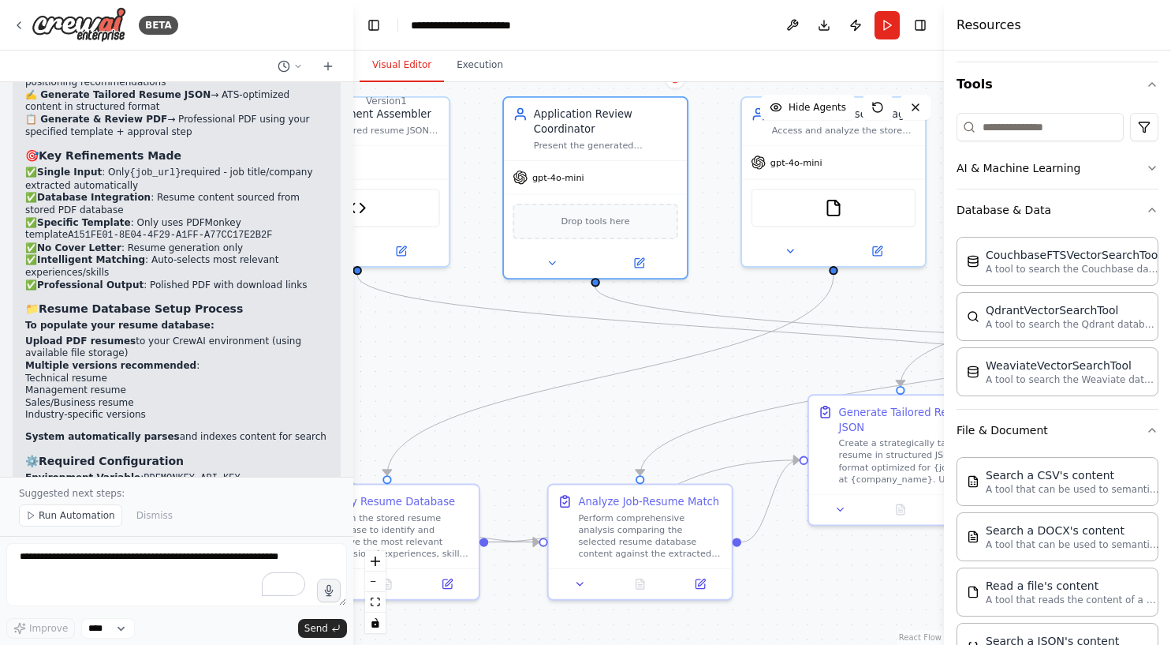
click at [332, 311] on div "✅ Workflow Successfully Refined! I've updated your Job Application Generator to…" at bounding box center [177, 256] width 328 height 838
copy li "Upload your various resume PDFs to the system"
click at [53, 556] on textarea "To enrich screen reader interactions, please activate Accessibility in Grammarl…" at bounding box center [176, 574] width 341 height 63
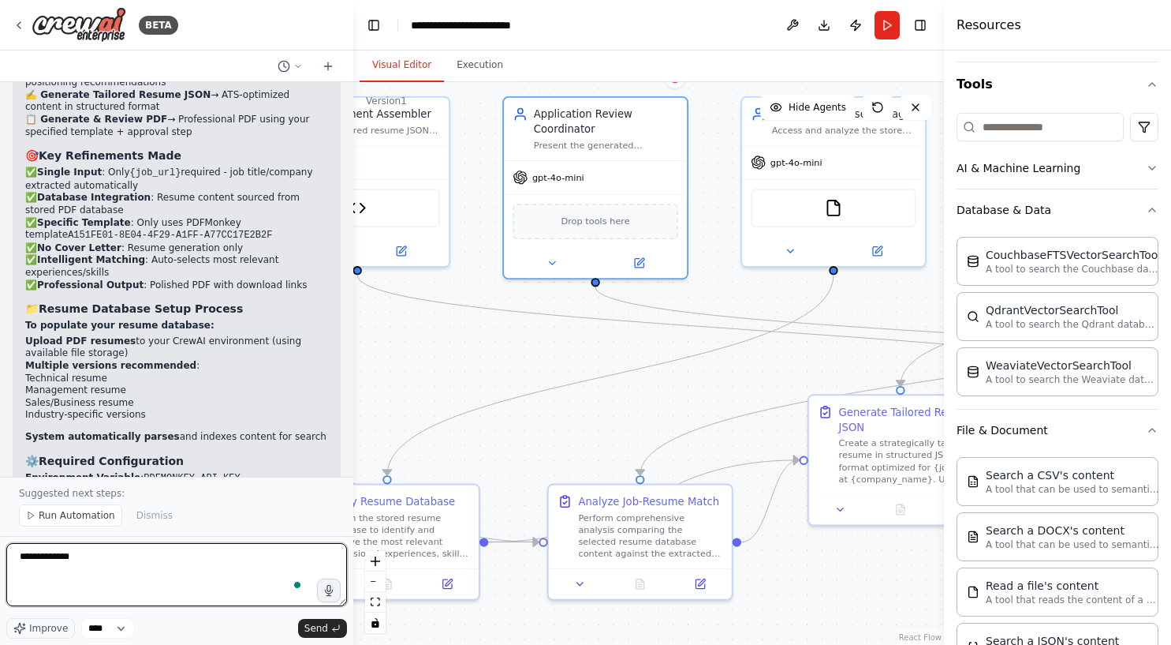
paste textarea "**********"
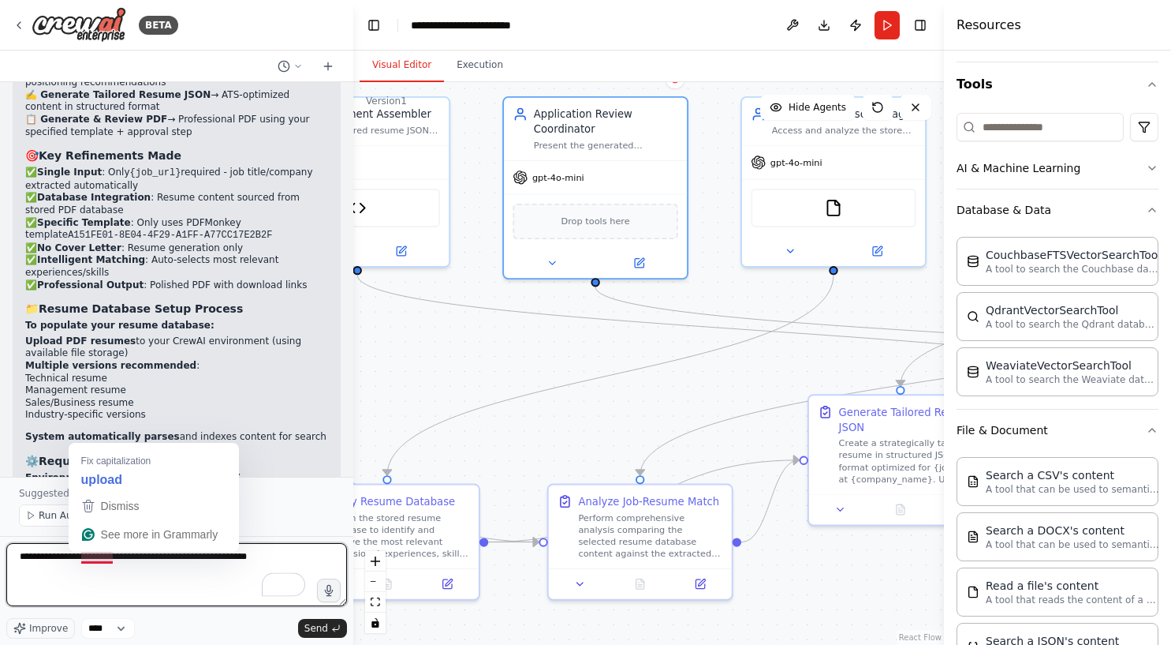
drag, startPoint x: 132, startPoint y: 559, endPoint x: 80, endPoint y: 558, distance: 52.1
click at [80, 558] on textarea "**********" at bounding box center [176, 574] width 341 height 63
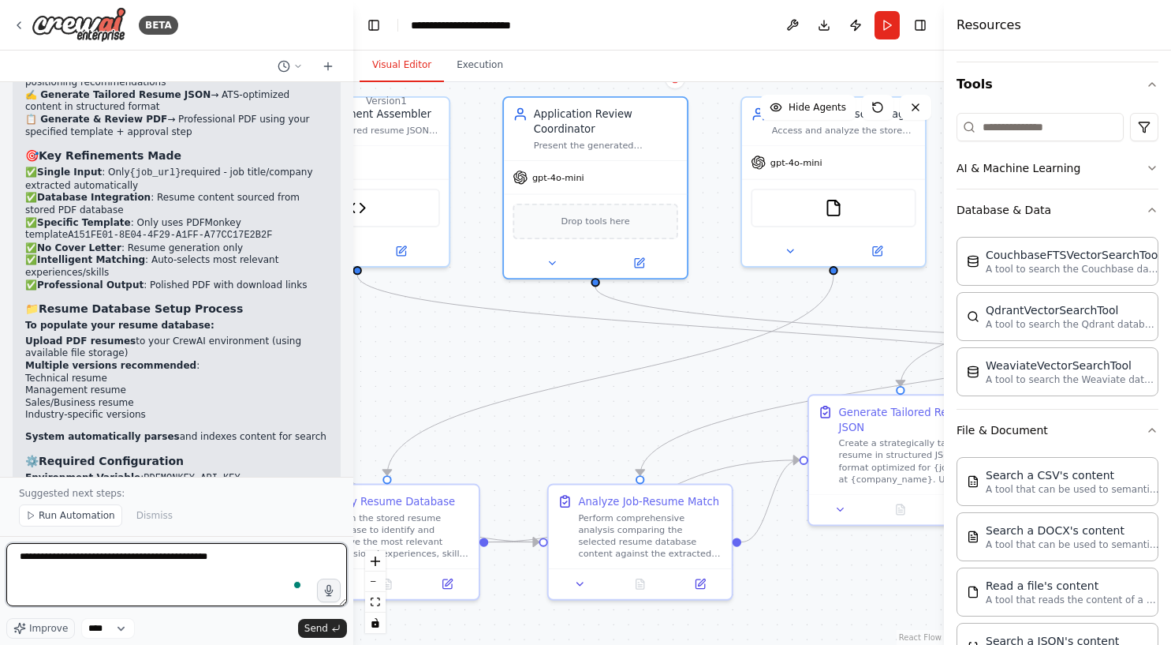
type textarea "**********"
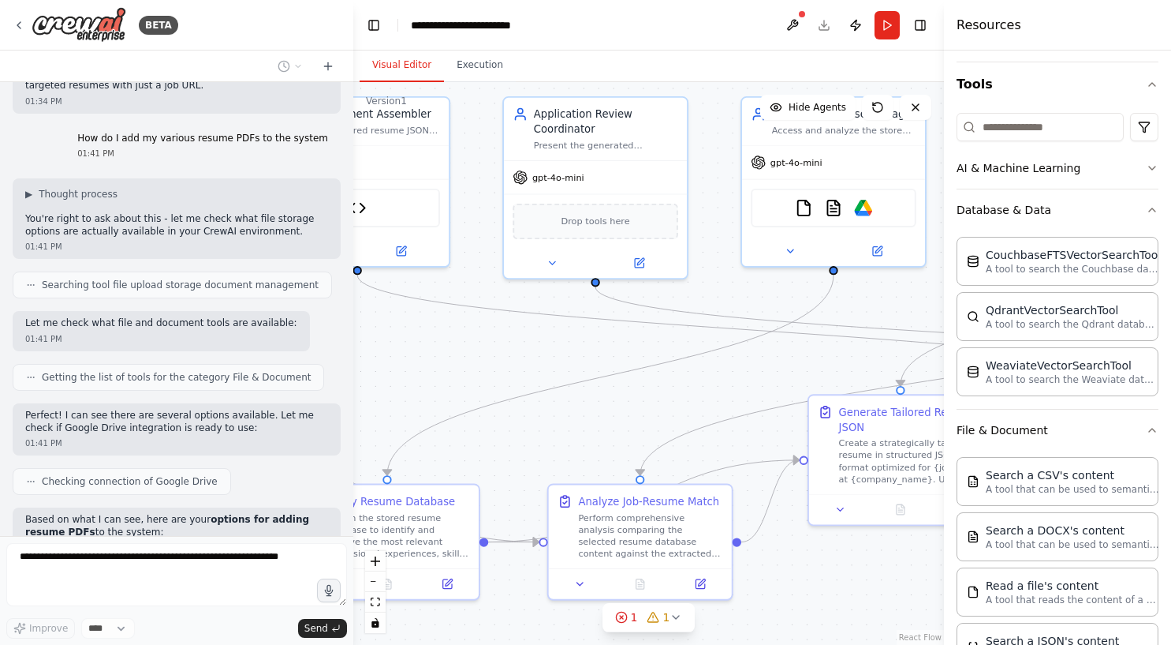
scroll to position [9633, 0]
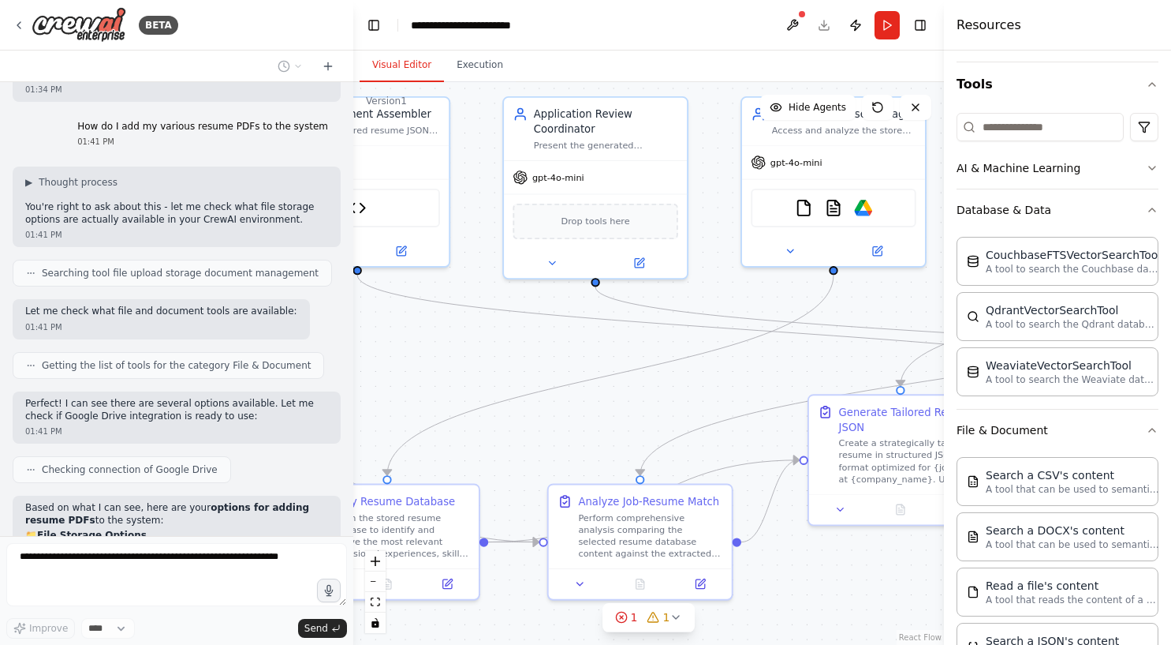
drag, startPoint x: 159, startPoint y: 366, endPoint x: 304, endPoint y: 400, distance: 148.3
click at [304, 502] on div "Based on what I can see, here are your options for adding resume PDFs to the sy…" at bounding box center [176, 575] width 303 height 146
click at [379, 374] on div ".deletable-edge-delete-btn { width: 20px; height: 20px; border: 0px solid #ffff…" at bounding box center [648, 363] width 591 height 562
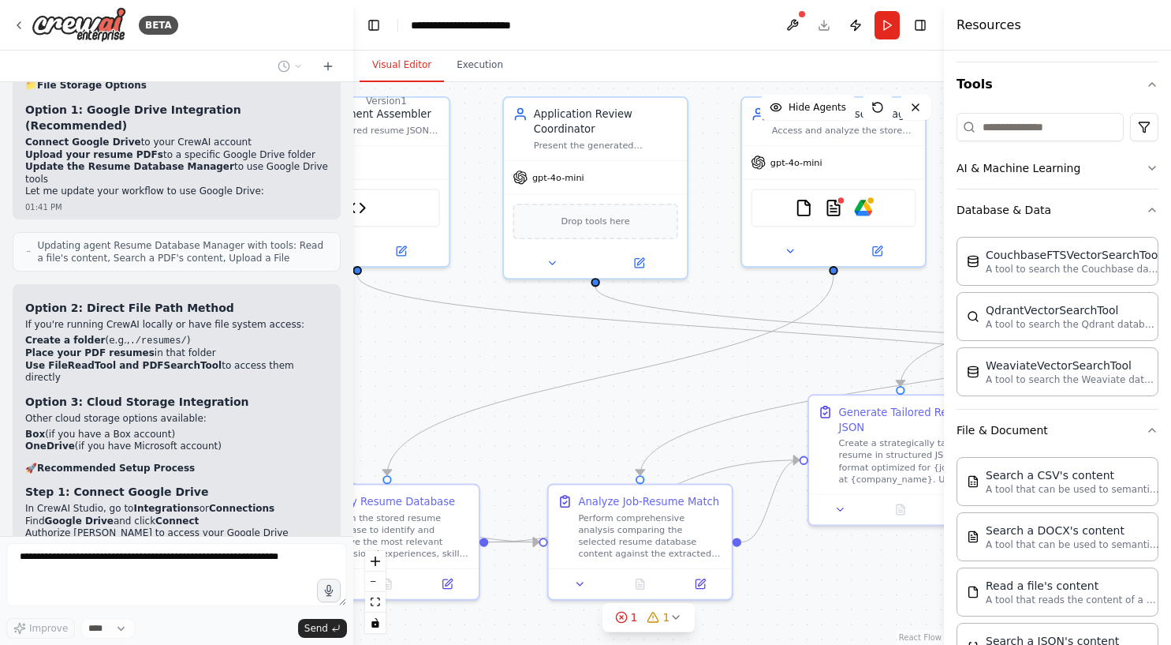
scroll to position [10086, 0]
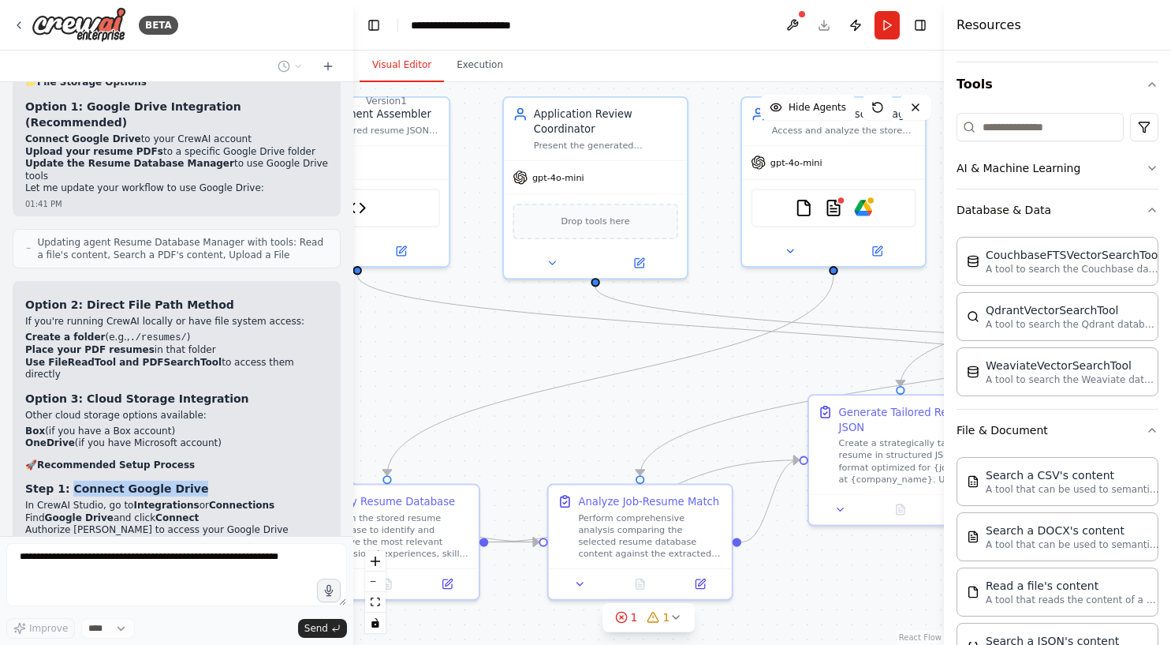
drag, startPoint x: 69, startPoint y: 236, endPoint x: 207, endPoint y: 241, distance: 138.9
click at [207, 480] on h3 "Step 1: Connect Google Drive" at bounding box center [176, 488] width 303 height 16
copy strong "Connect Google Drive"
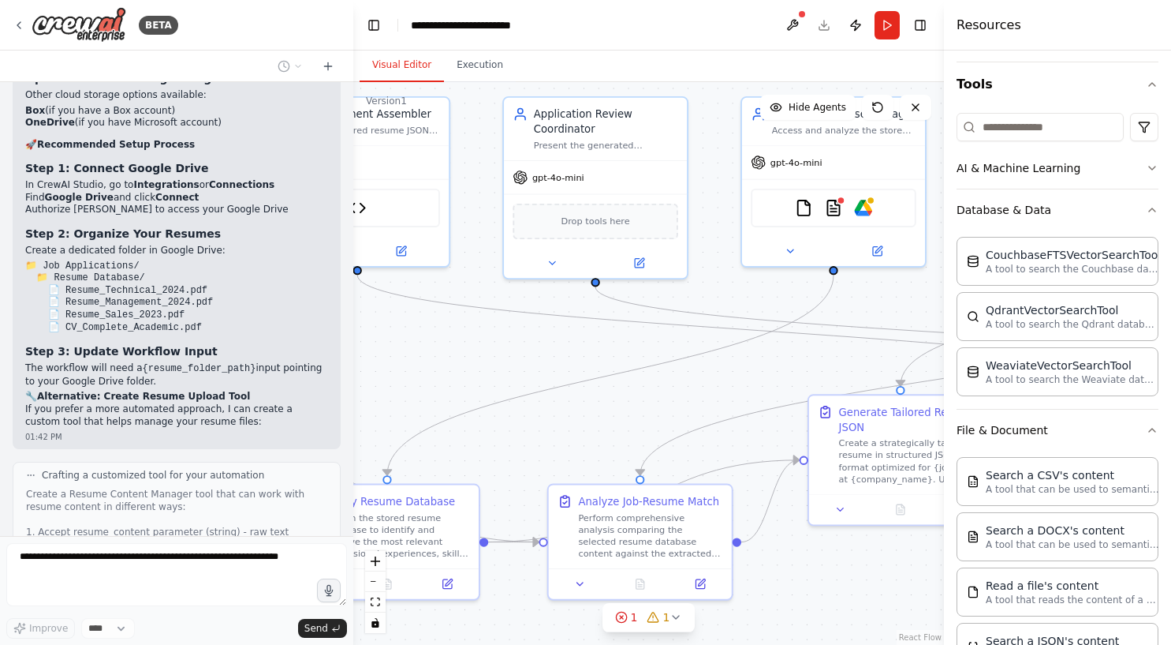
click at [416, 387] on div ".deletable-edge-delete-btn { width: 20px; height: 20px; border: 0px solid #ffff…" at bounding box center [648, 363] width 591 height 562
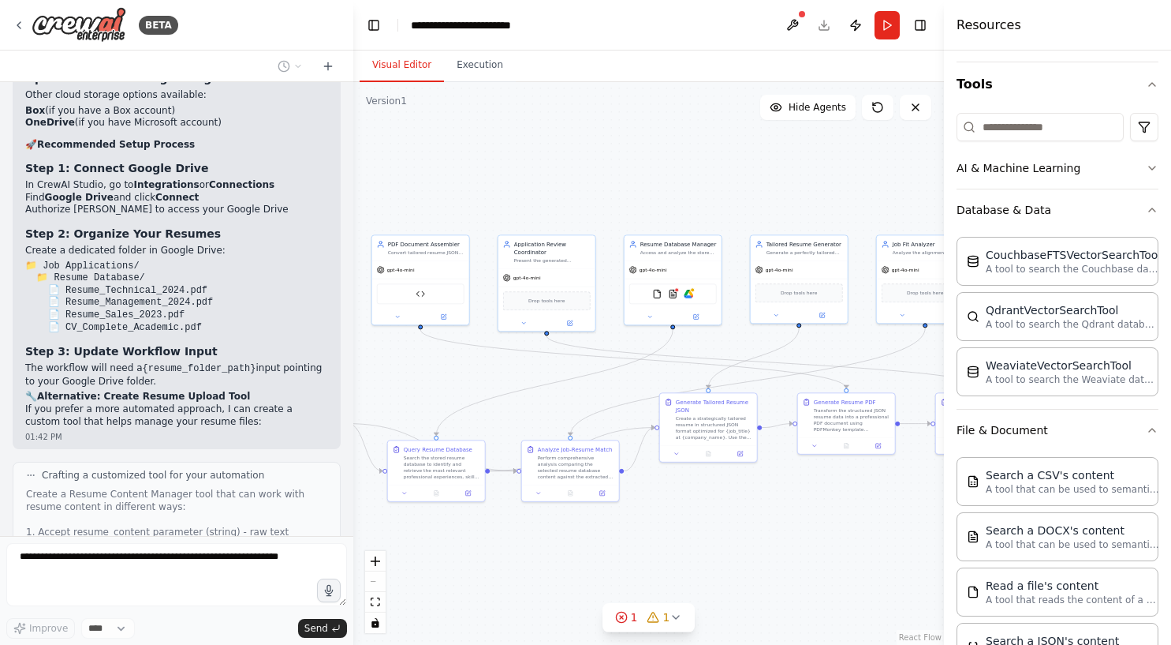
drag, startPoint x: 622, startPoint y: 401, endPoint x: 557, endPoint y: 402, distance: 65.5
click at [557, 402] on div ".deletable-edge-delete-btn { width: 20px; height: 20px; border: 0px solid #ffff…" at bounding box center [648, 363] width 591 height 562
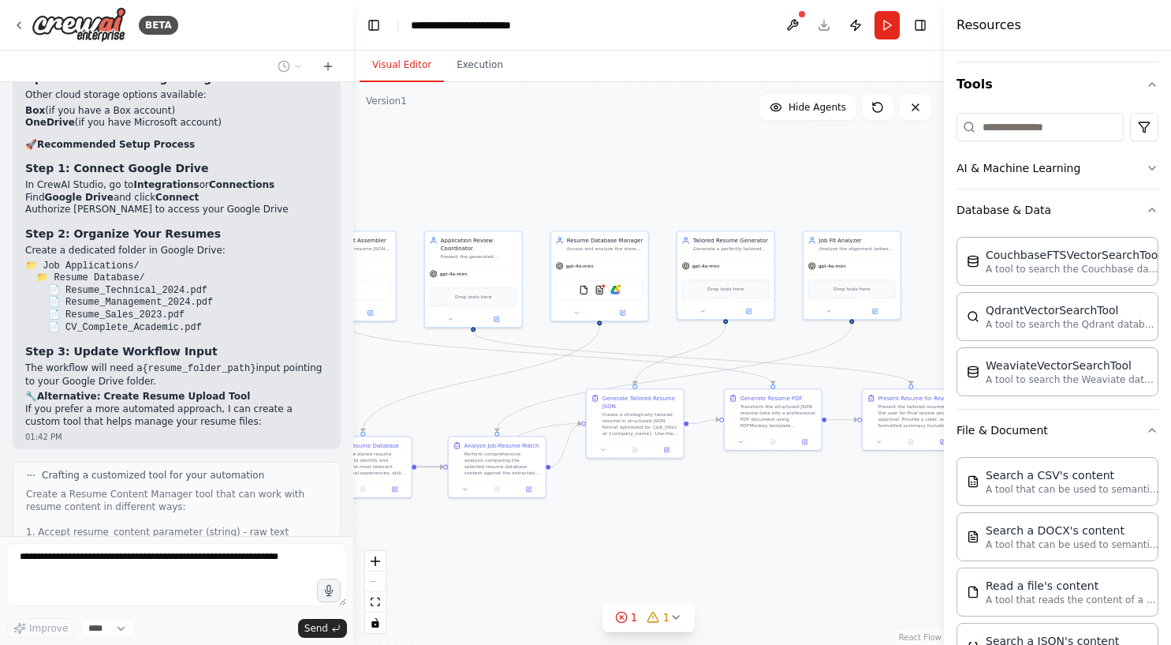
drag, startPoint x: 723, startPoint y: 539, endPoint x: 567, endPoint y: 520, distance: 157.3
click at [567, 520] on div ".deletable-edge-delete-btn { width: 20px; height: 20px; border: 0px solid #ffff…" at bounding box center [648, 363] width 591 height 562
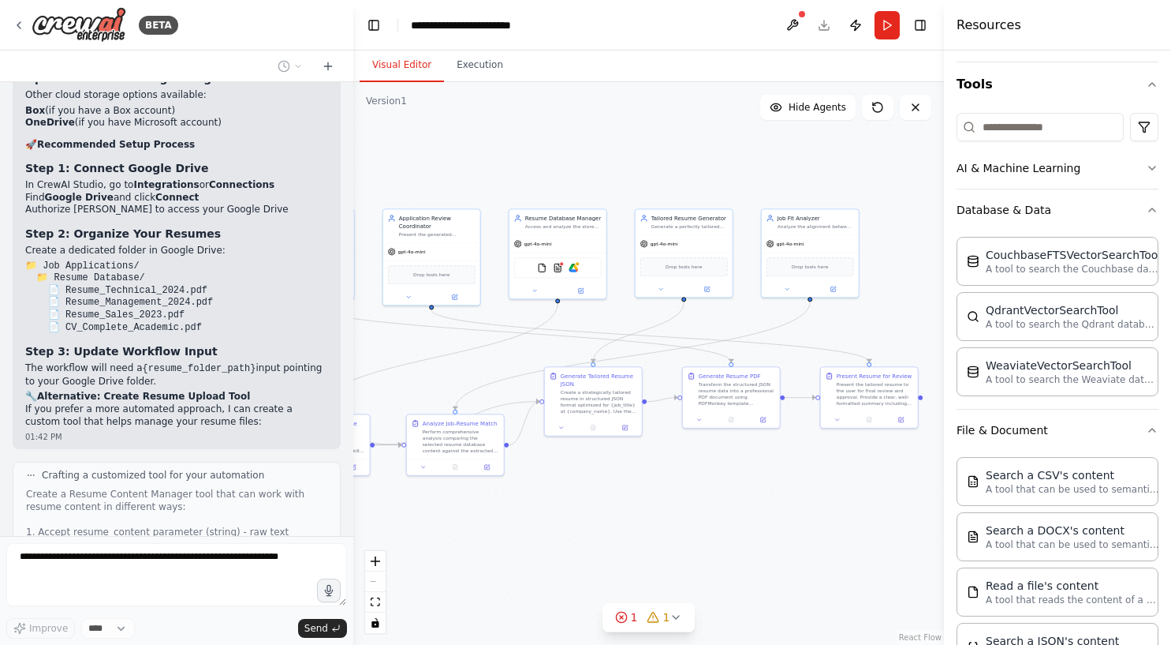
drag, startPoint x: 631, startPoint y: 525, endPoint x: 726, endPoint y: 510, distance: 95.8
click at [725, 510] on div ".deletable-edge-delete-btn { width: 20px; height: 20px; border: 0px solid #ffff…" at bounding box center [648, 363] width 591 height 562
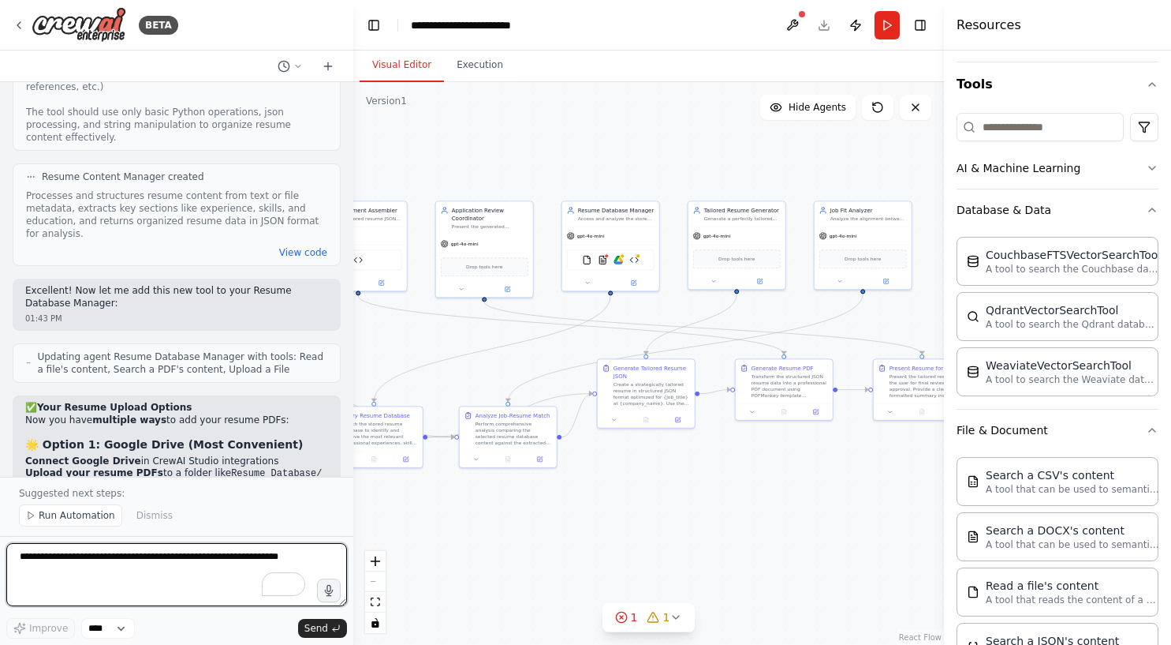
scroll to position [10962, 0]
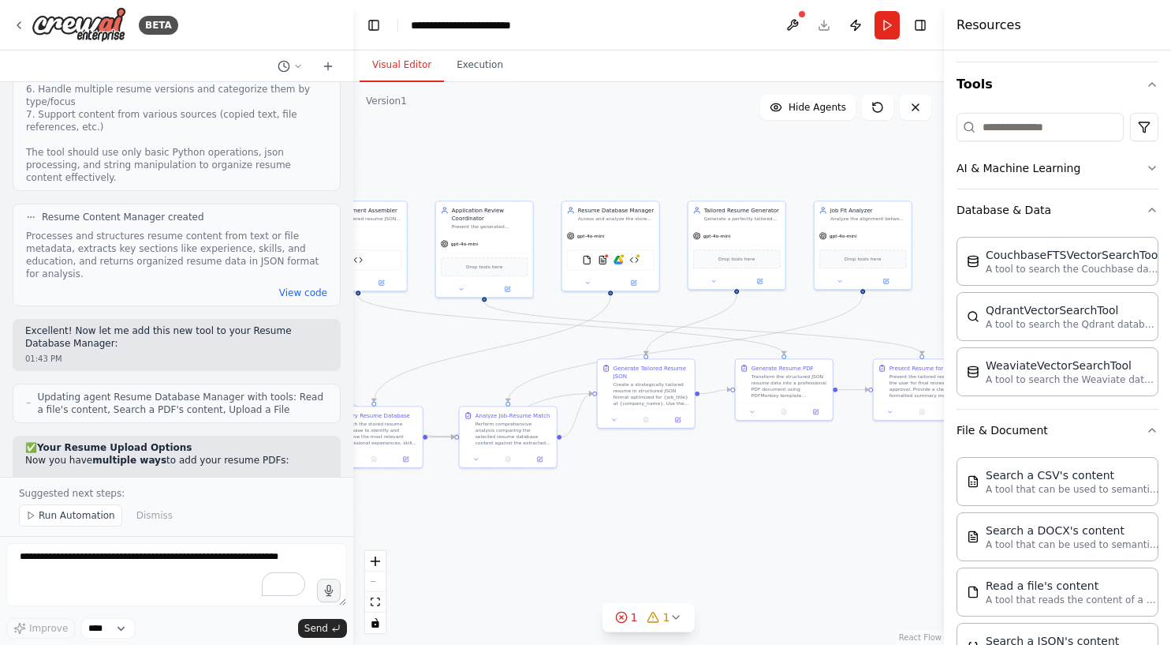
drag, startPoint x: 93, startPoint y: 217, endPoint x: 161, endPoint y: 219, distance: 67.9
click at [161, 478] on strong "🌟 Option 1: Google Drive (Most Convenient)" at bounding box center [164, 484] width 278 height 13
copy strong "oogle Drive"
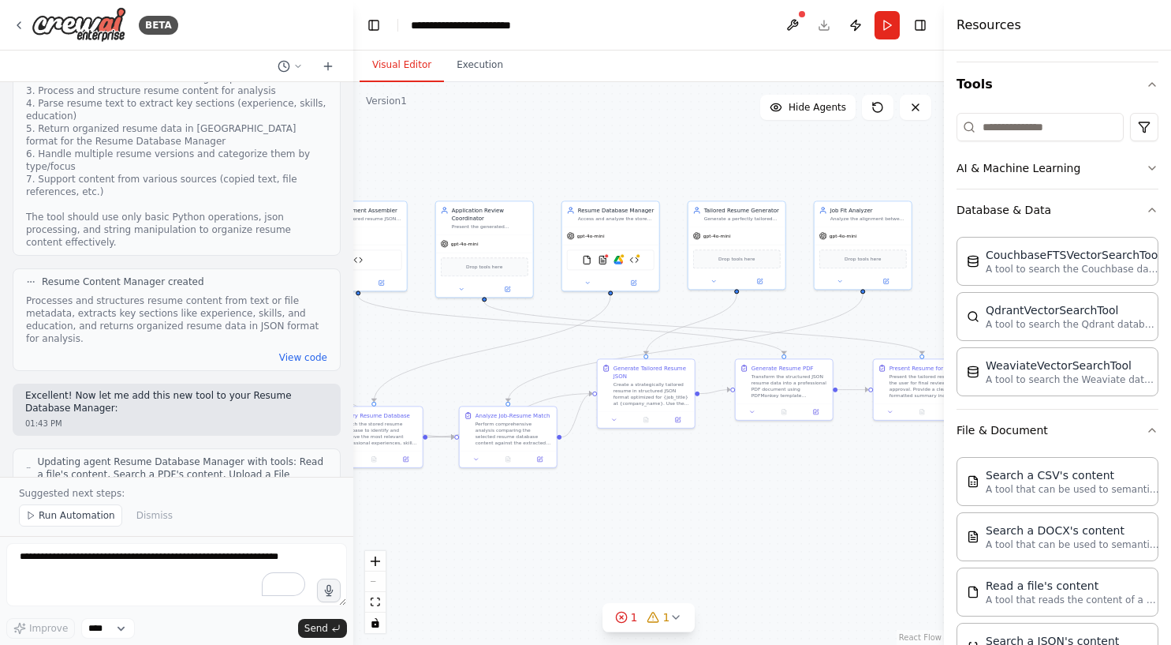
scroll to position [11139, 0]
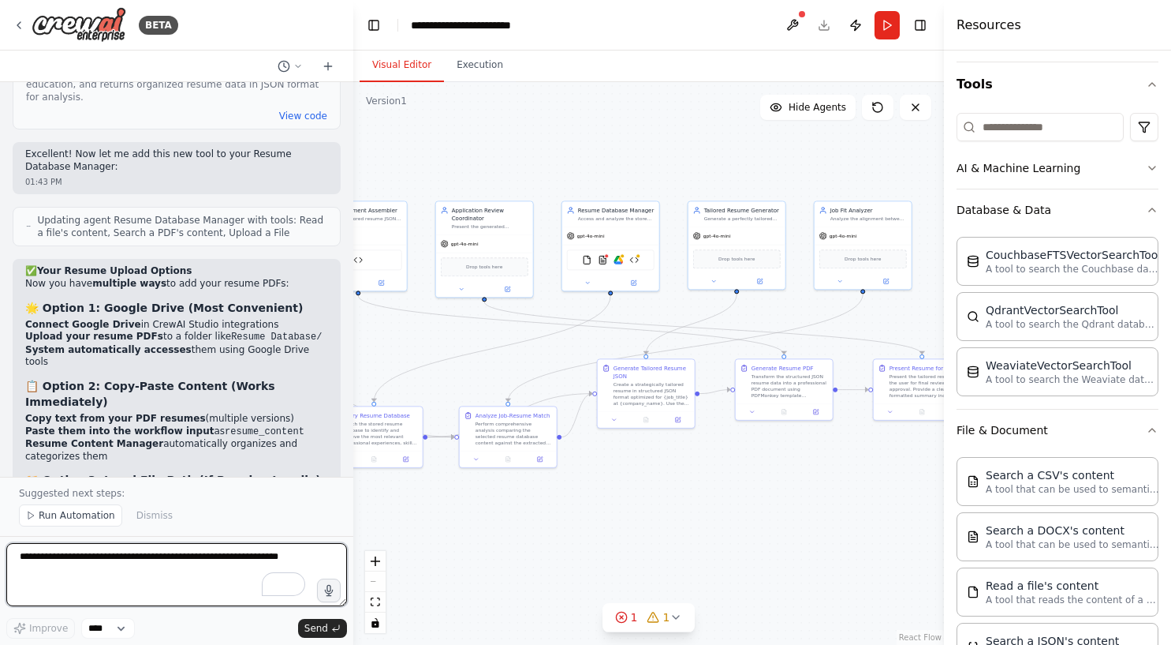
click at [152, 560] on textarea "To enrich screen reader interactions, please activate Accessibility in Grammarl…" at bounding box center [176, 574] width 341 height 63
paste textarea "**********"
type textarea "**********"
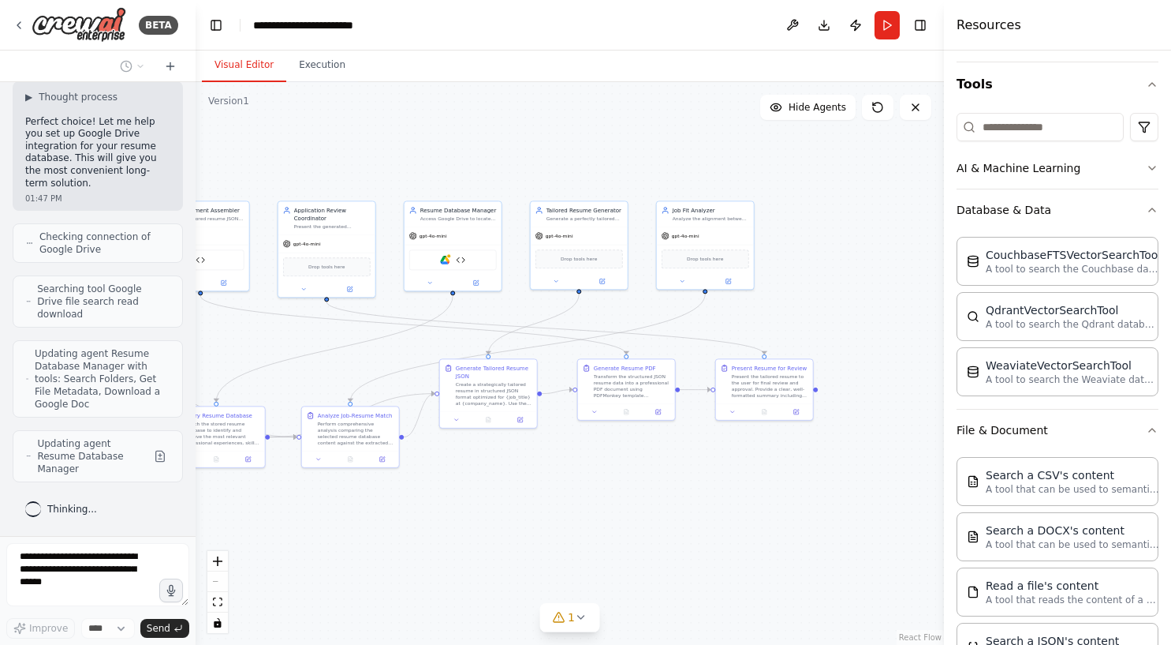
scroll to position [19644, 0]
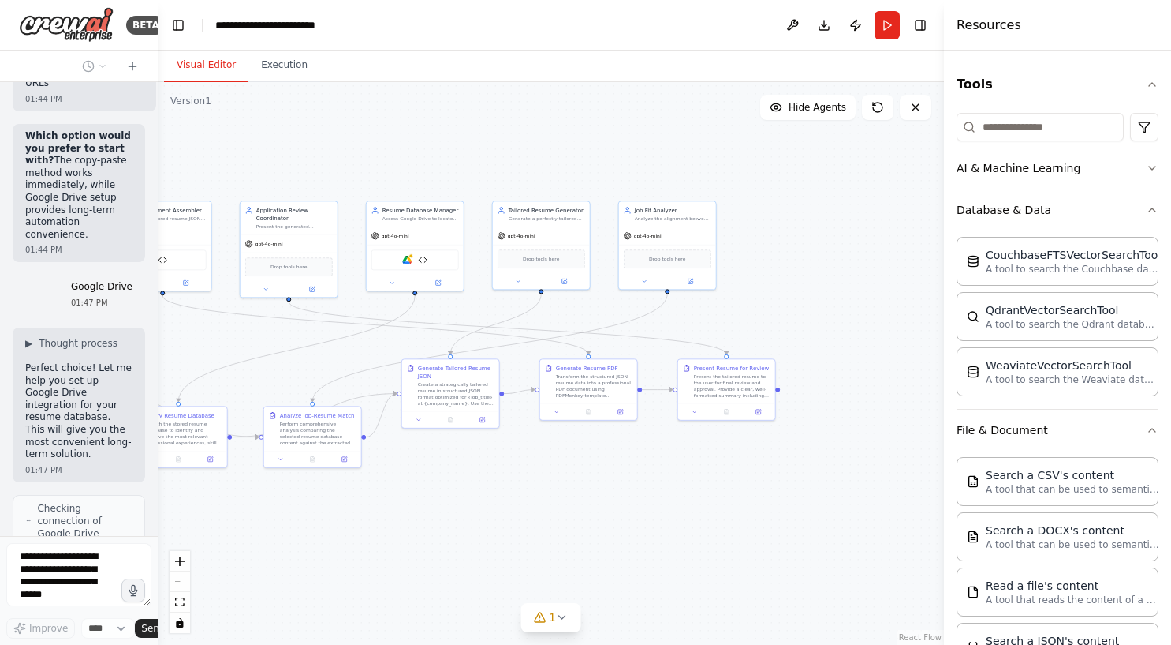
drag, startPoint x: 352, startPoint y: 183, endPoint x: 103, endPoint y: 187, distance: 248.5
click at [103, 187] on div "BETA You are an AI workflow builder. Build a workflow that takes a job posting …" at bounding box center [79, 322] width 158 height 645
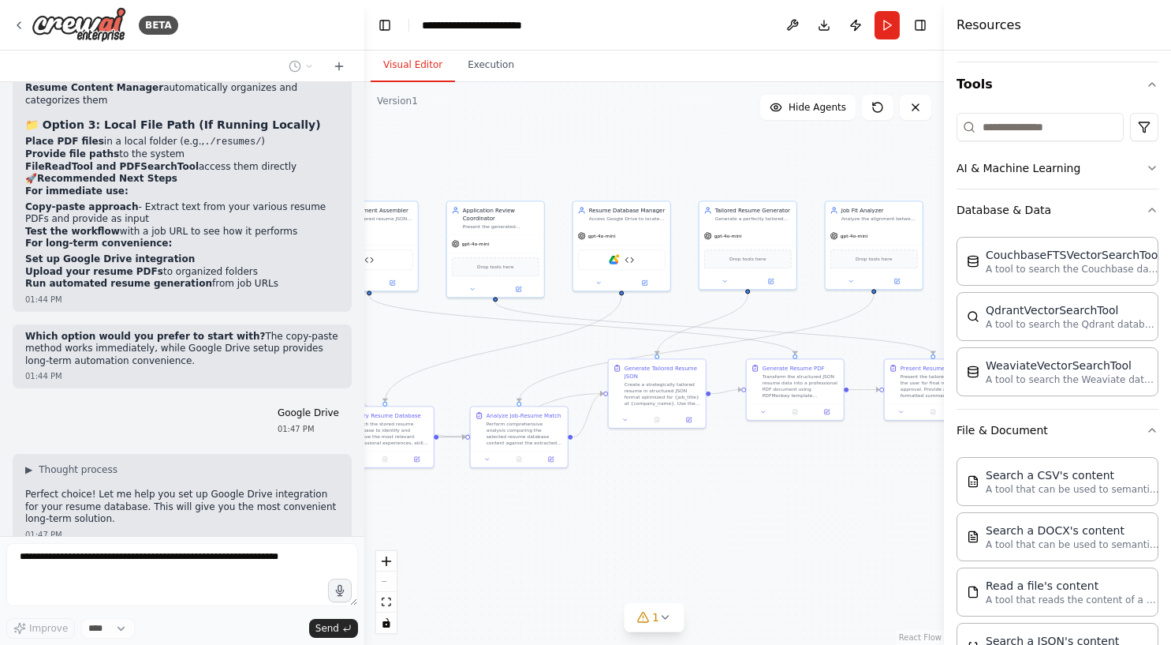
scroll to position [11261, 0]
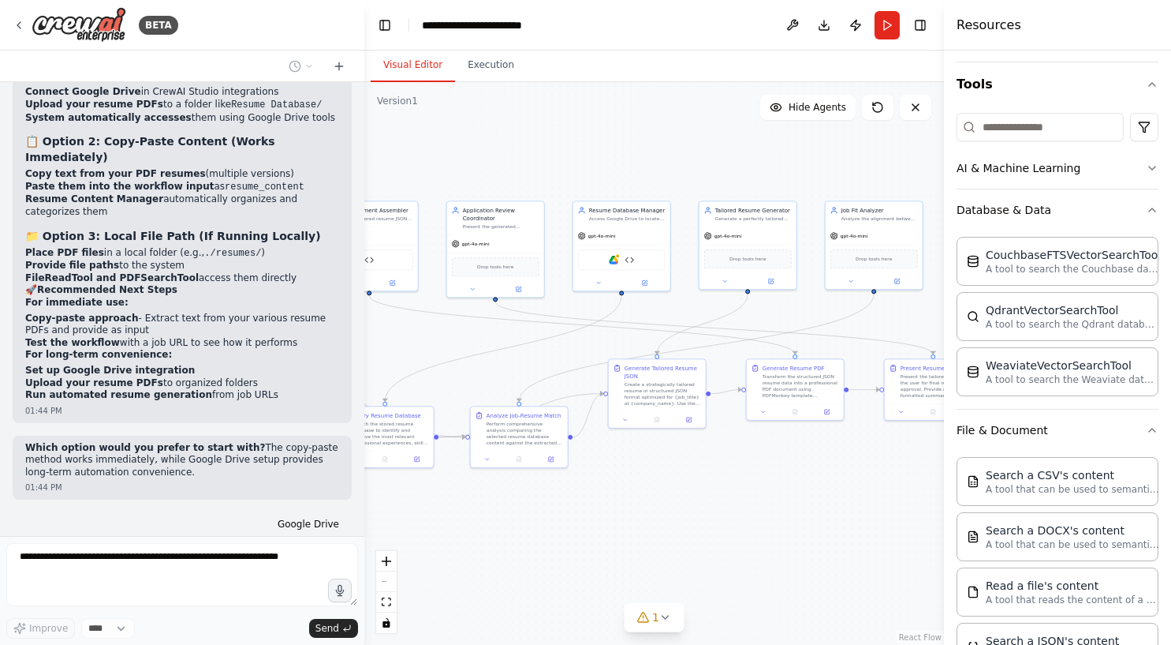
drag, startPoint x: 155, startPoint y: 394, endPoint x: 364, endPoint y: 372, distance: 210.1
click at [364, 372] on div "BETA You are an AI workflow builder. Build a workflow that takes a job posting …" at bounding box center [585, 322] width 1171 height 645
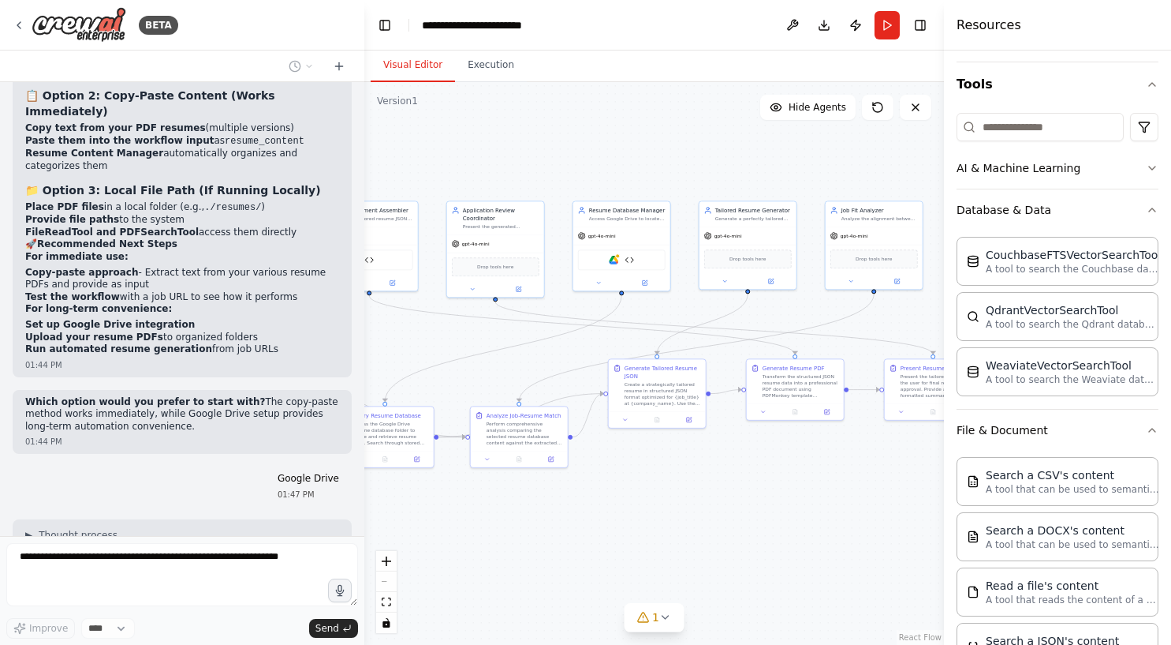
scroll to position [11353, 0]
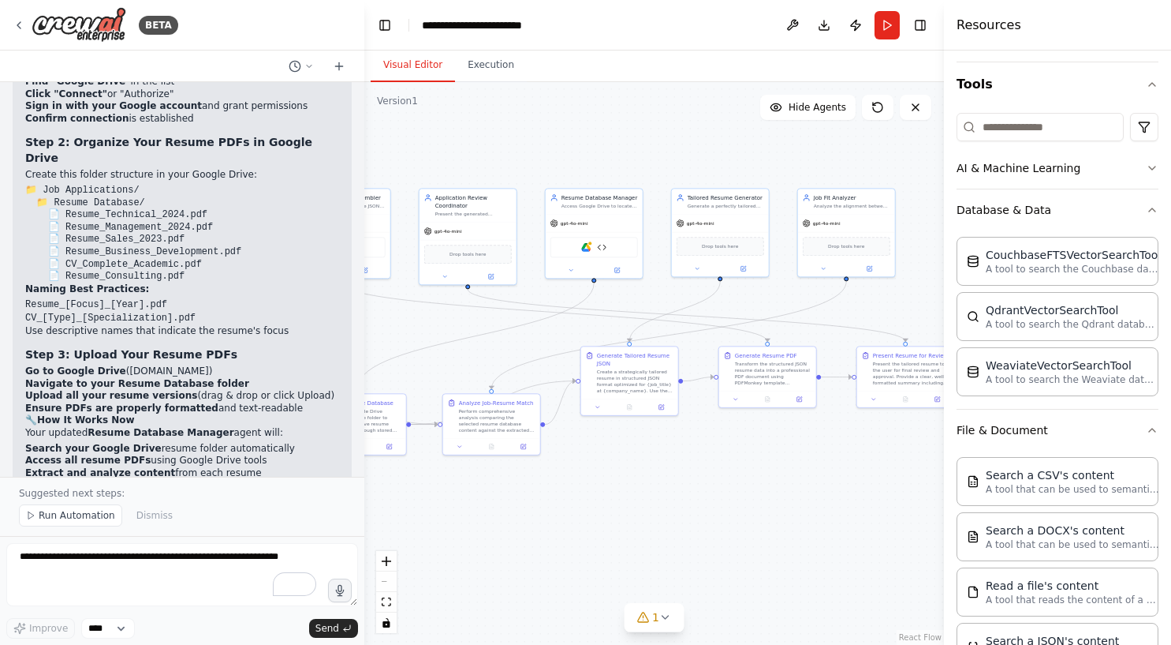
drag, startPoint x: 596, startPoint y: 166, endPoint x: 567, endPoint y: 154, distance: 31.8
click at [567, 153] on div ".deletable-edge-delete-btn { width: 20px; height: 20px; border: 0px solid #ffff…" at bounding box center [654, 363] width 580 height 562
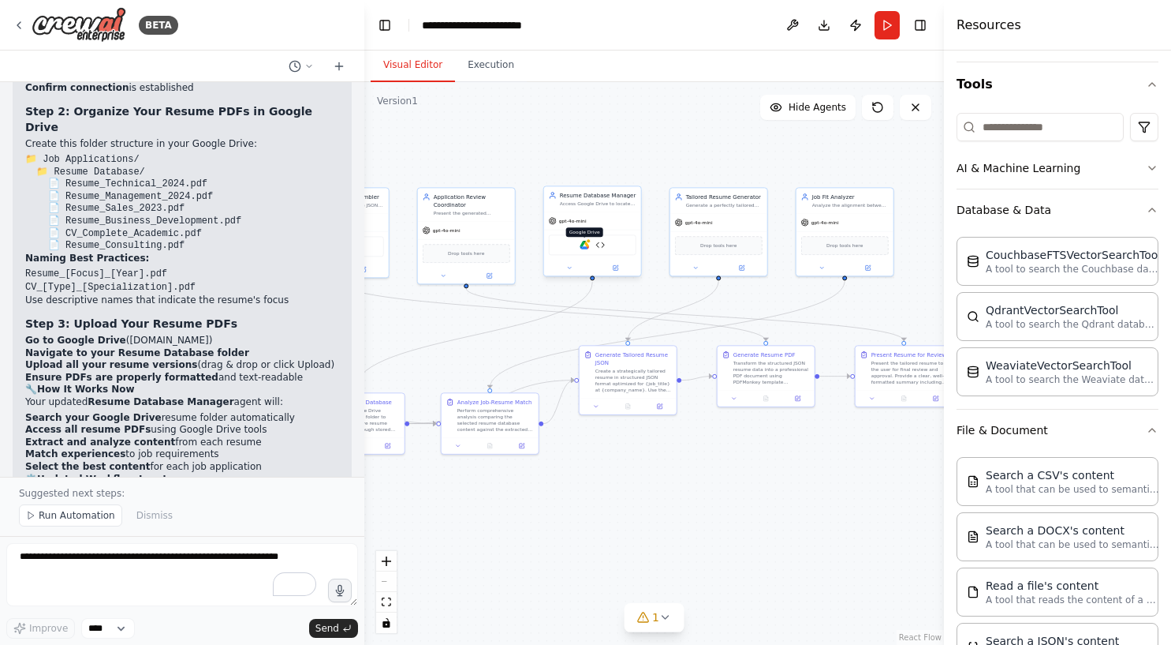
scroll to position [12295, 0]
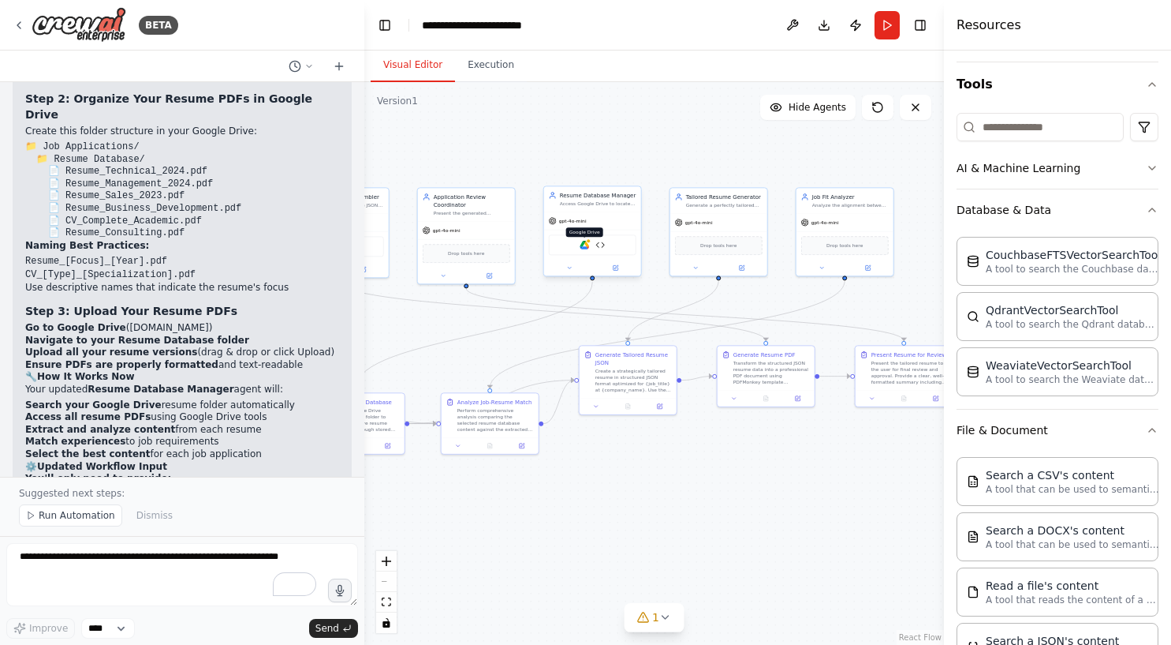
click at [581, 248] on img at bounding box center [584, 244] width 9 height 9
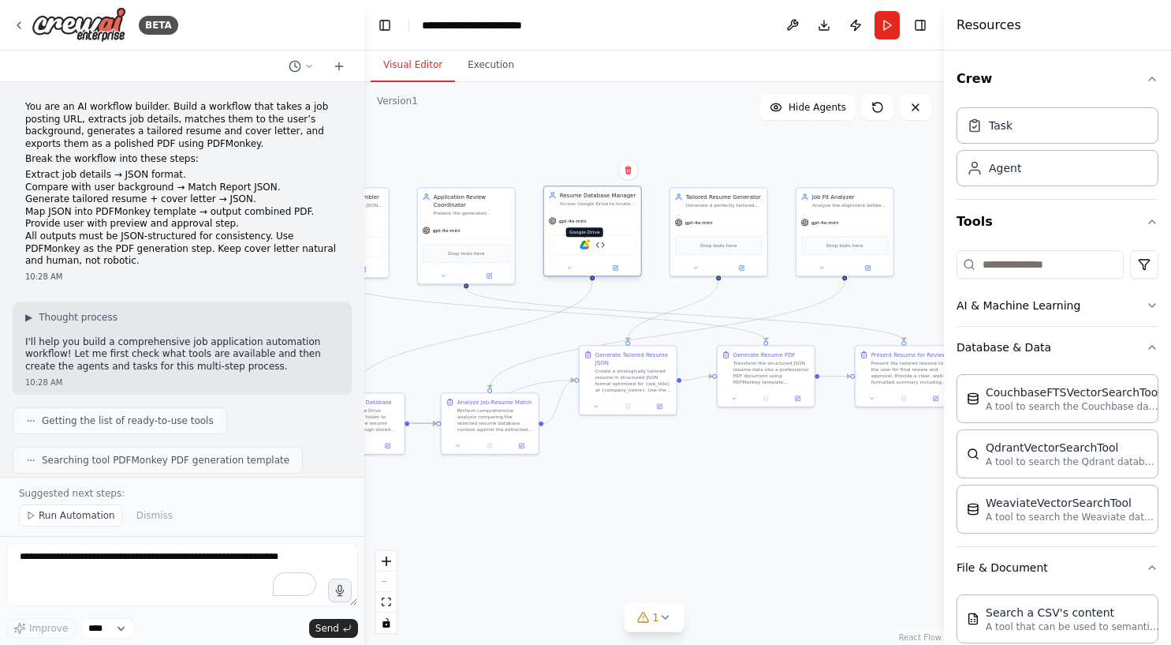
scroll to position [137, 0]
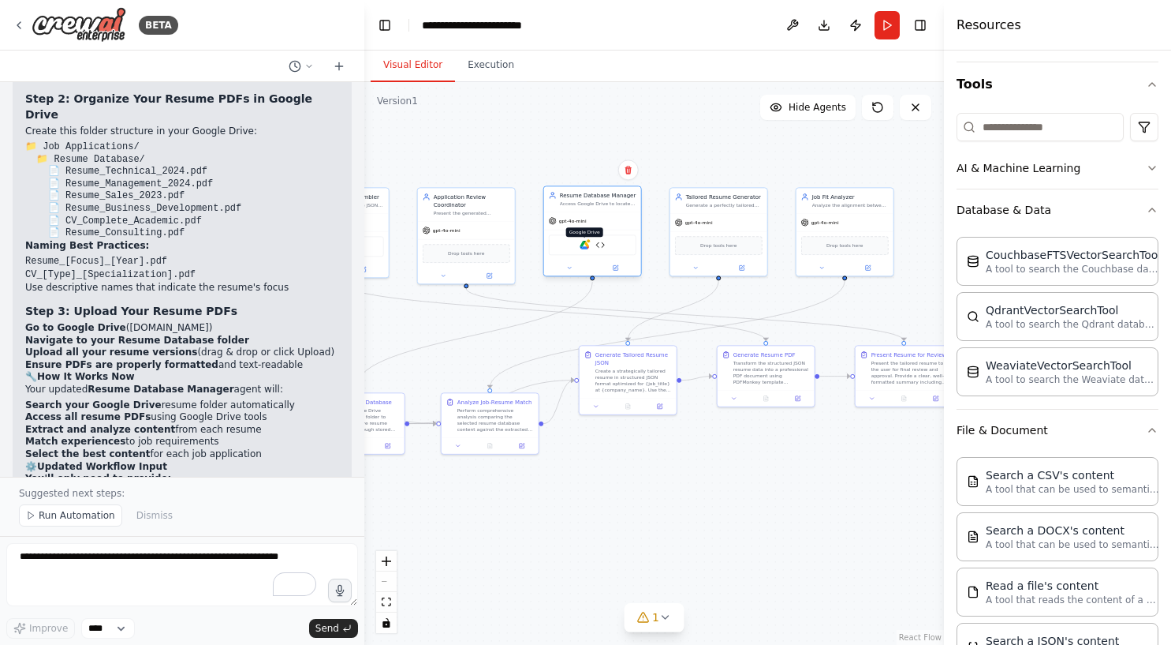
click at [586, 244] on img at bounding box center [584, 244] width 9 height 9
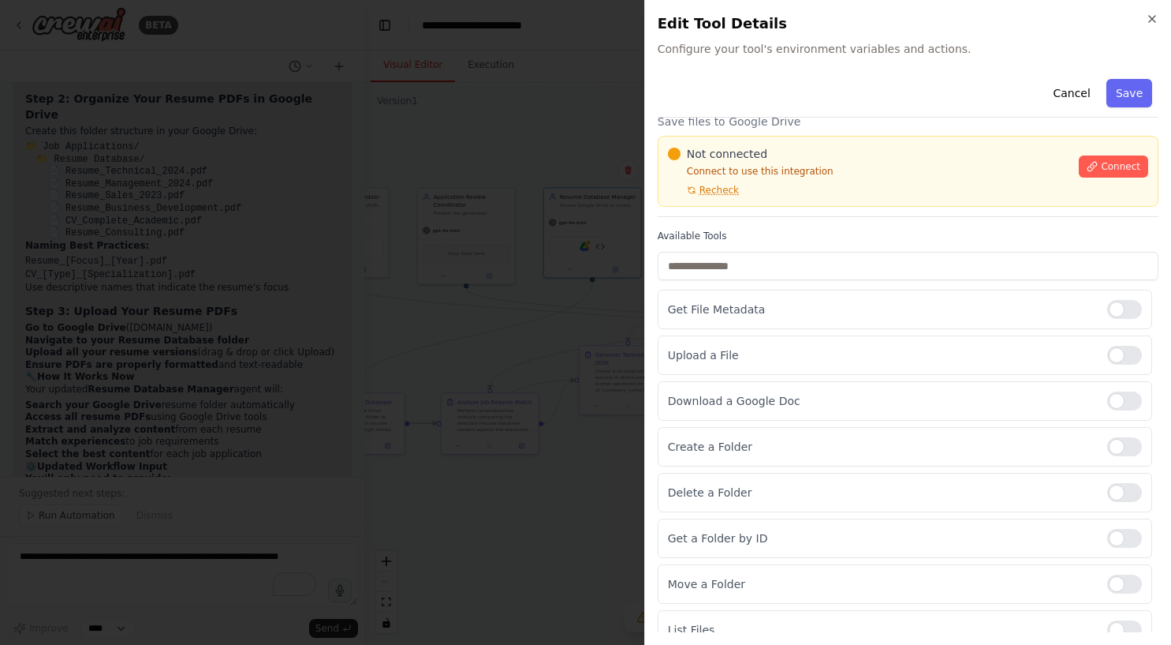
scroll to position [50, 0]
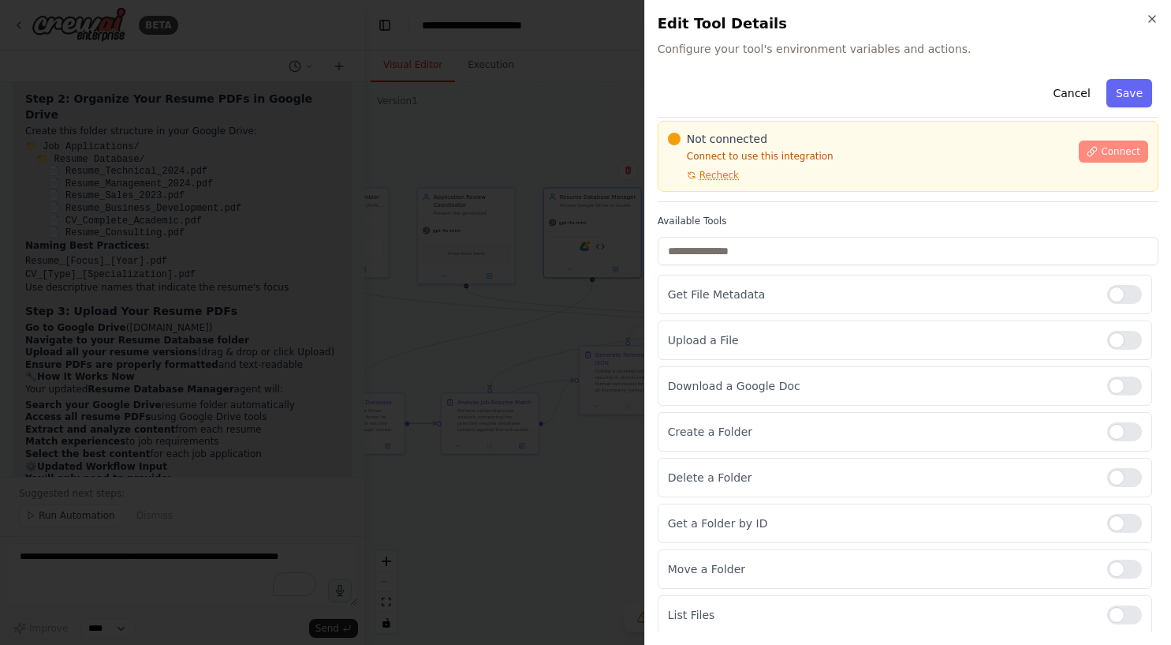
click at [1103, 147] on span "Connect" at bounding box center [1120, 151] width 39 height 13
click at [743, 188] on div "Not connected Connect to use this integration Recheck Connect" at bounding box center [908, 156] width 501 height 71
click at [457, 265] on div at bounding box center [585, 322] width 1171 height 645
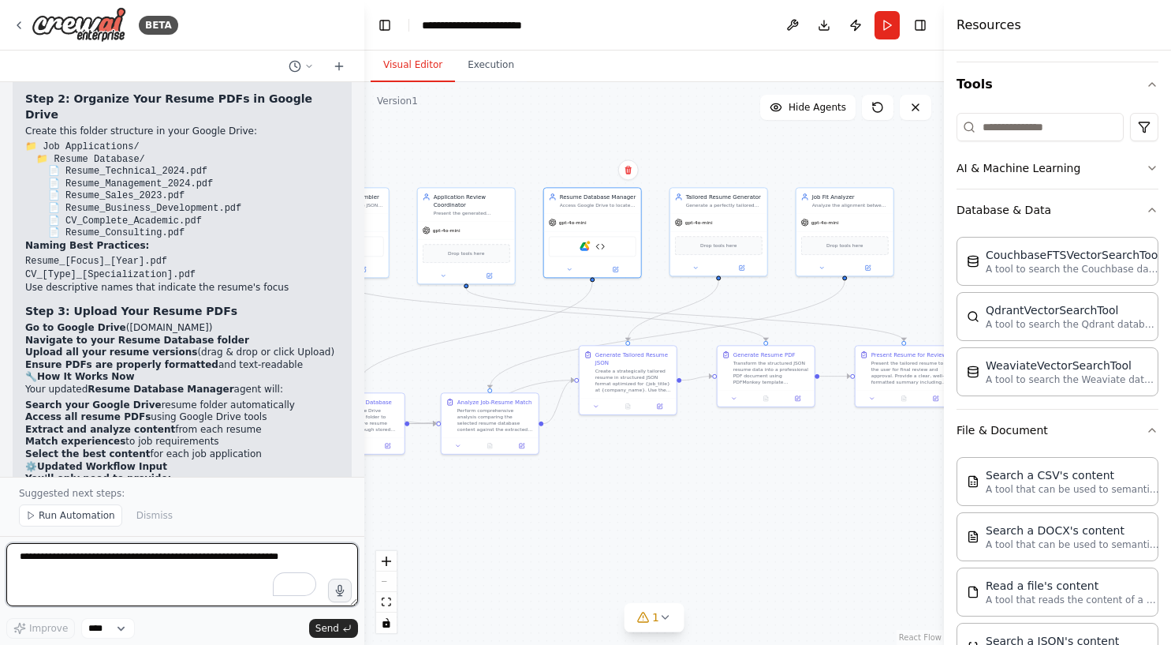
click at [174, 552] on textarea "To enrich screen reader interactions, please activate Accessibility in Grammarl…" at bounding box center [182, 574] width 352 height 63
click at [282, 555] on textarea "**********" at bounding box center [182, 574] width 352 height 63
paste textarea "**********"
type textarea "**********"
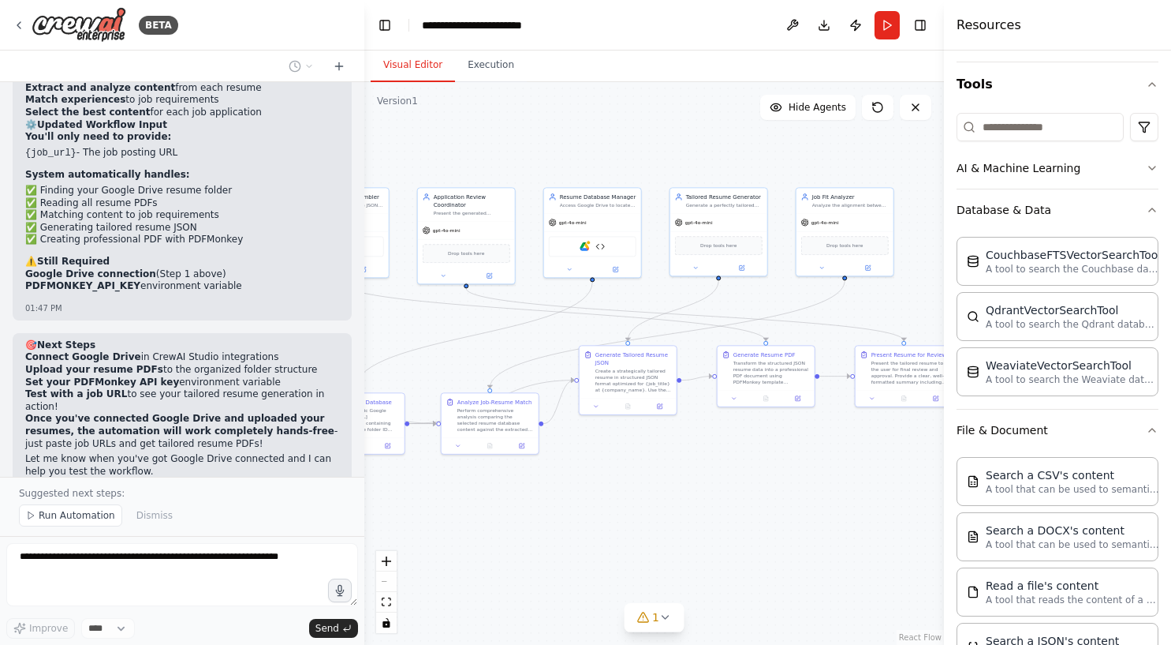
scroll to position [12695, 0]
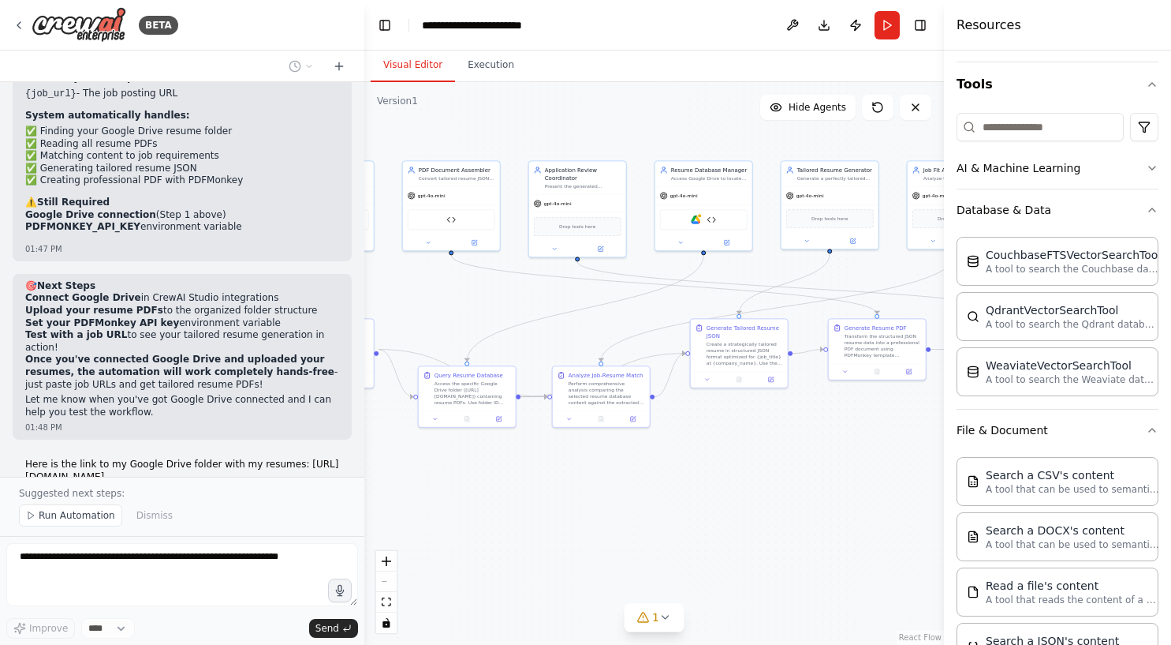
drag, startPoint x: 454, startPoint y: 364, endPoint x: 566, endPoint y: 337, distance: 114.4
click at [566, 337] on div ".deletable-edge-delete-btn { width: 20px; height: 20px; border: 0px solid #ffff…" at bounding box center [654, 363] width 580 height 562
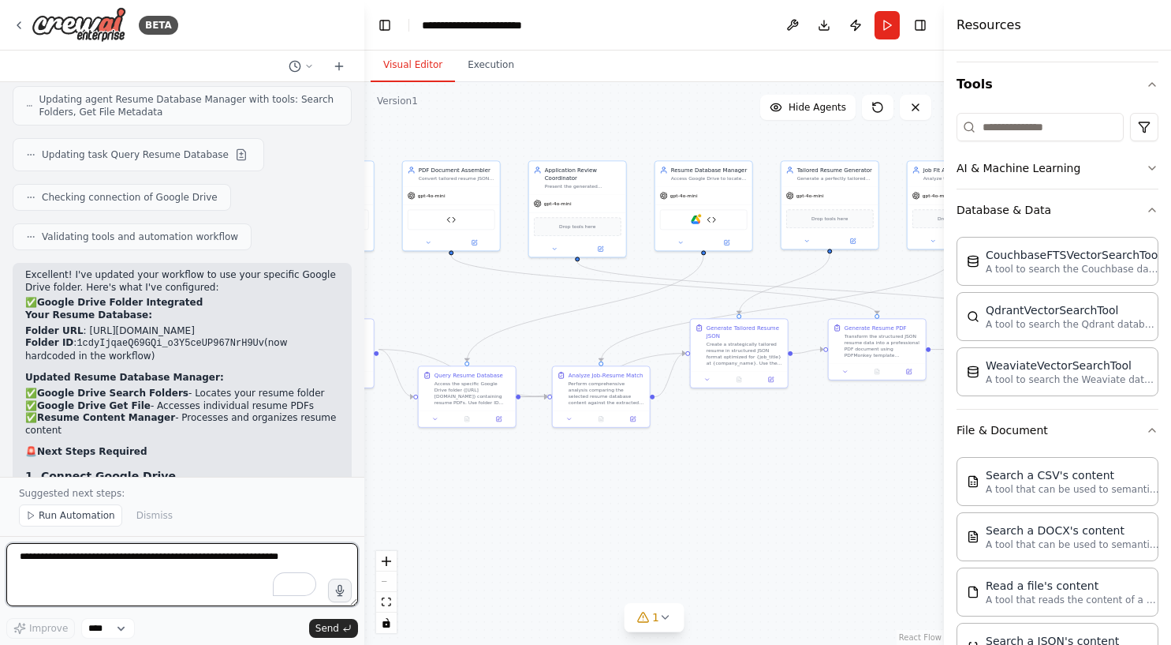
scroll to position [13230, 0]
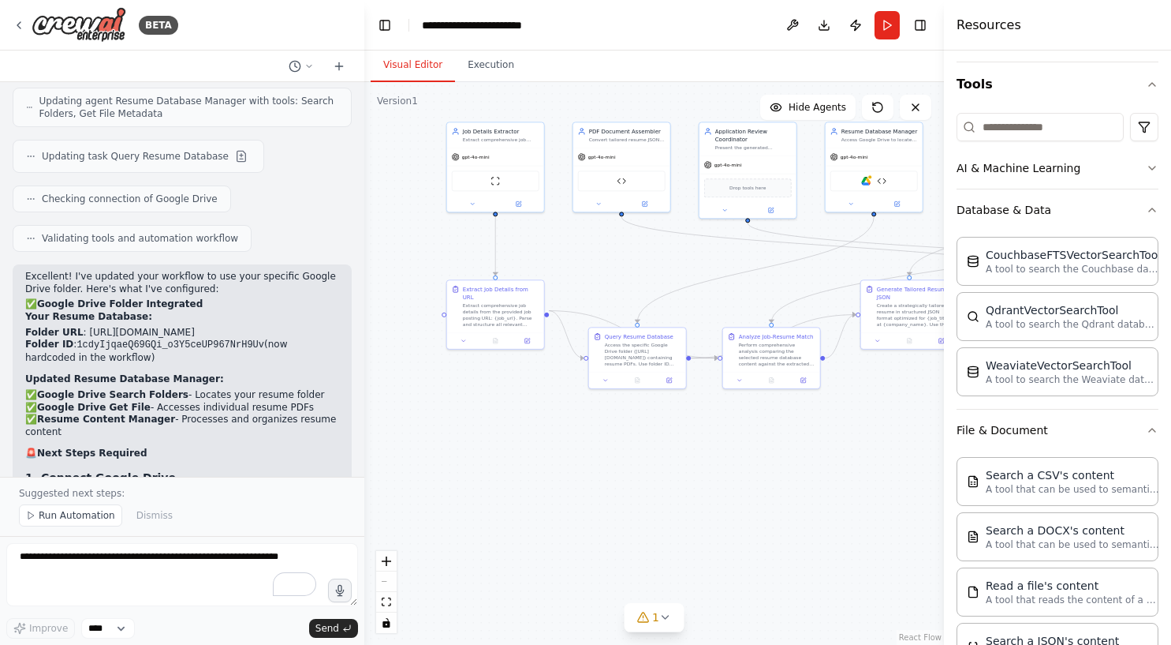
drag, startPoint x: 493, startPoint y: 307, endPoint x: 692, endPoint y: 270, distance: 202.2
click at [693, 270] on div ".deletable-edge-delete-btn { width: 20px; height: 20px; border: 0px solid #ffff…" at bounding box center [654, 363] width 580 height 562
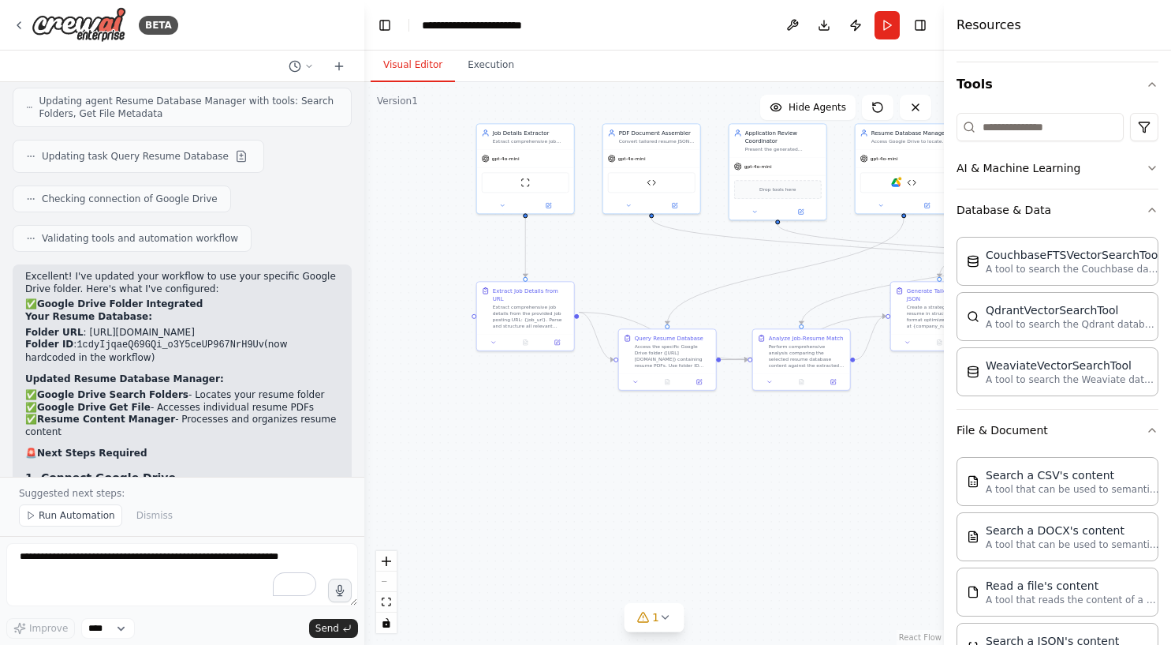
click at [688, 458] on div ".deletable-edge-delete-btn { width: 20px; height: 20px; border: 0px solid #ffff…" at bounding box center [654, 363] width 580 height 562
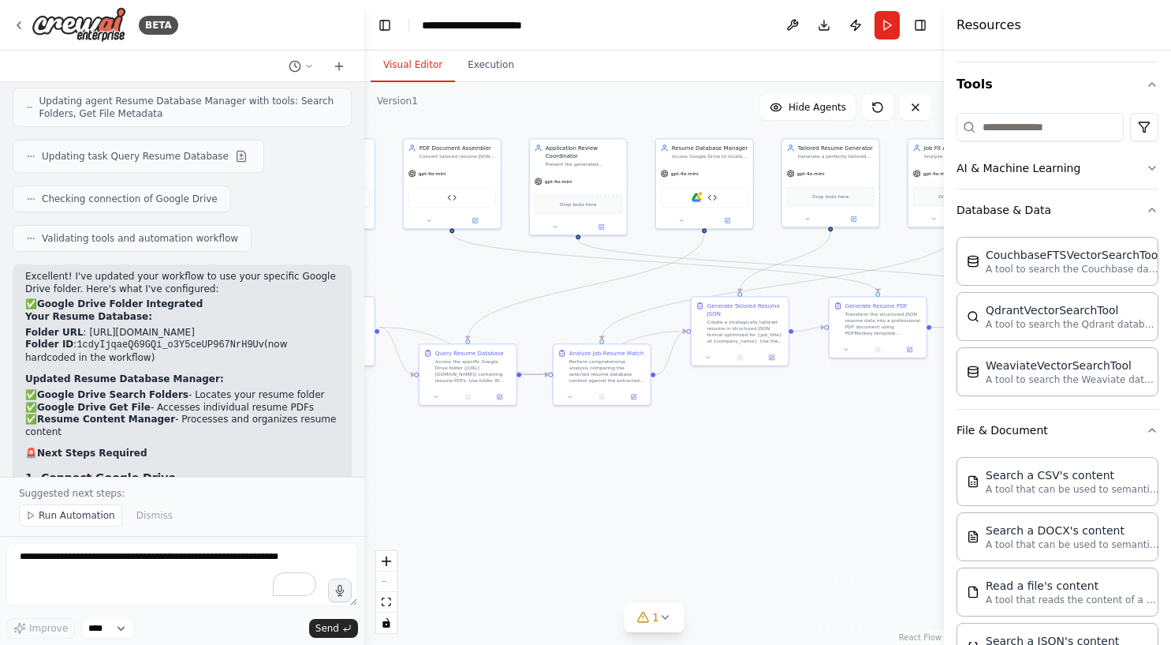
drag, startPoint x: 741, startPoint y: 457, endPoint x: 541, endPoint y: 472, distance: 200.1
click at [541, 472] on div ".deletable-edge-delete-btn { width: 20px; height: 20px; border: 0px solid #ffff…" at bounding box center [654, 363] width 580 height 562
click at [697, 195] on img at bounding box center [696, 195] width 9 height 9
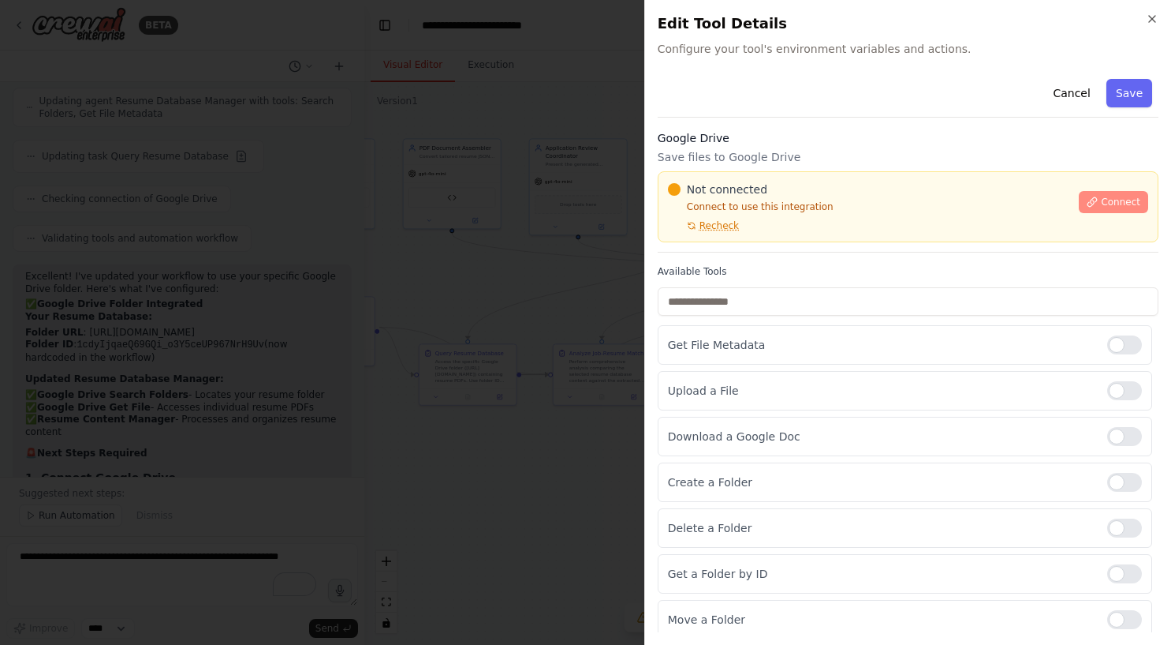
click at [1122, 204] on span "Connect" at bounding box center [1120, 202] width 39 height 13
click at [1094, 199] on icon at bounding box center [1093, 201] width 9 height 9
click at [736, 192] on span "Not connected" at bounding box center [727, 189] width 80 height 16
click at [711, 192] on span "Not connected" at bounding box center [727, 189] width 80 height 16
click at [697, 190] on span "Not connected" at bounding box center [727, 189] width 80 height 16
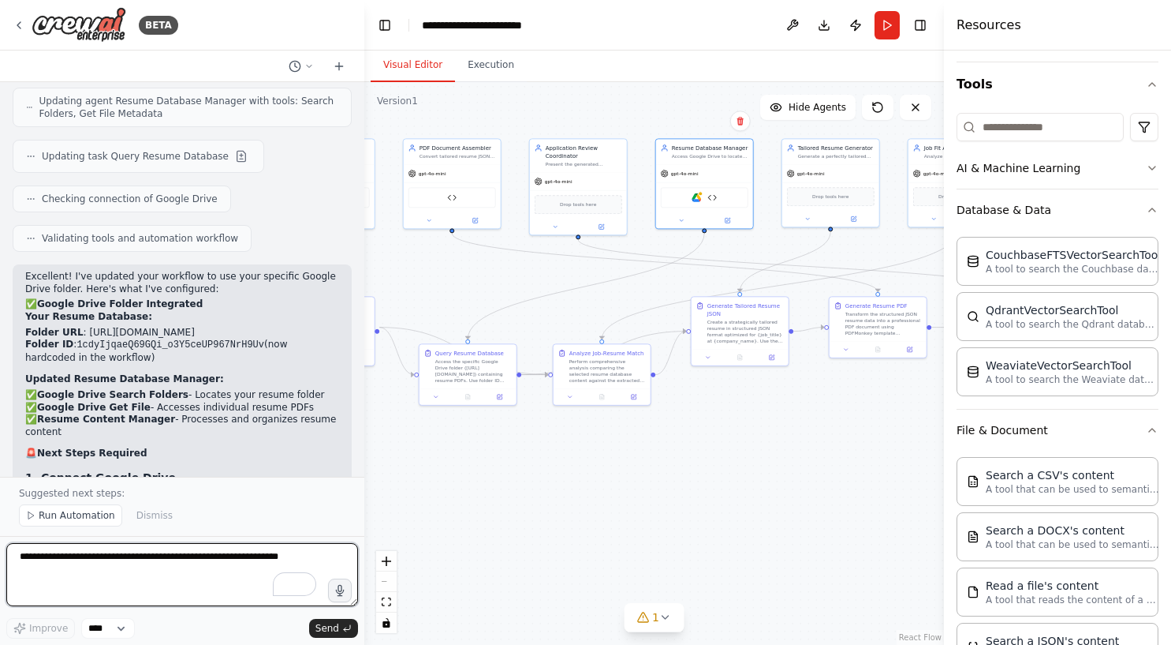
click at [106, 581] on textarea "To enrich screen reader interactions, please activate Accessibility in Grammarl…" at bounding box center [182, 574] width 352 height 63
paste textarea "**********"
type textarea "**********"
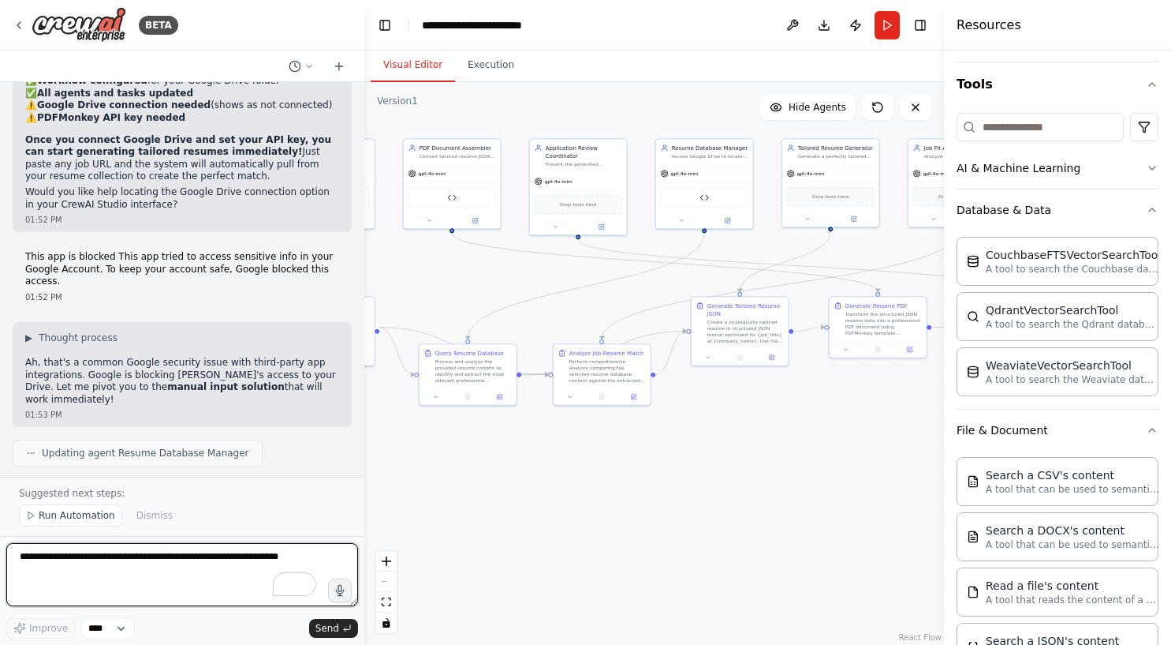
scroll to position [13909, 0]
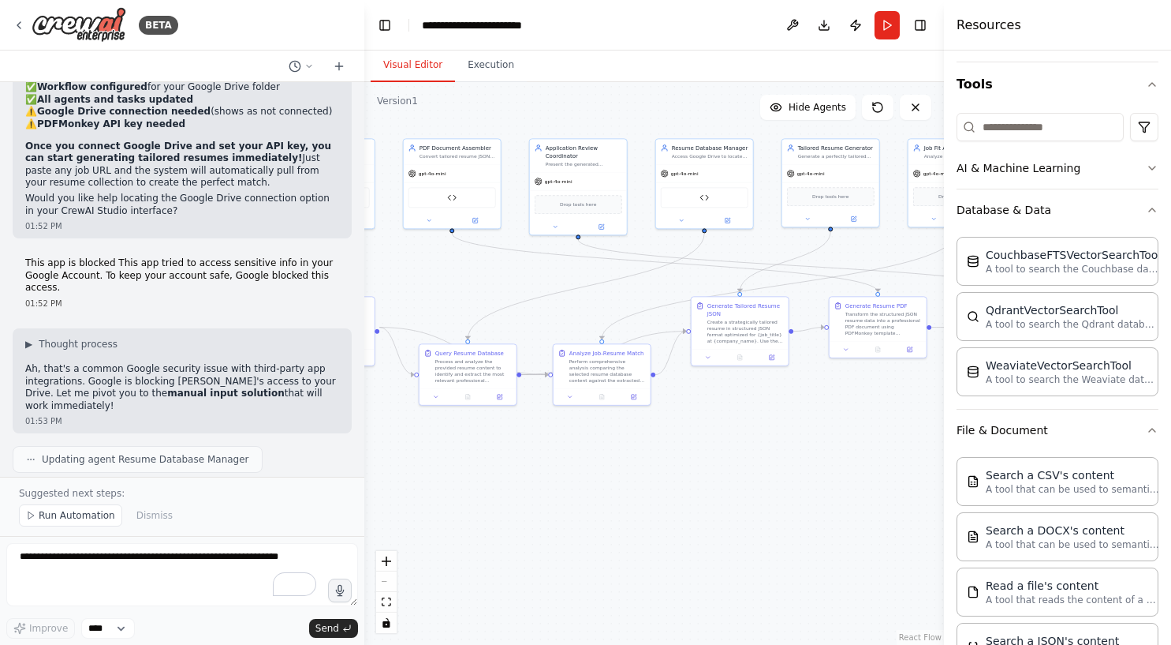
drag, startPoint x: 71, startPoint y: 222, endPoint x: 298, endPoint y: 387, distance: 281.2
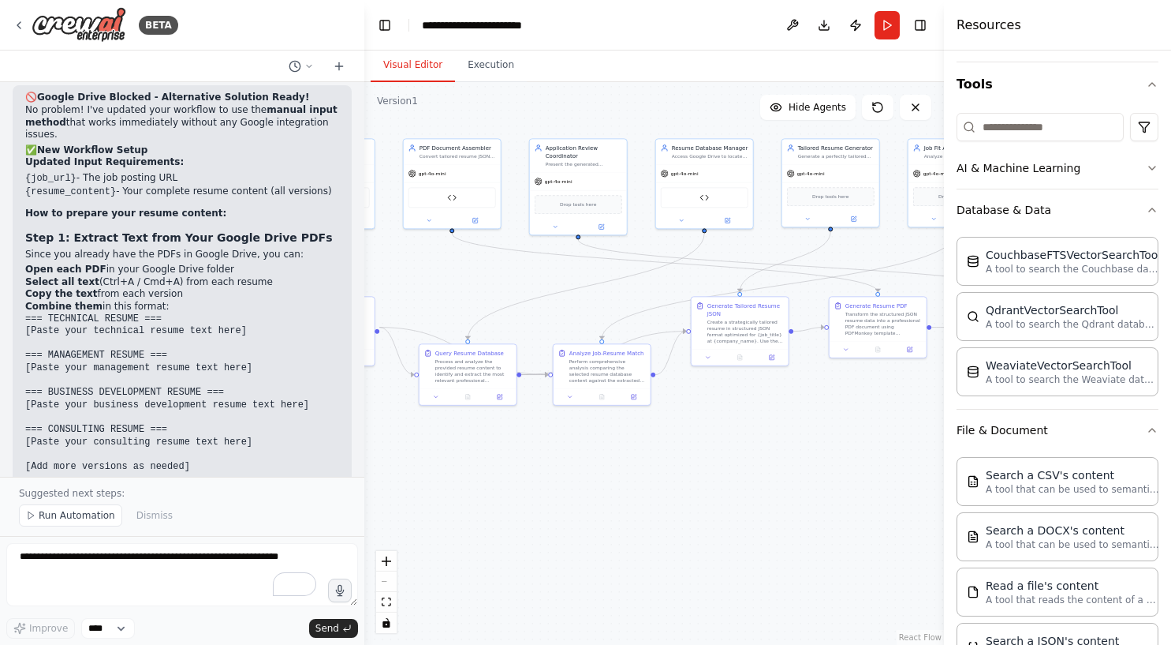
scroll to position [14398, 0]
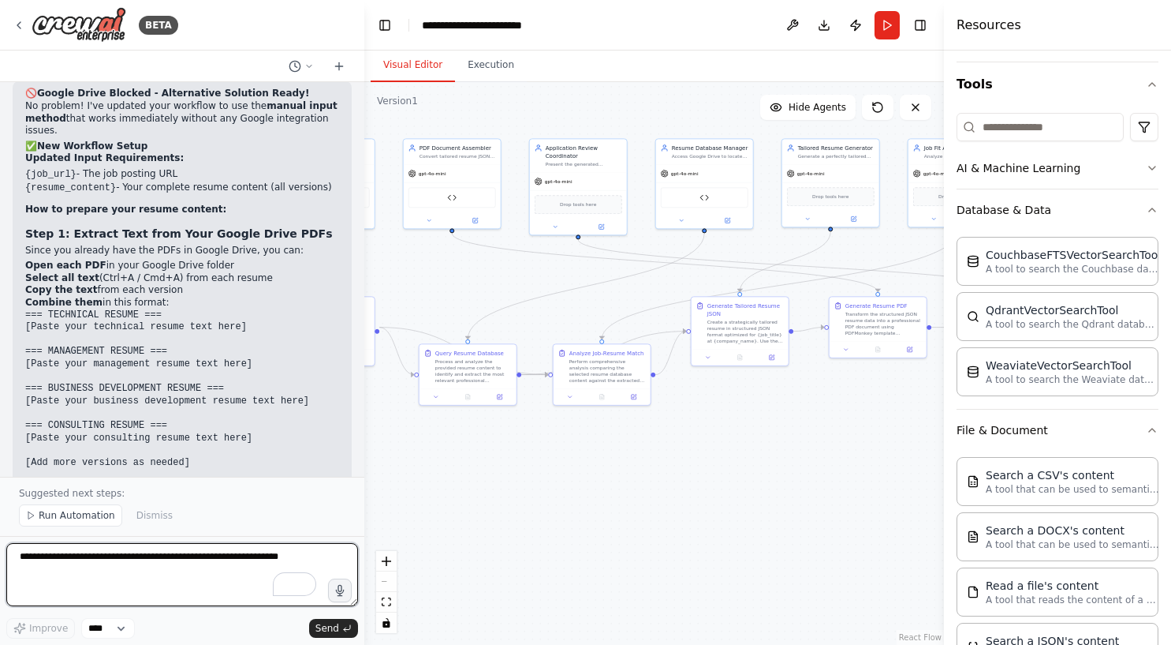
click at [62, 569] on textarea "To enrich screen reader interactions, please activate Accessibility in Grammarl…" at bounding box center [182, 574] width 352 height 63
type textarea "**********"
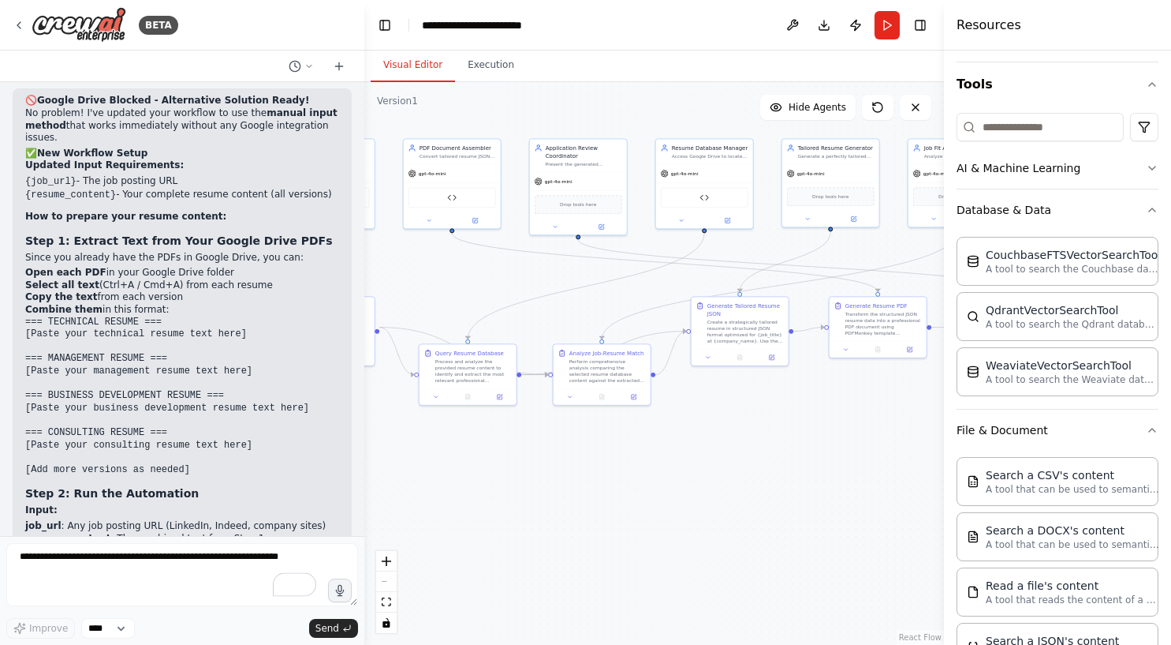
scroll to position [14432, 0]
